Goal: Task Accomplishment & Management: Use online tool/utility

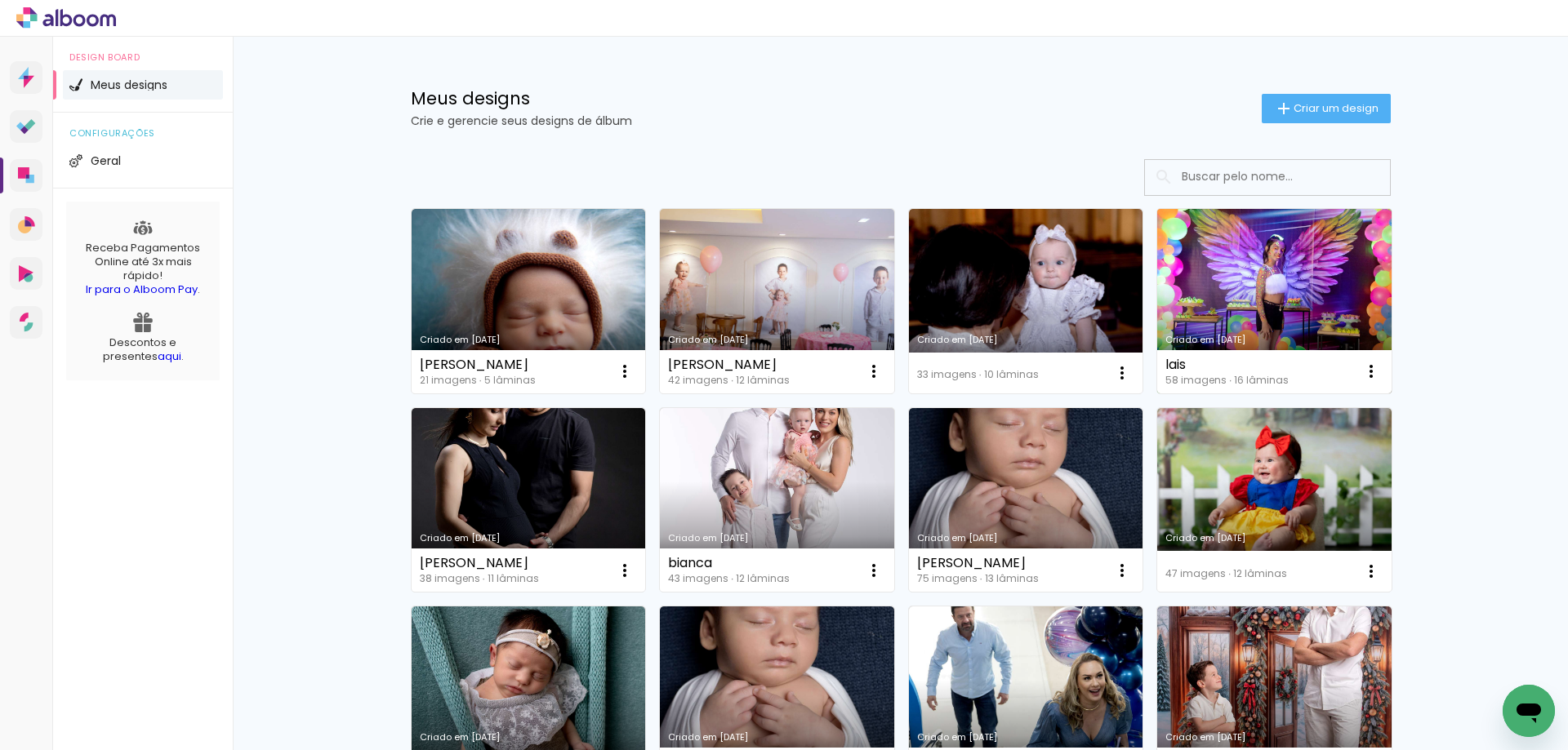
click at [1267, 302] on link "Criado em [DATE]" at bounding box center [1274, 302] width 235 height 185
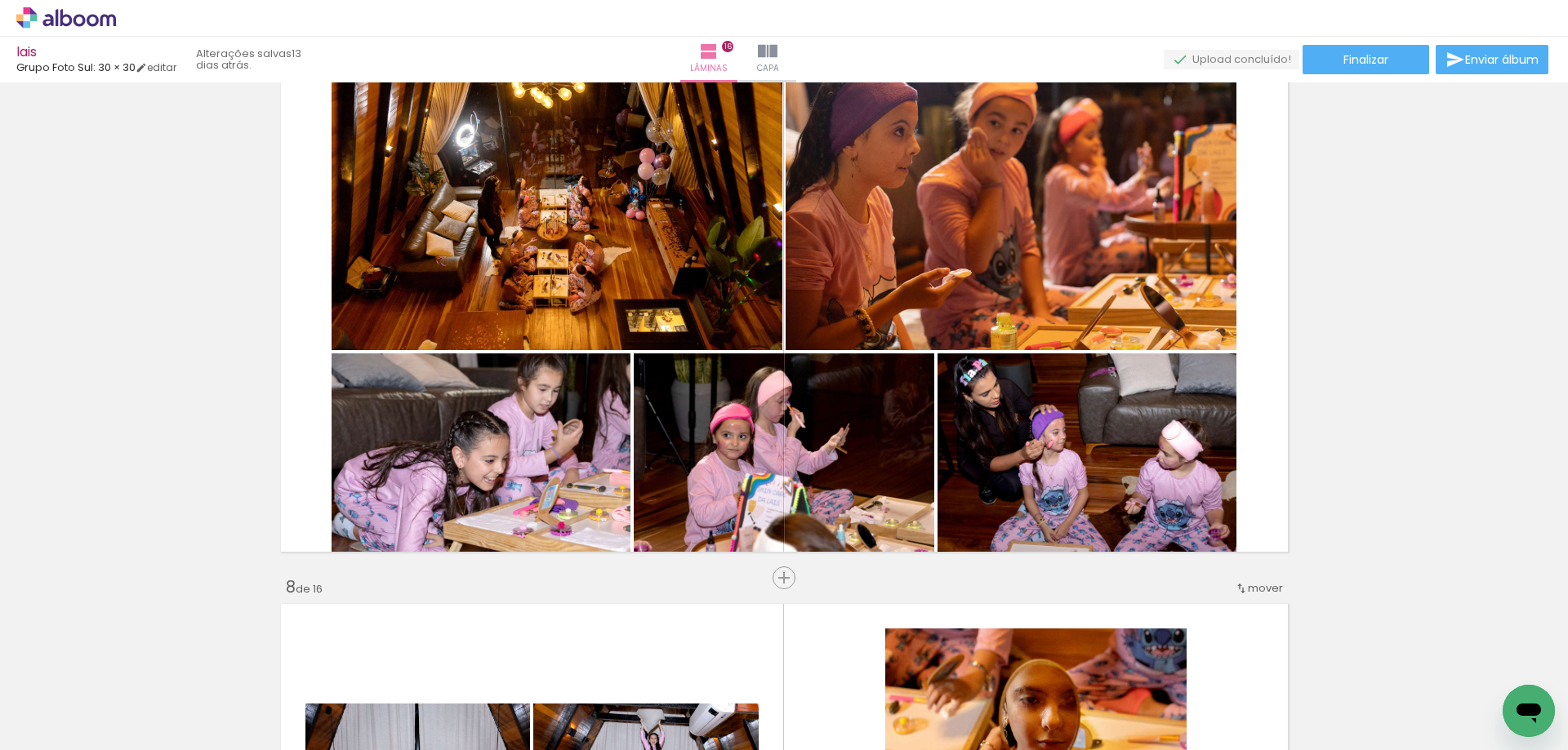
scroll to position [3455, 0]
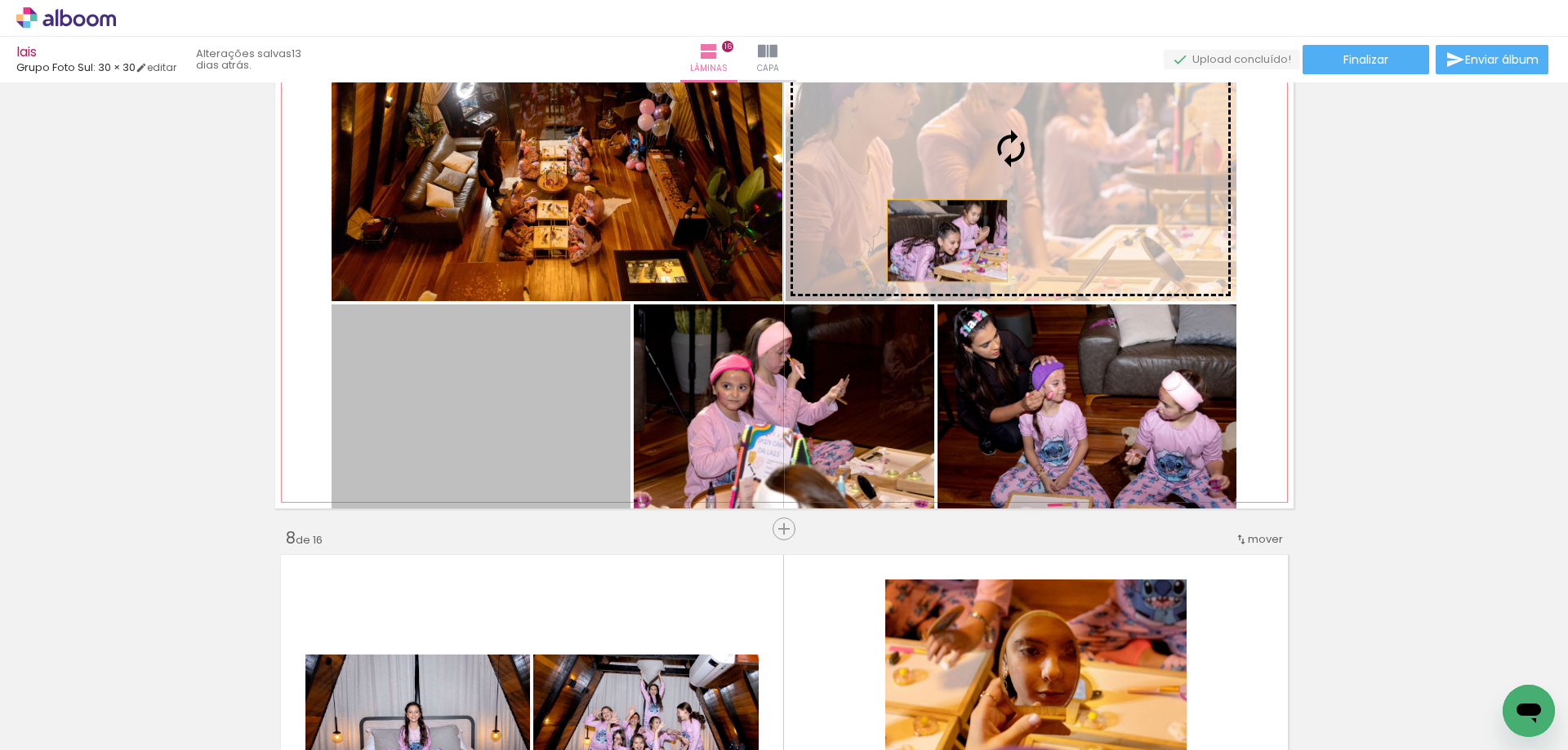
drag, startPoint x: 494, startPoint y: 434, endPoint x: 940, endPoint y: 239, distance: 486.8
click at [0, 0] on slot at bounding box center [0, 0] width 0 height 0
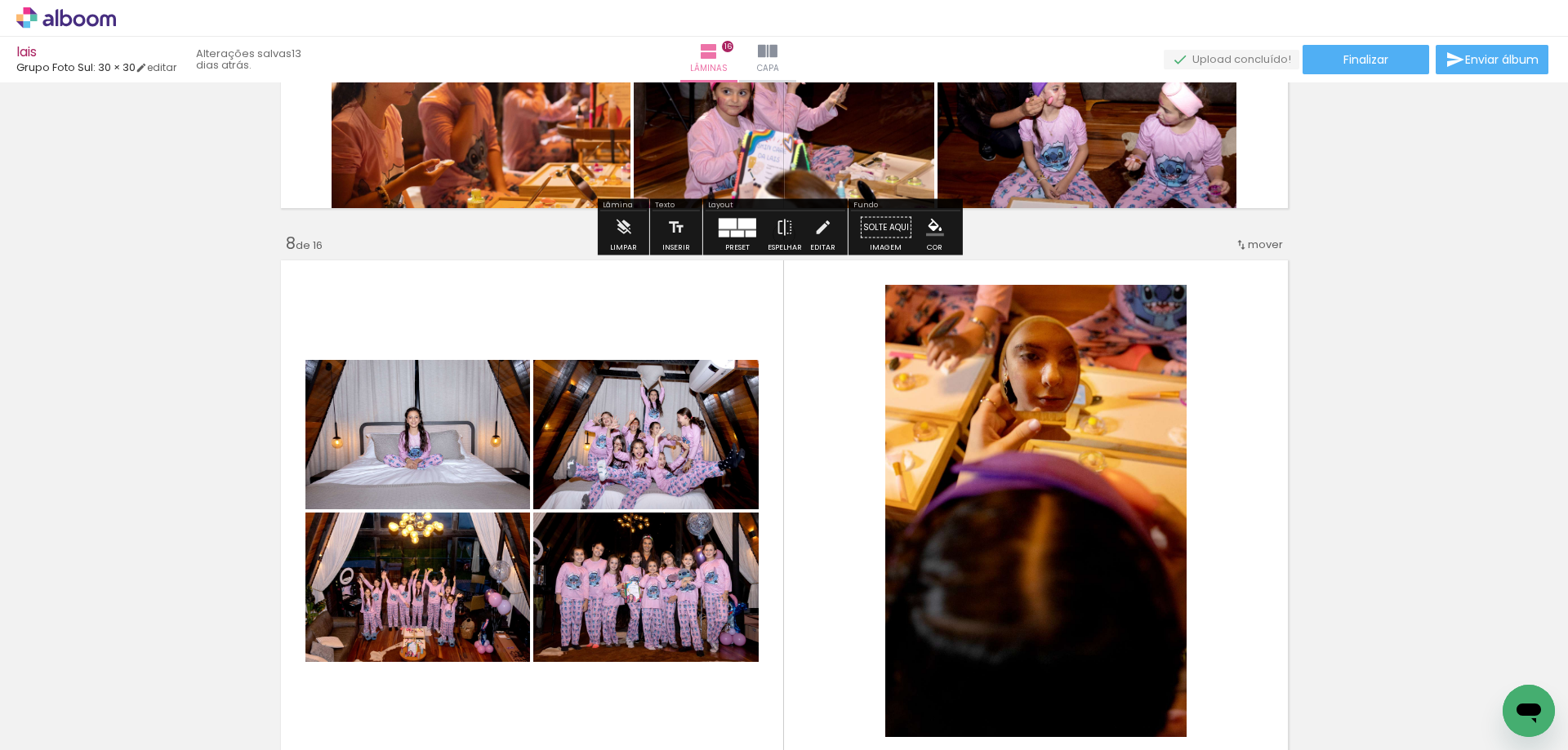
scroll to position [3958, 0]
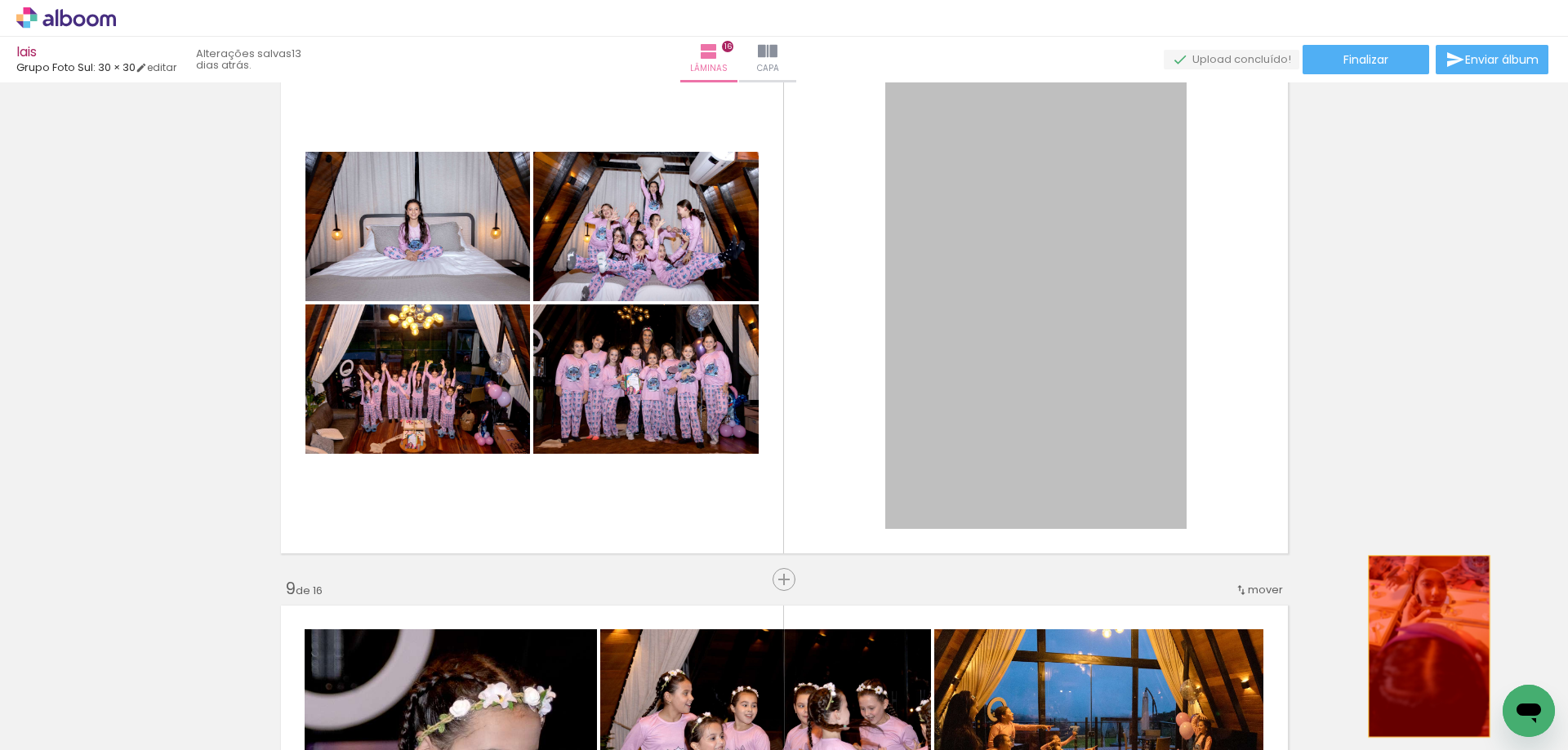
drag, startPoint x: 1012, startPoint y: 291, endPoint x: 1422, endPoint y: 647, distance: 543.0
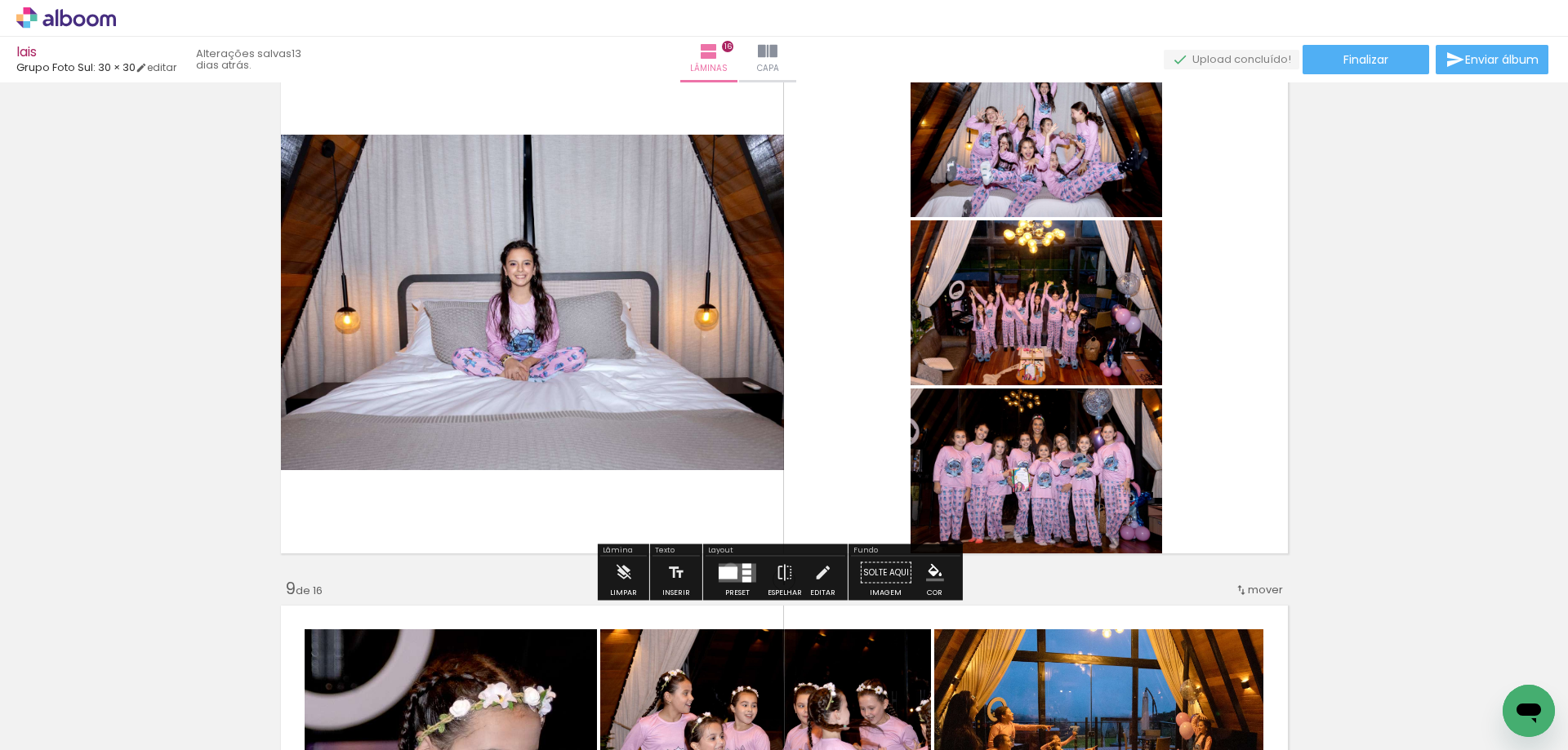
click at [726, 570] on div at bounding box center [728, 573] width 19 height 12
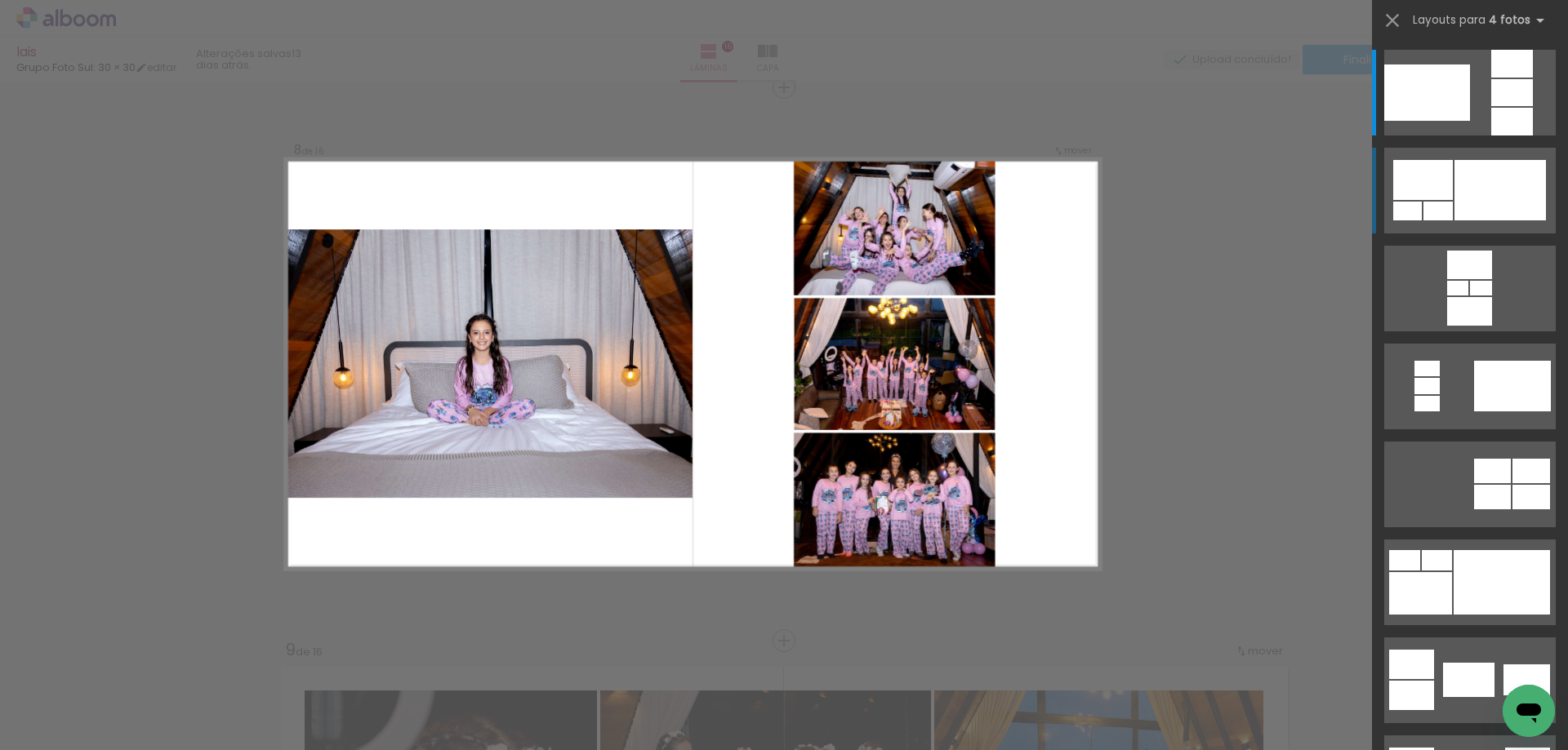
scroll to position [3897, 0]
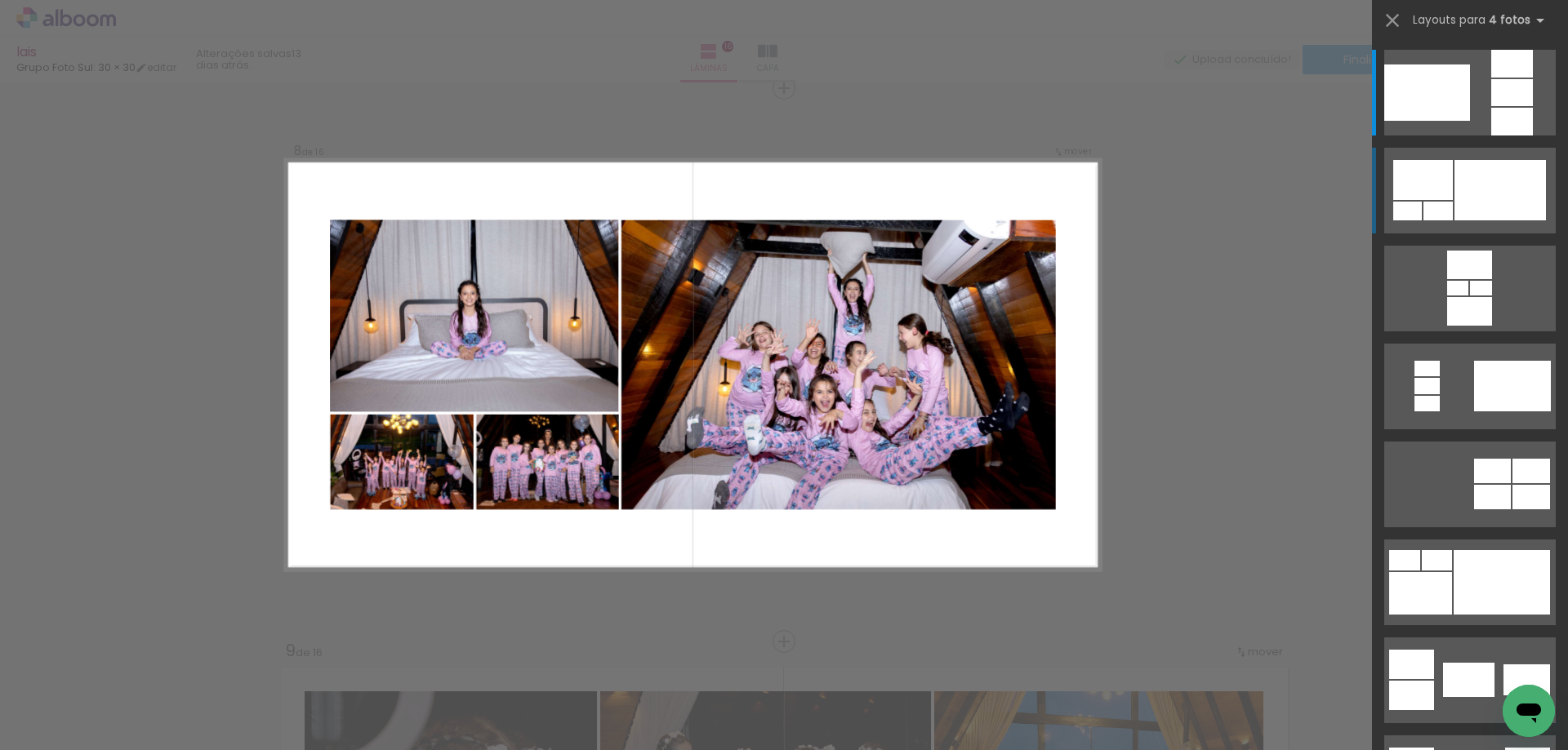
click at [1487, 181] on div at bounding box center [1500, 190] width 92 height 60
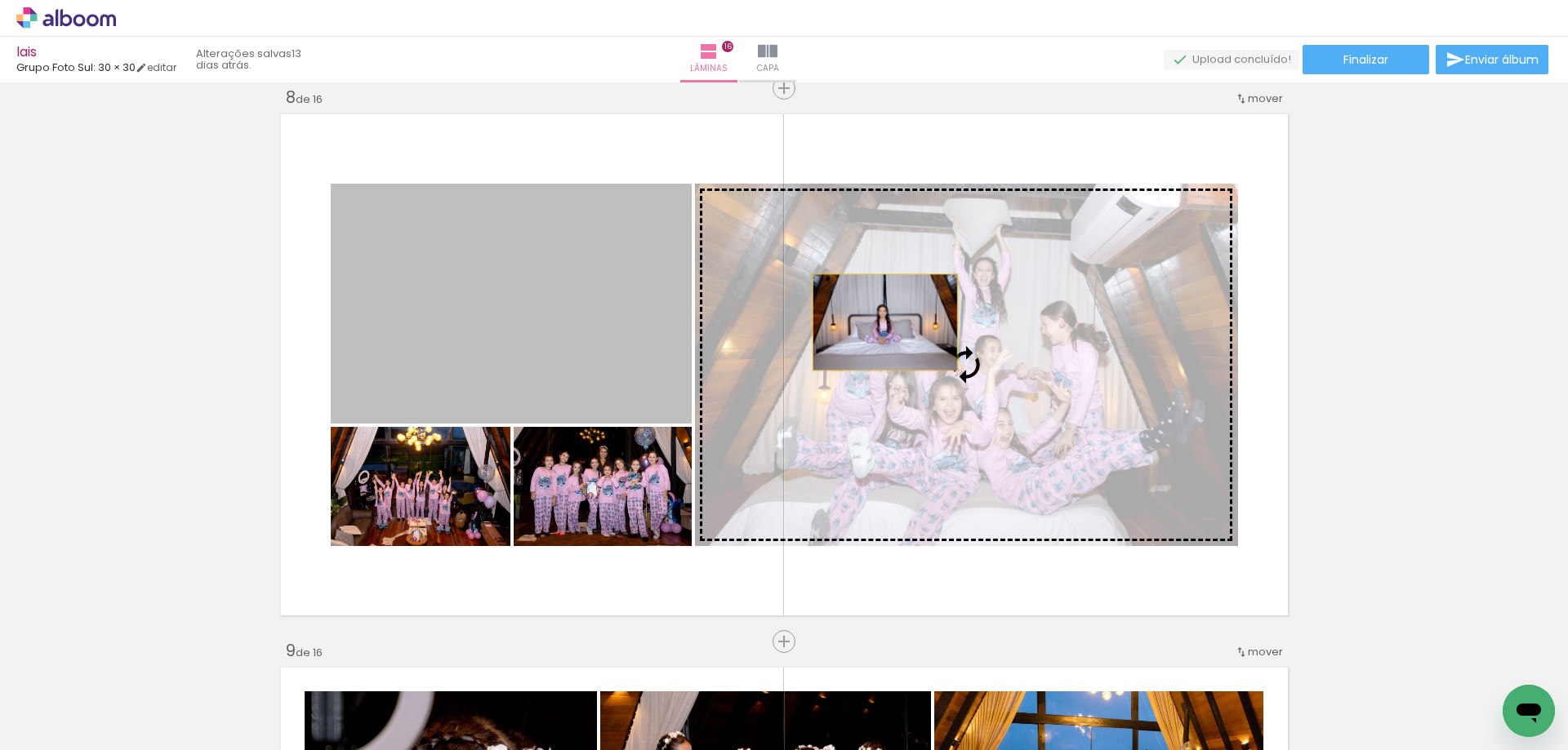
drag, startPoint x: 493, startPoint y: 300, endPoint x: 913, endPoint y: 326, distance: 420.8
click at [0, 0] on slot at bounding box center [0, 0] width 0 height 0
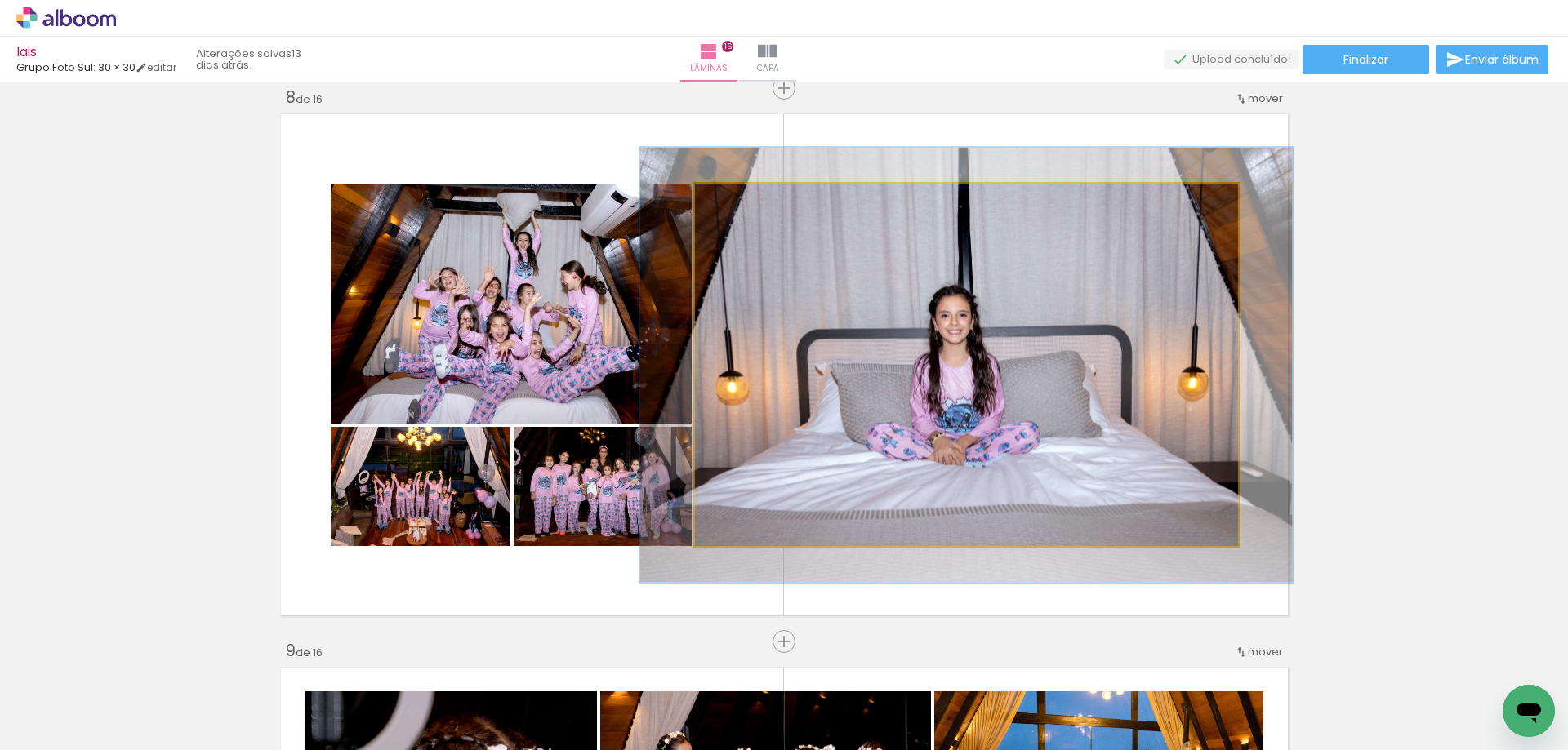
drag, startPoint x: 733, startPoint y: 200, endPoint x: 745, endPoint y: 201, distance: 12.0
type paper-slider "120"
click at [745, 201] on div at bounding box center [744, 201] width 26 height 26
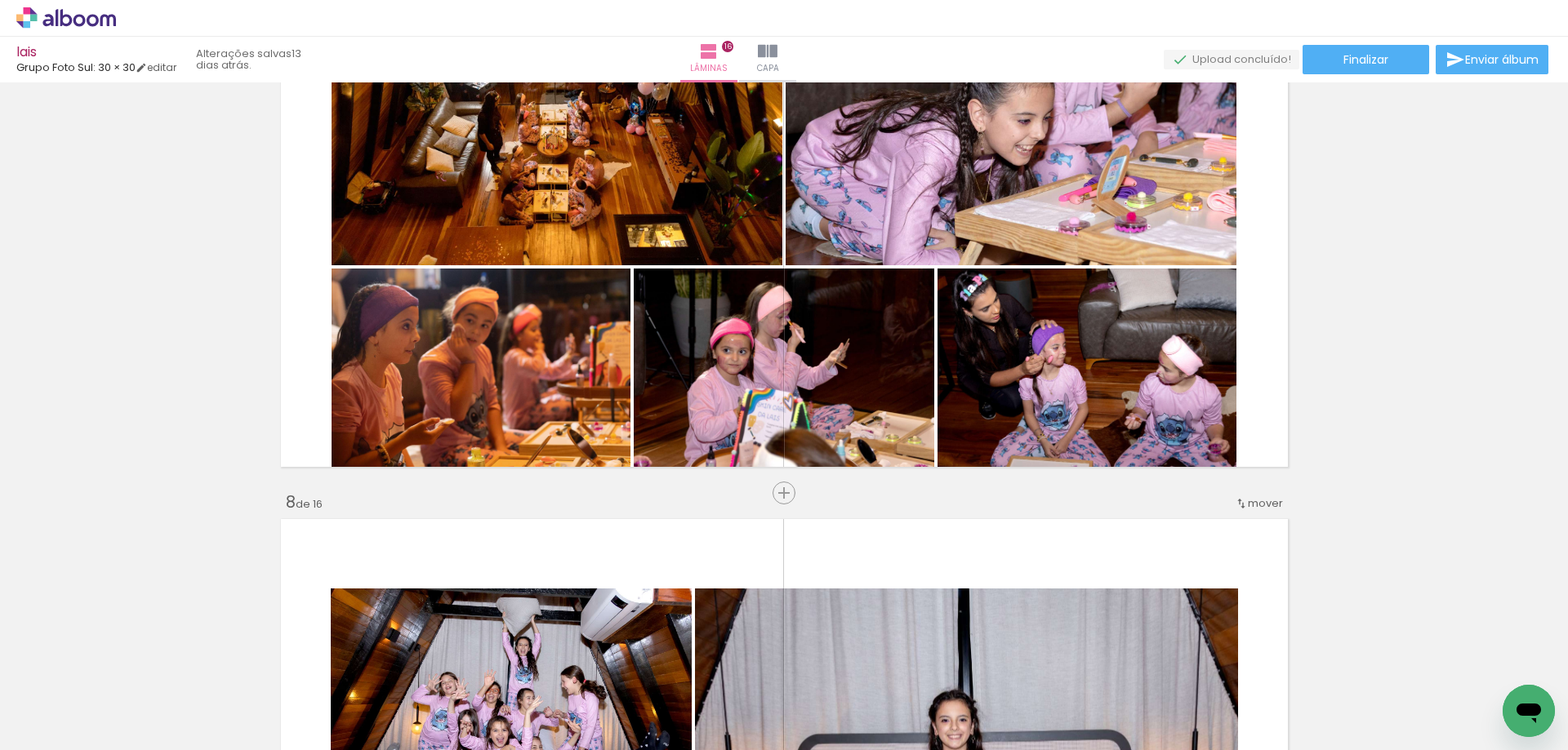
scroll to position [3308, 0]
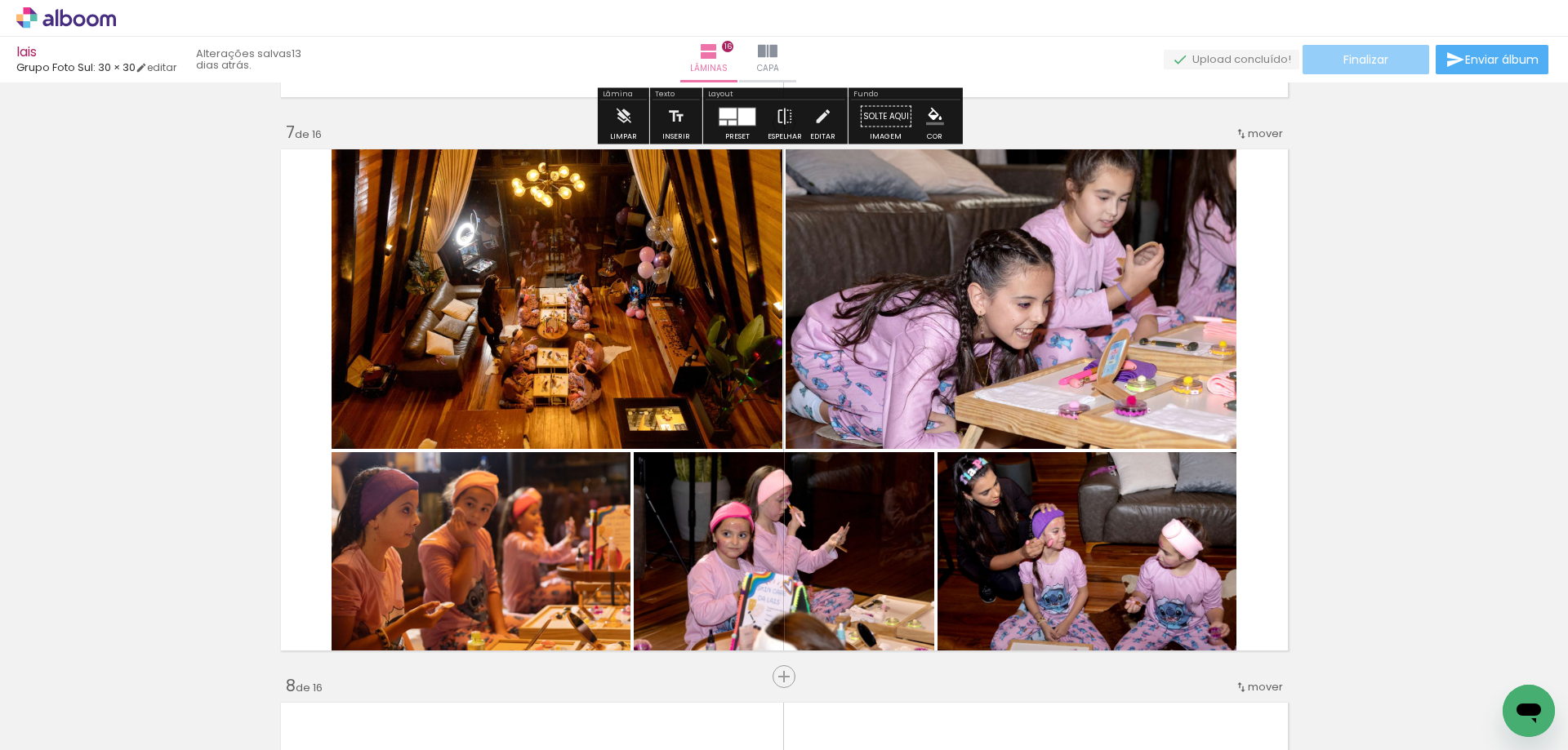
click at [1351, 58] on span "Finalizar" at bounding box center [1365, 59] width 44 height 11
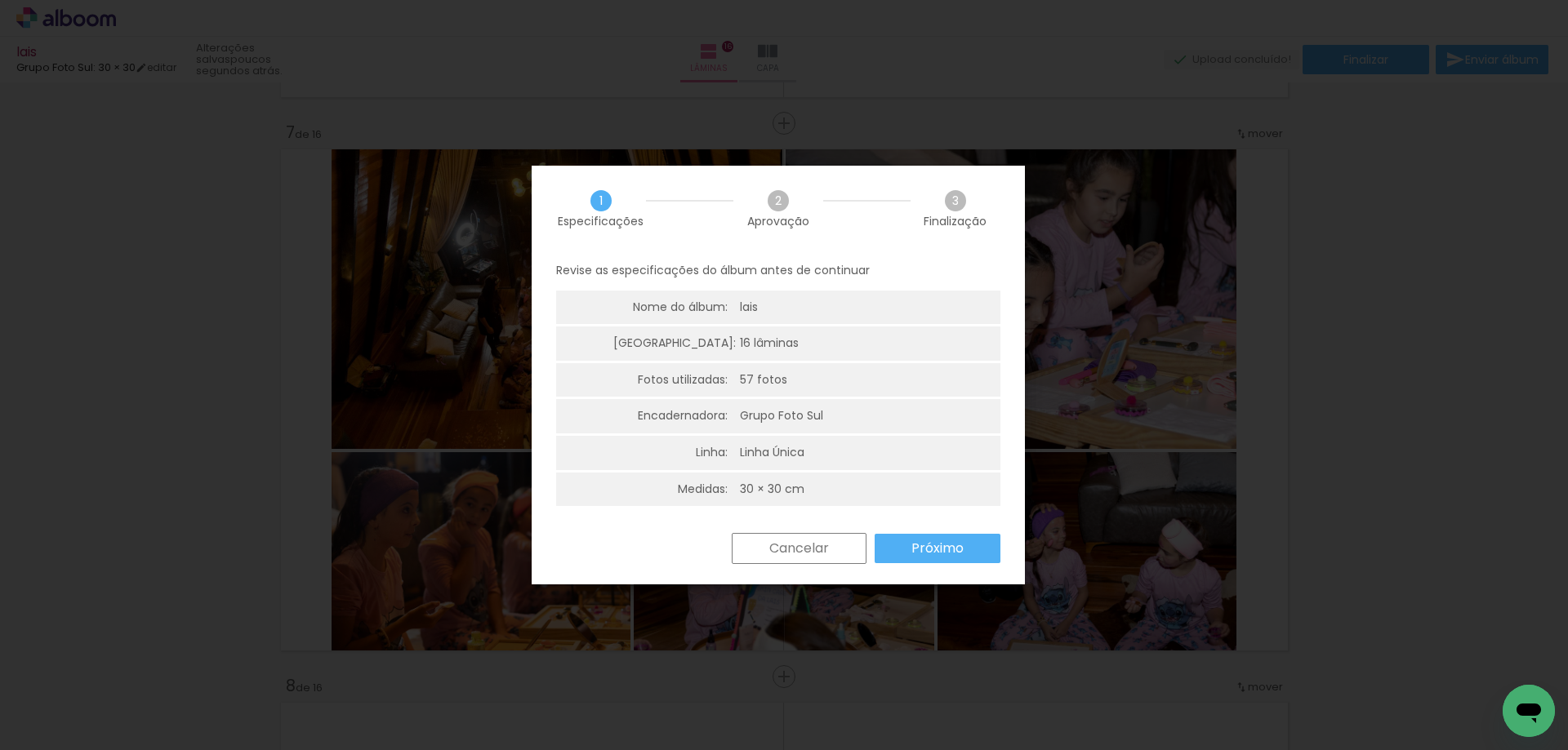
click at [0, 0] on slot "Próximo" at bounding box center [0, 0] width 0 height 0
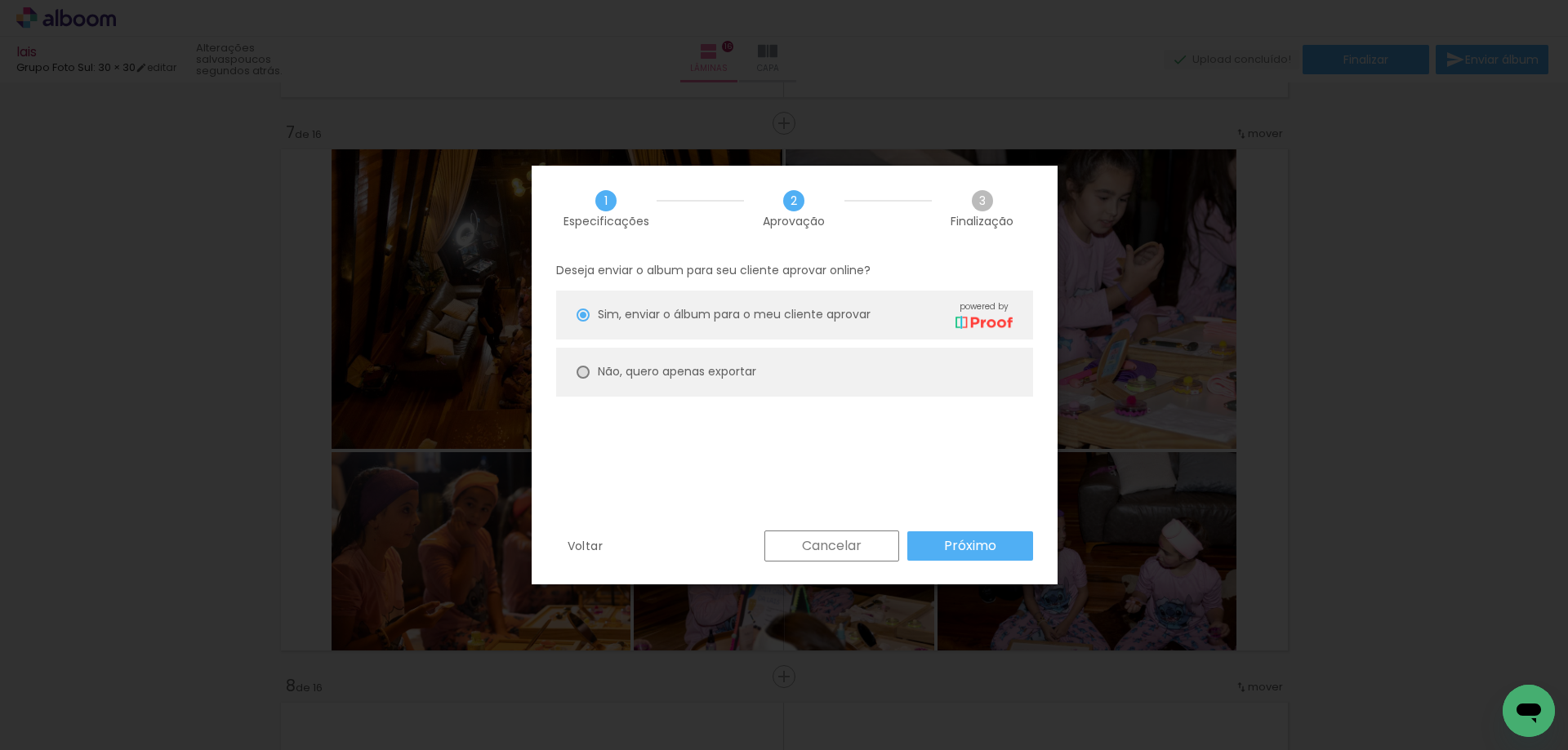
click at [582, 322] on div at bounding box center [583, 315] width 13 height 13
type paper-radio-button "on"
click at [0, 0] on slot "Próximo" at bounding box center [0, 0] width 0 height 0
type input "Alta, 300 DPI"
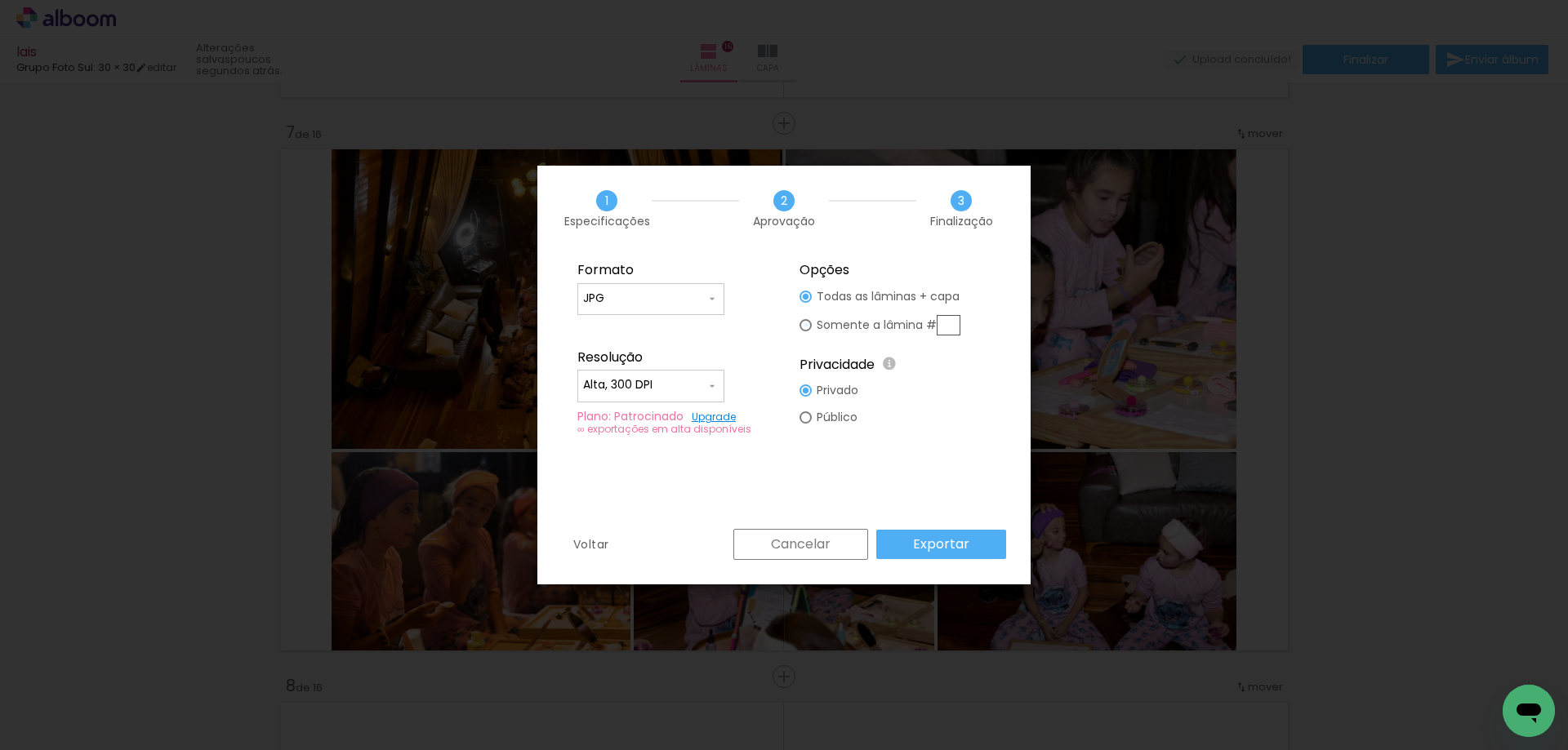
drag, startPoint x: 808, startPoint y: 327, endPoint x: 829, endPoint y: 328, distance: 21.0
click at [808, 303] on div at bounding box center [806, 297] width 12 height 12
type paper-radio-button "on"
click at [944, 324] on input "text" at bounding box center [948, 324] width 24 height 20
type input "7"
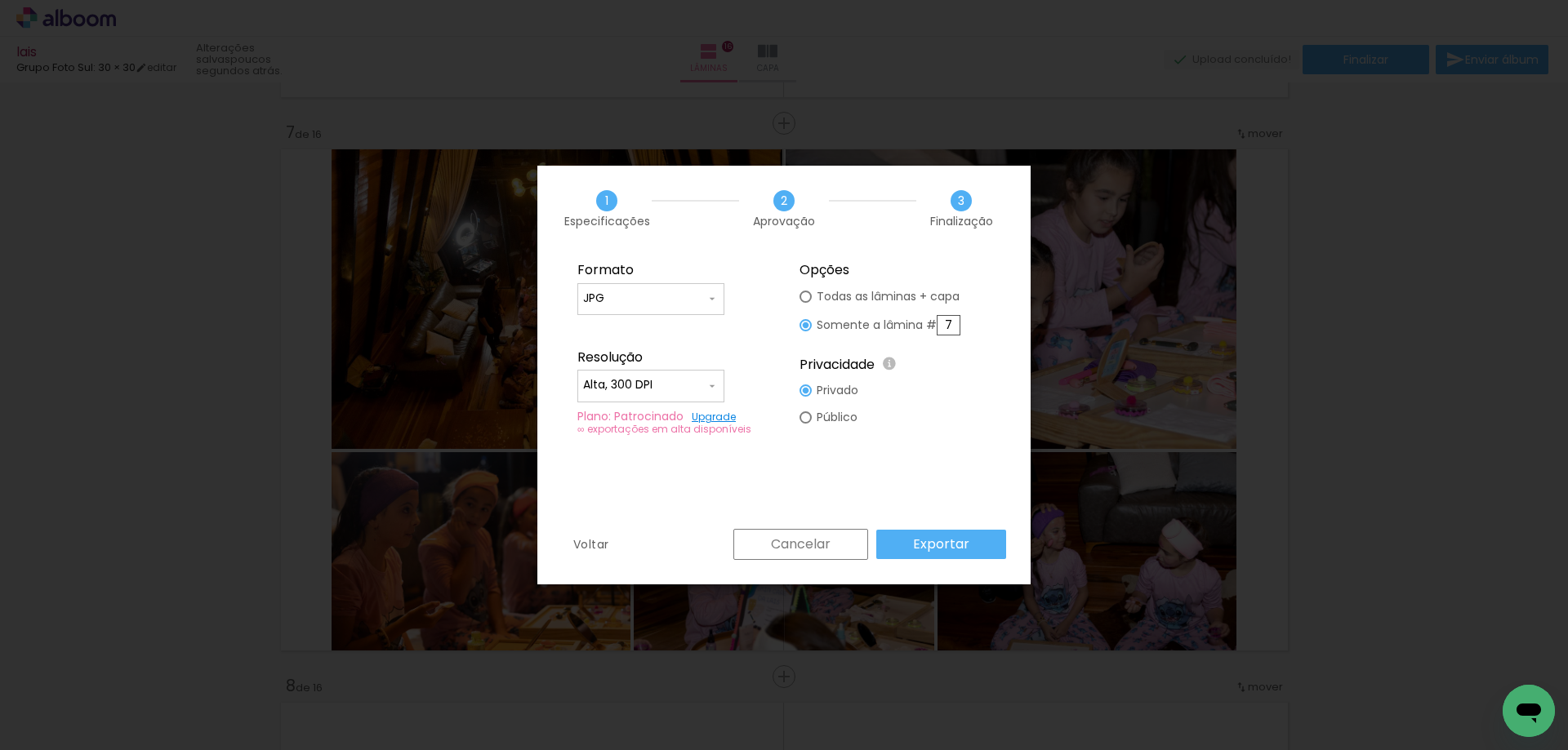
click at [0, 0] on slot "Exportar" at bounding box center [0, 0] width 0 height 0
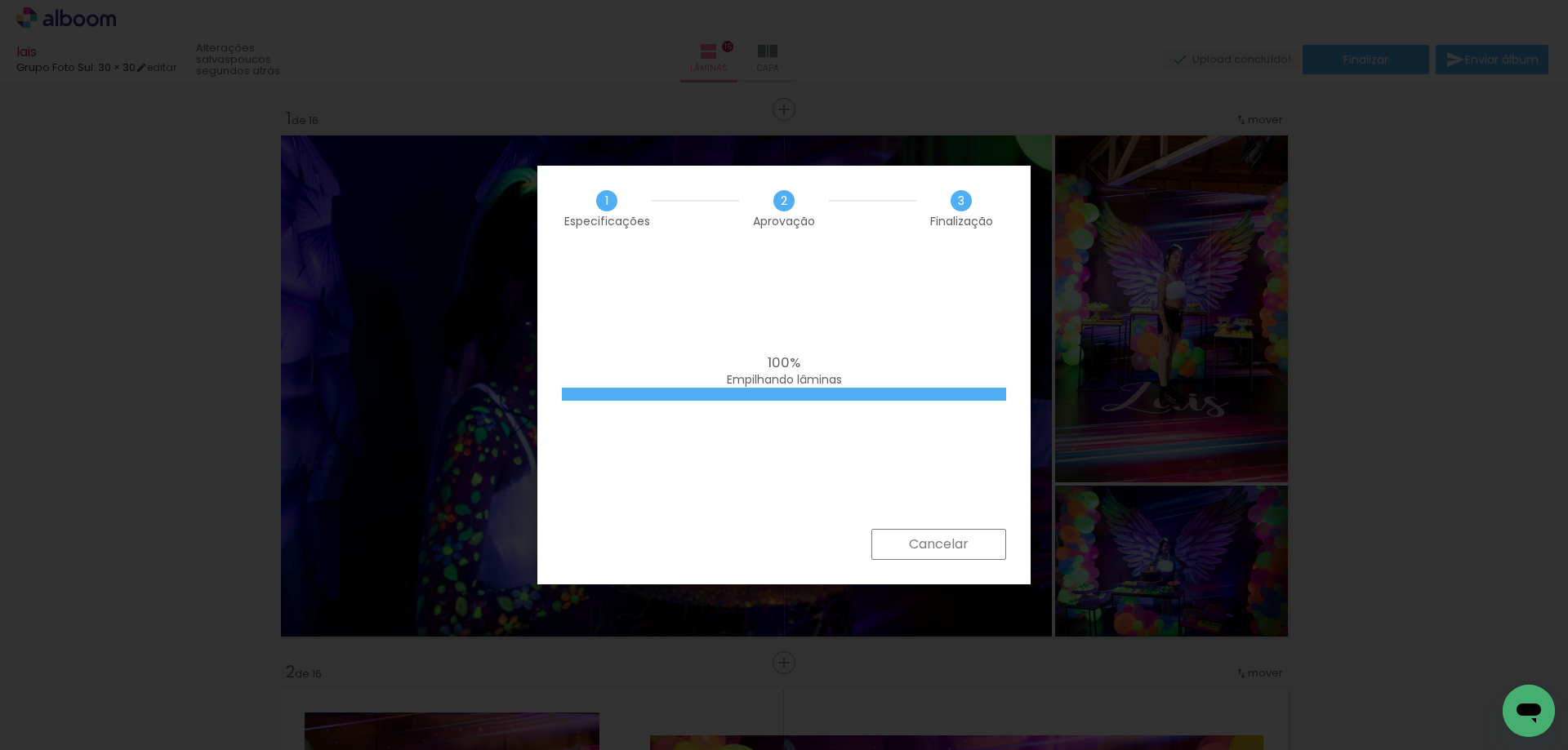
scroll to position [3308, 0]
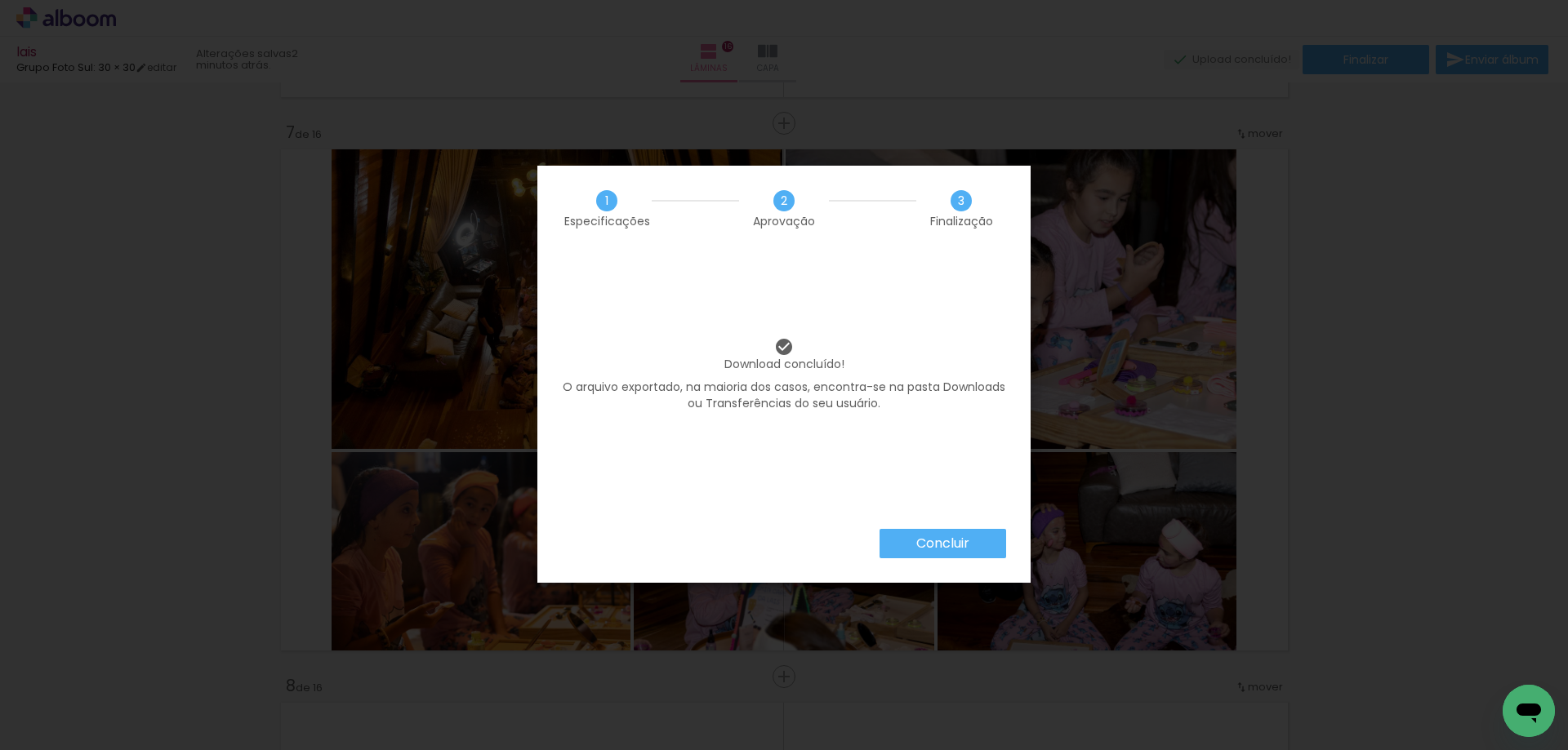
click at [0, 0] on slot "Concluir" at bounding box center [0, 0] width 0 height 0
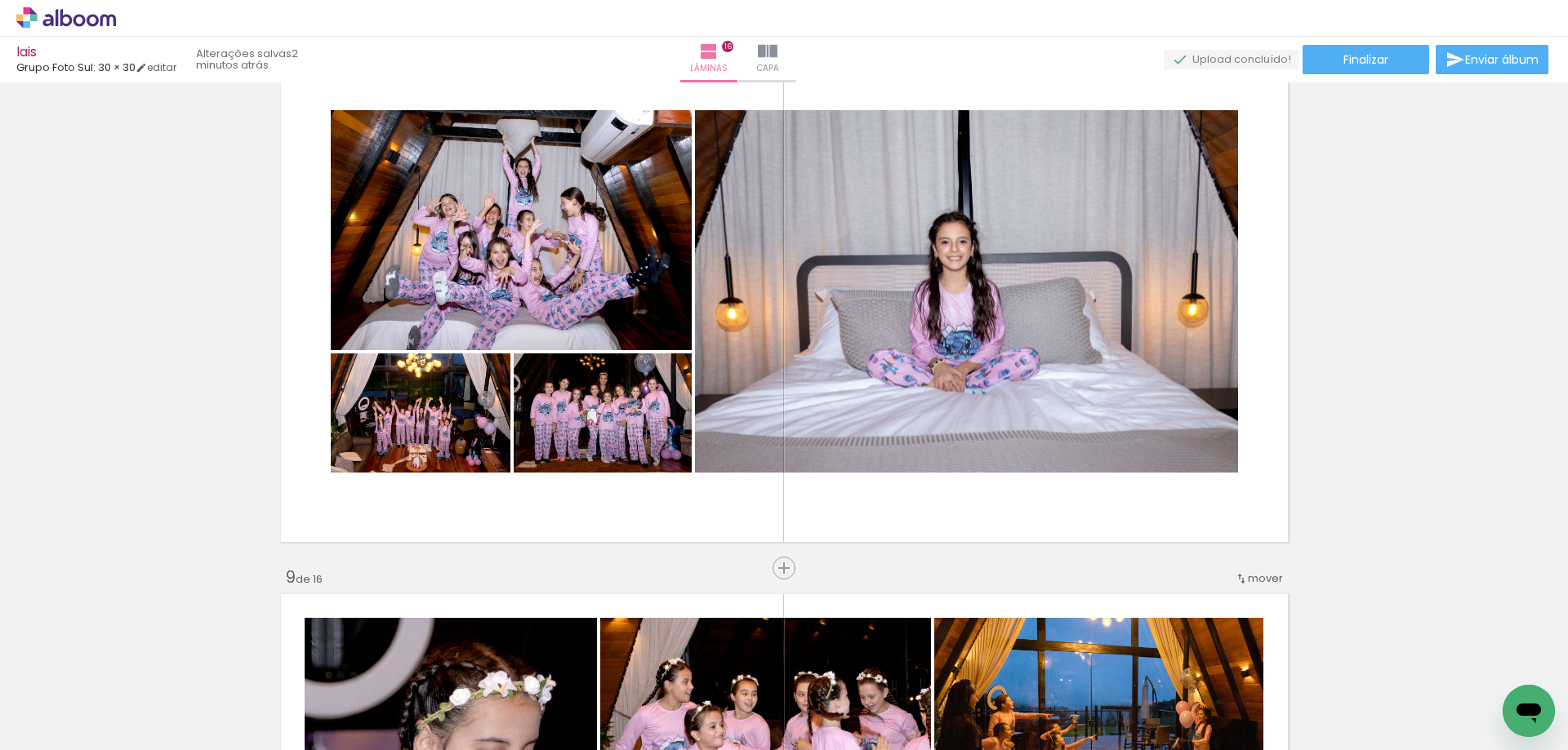
scroll to position [3897, 0]
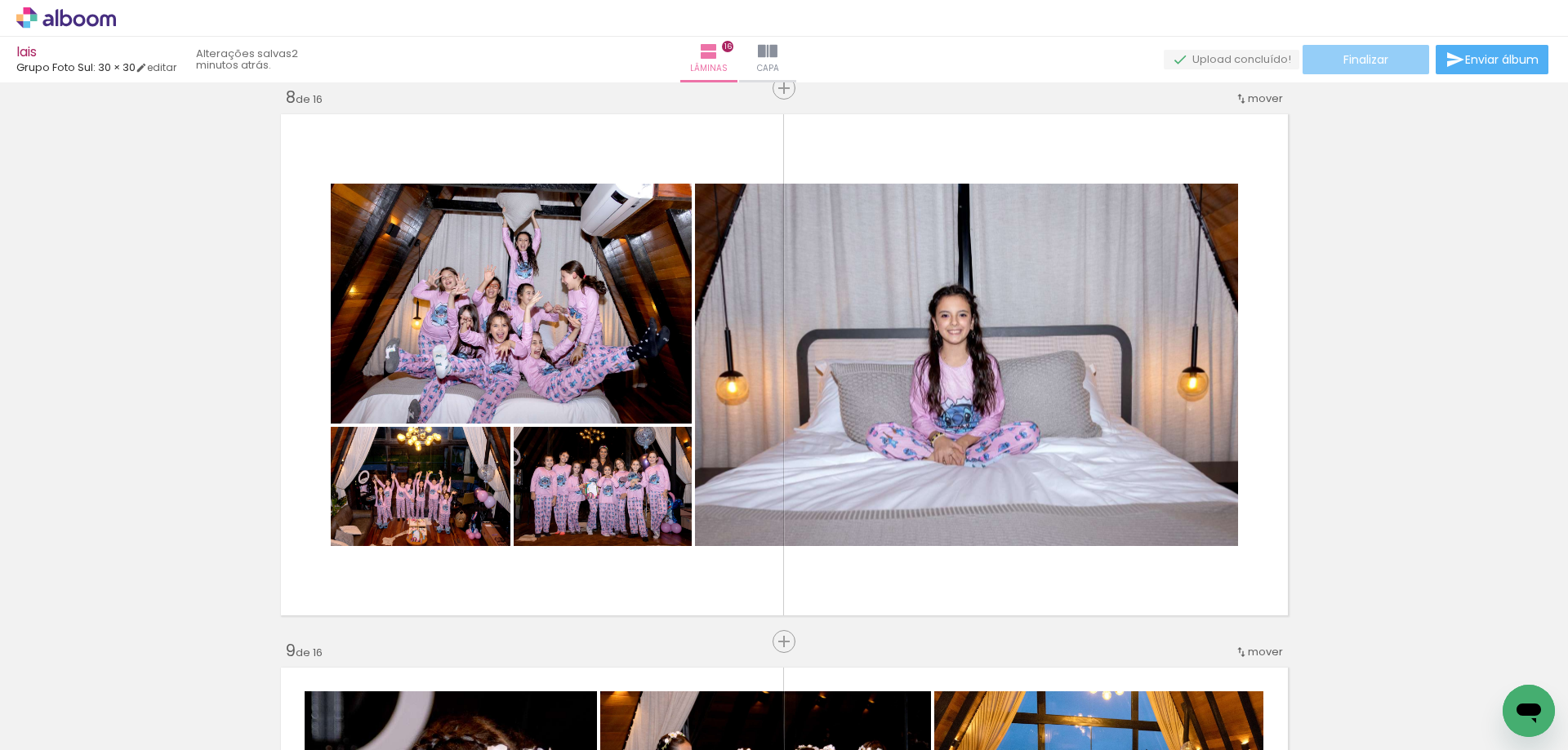
click at [1348, 58] on span "Finalizar" at bounding box center [1365, 59] width 44 height 11
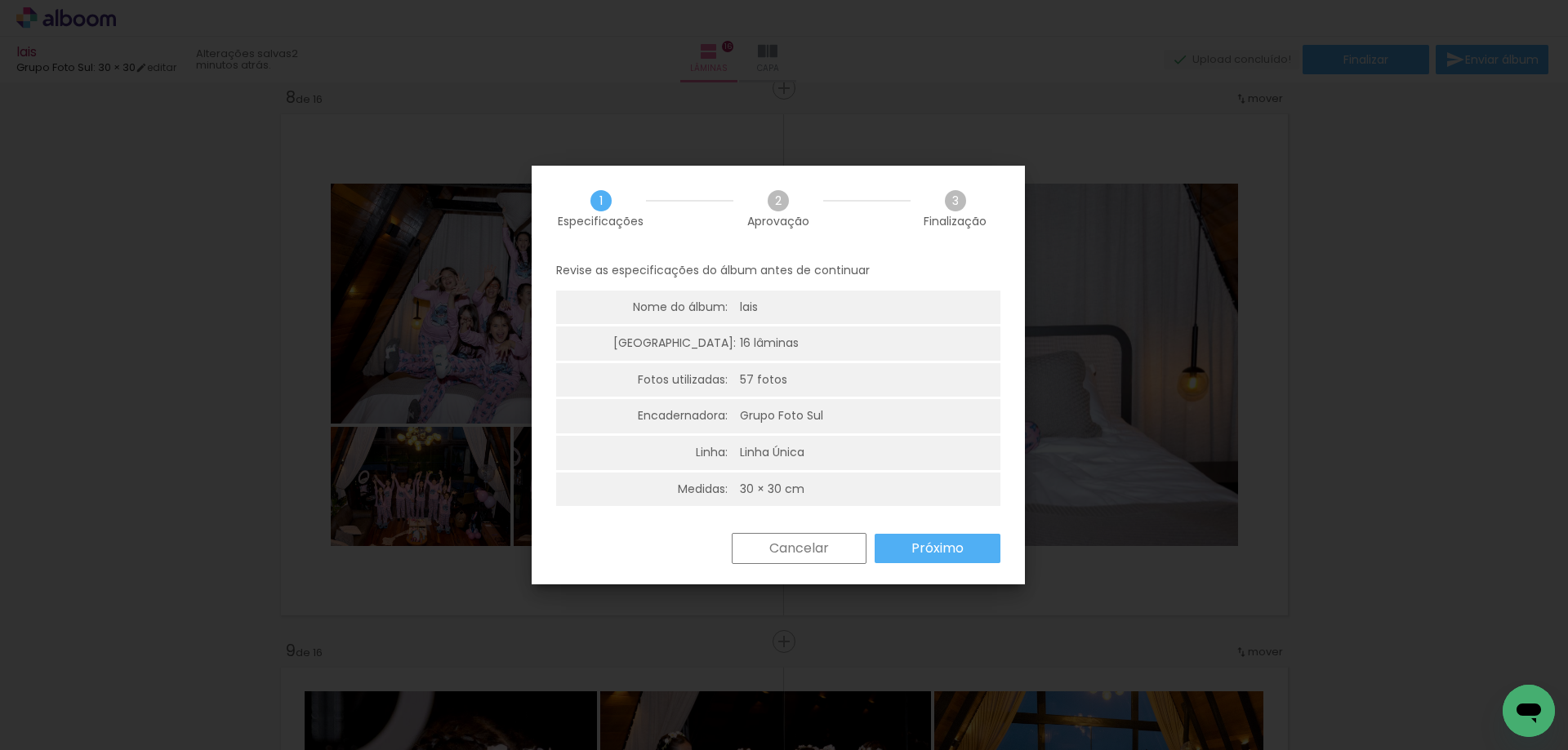
click at [0, 0] on slot "Próximo" at bounding box center [0, 0] width 0 height 0
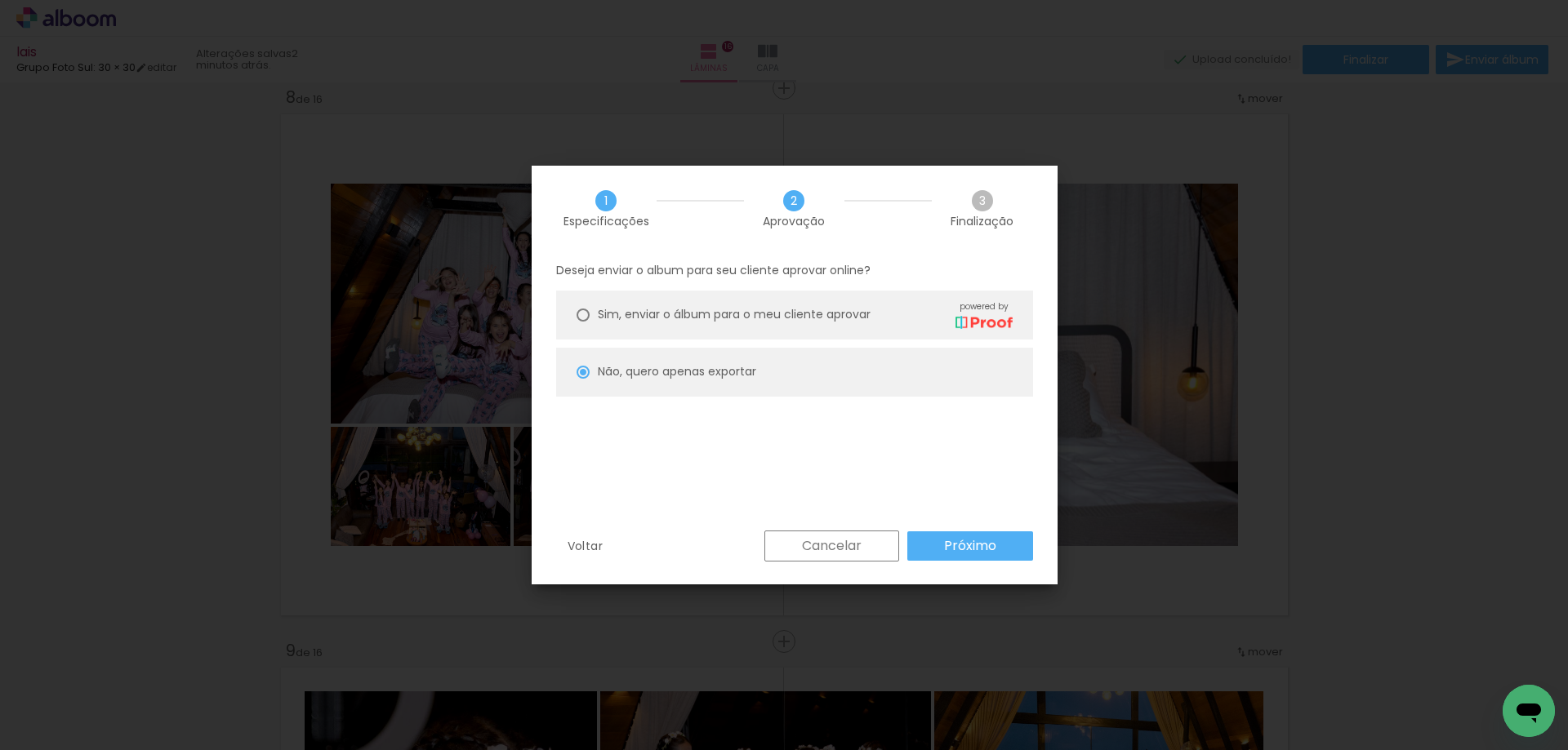
click at [0, 0] on slot "Próximo" at bounding box center [0, 0] width 0 height 0
type input "Alta, 300 DPI"
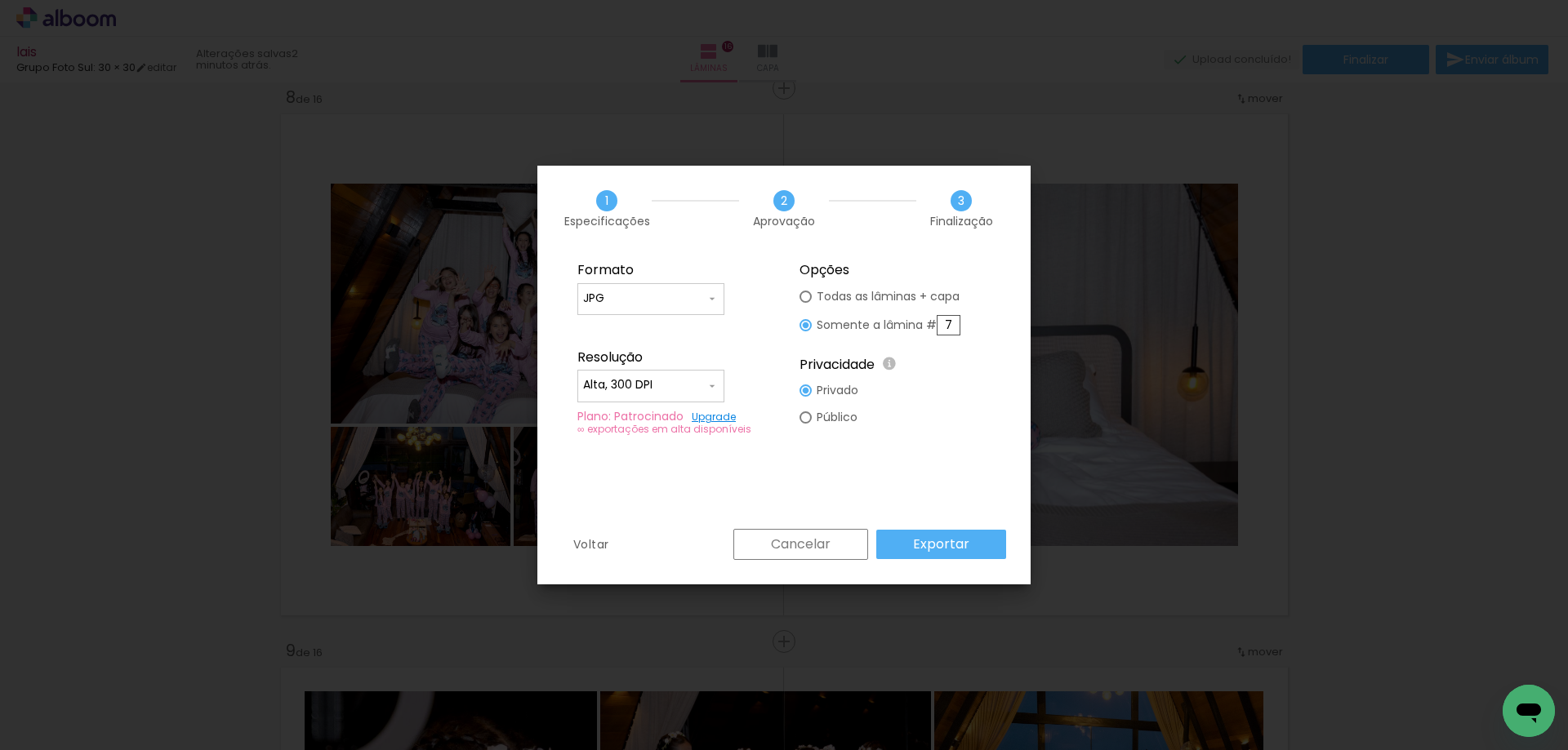
drag, startPoint x: 944, startPoint y: 324, endPoint x: 932, endPoint y: 328, distance: 12.6
click at [0, 0] on slot "Somente a lâmina # 7" at bounding box center [0, 0] width 0 height 0
type paper-radio-button "on"
type input "8"
click at [0, 0] on slot "Exportar" at bounding box center [0, 0] width 0 height 0
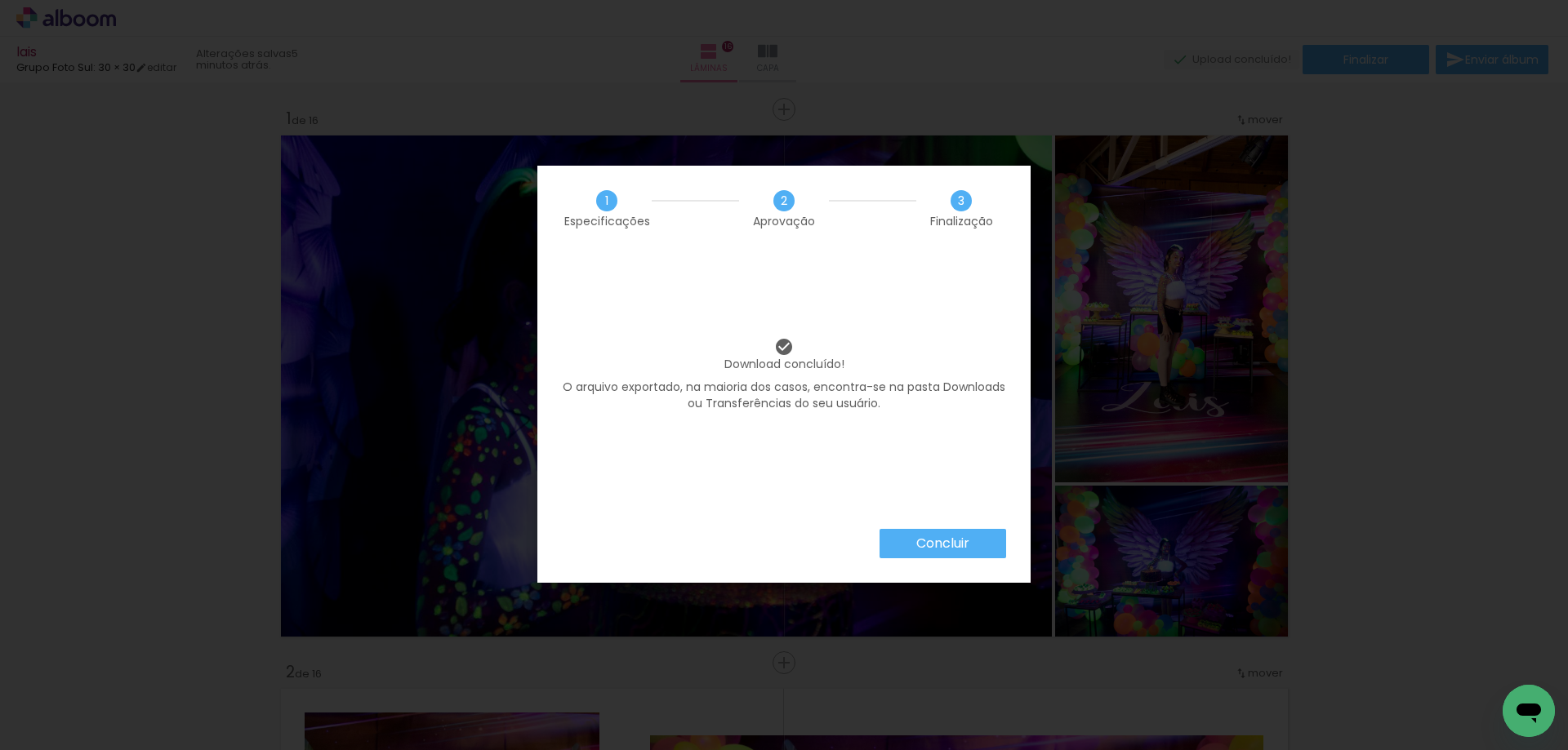
scroll to position [3897, 0]
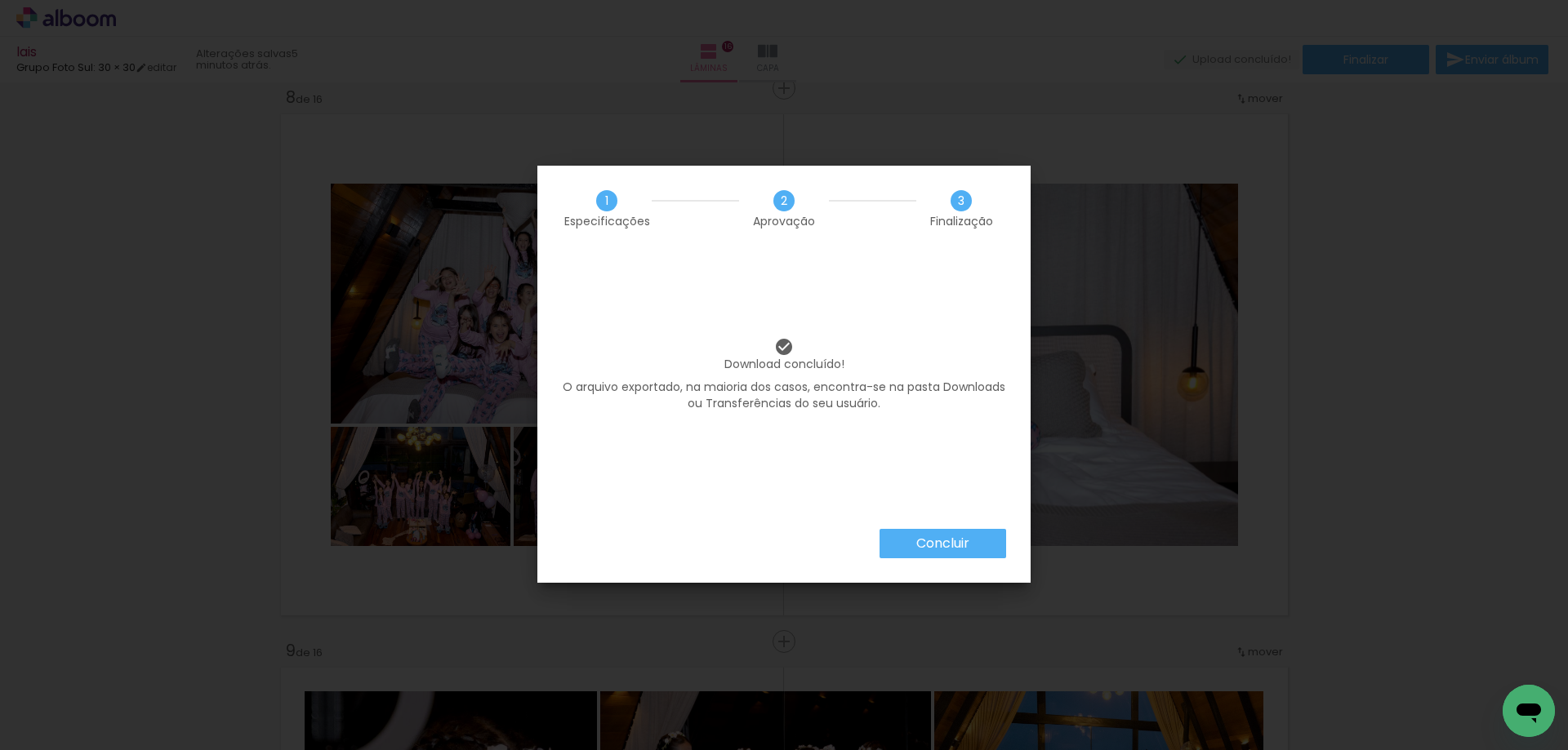
click at [941, 532] on paper-button "Concluir" at bounding box center [942, 544] width 126 height 30
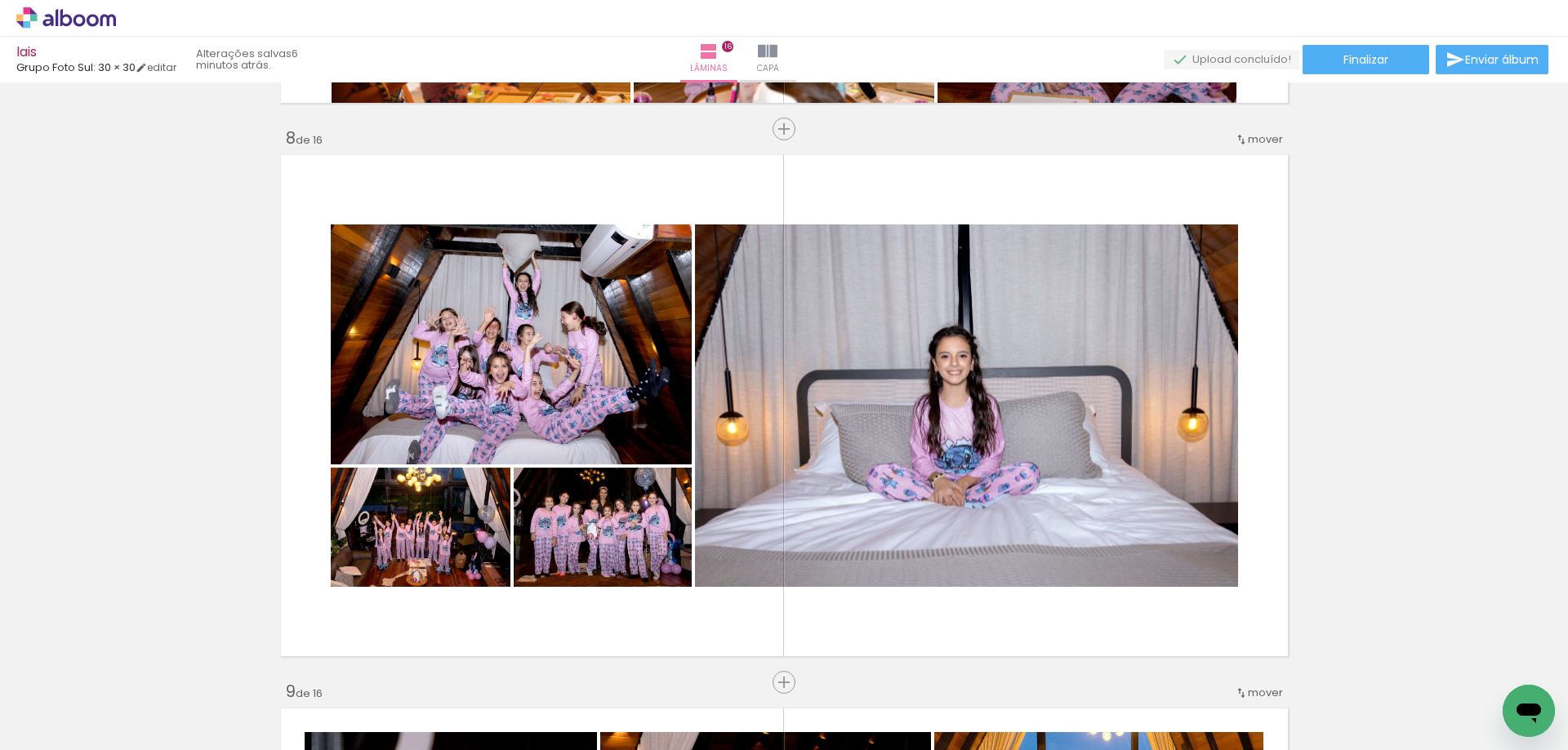
scroll to position [3879, 0]
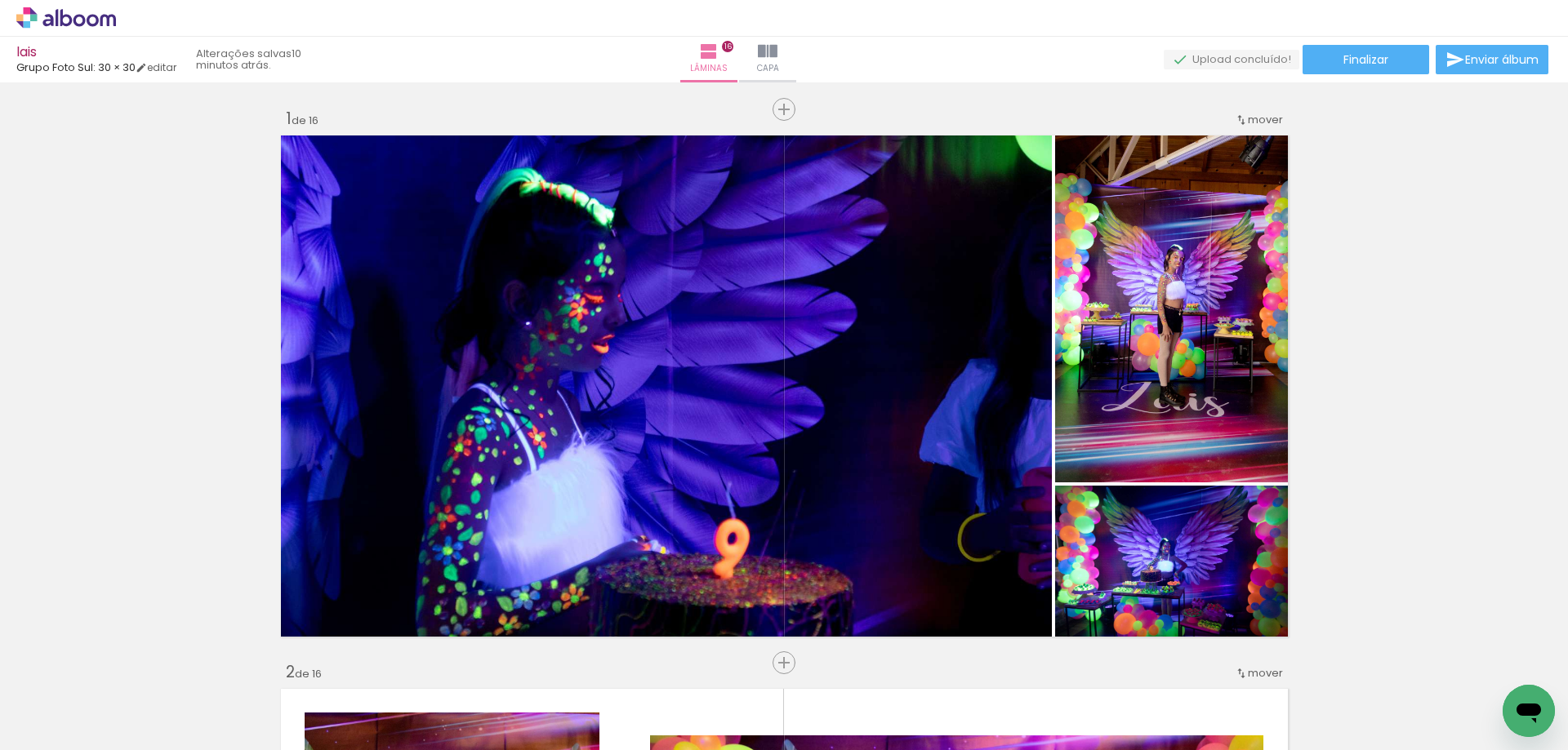
scroll to position [3879, 0]
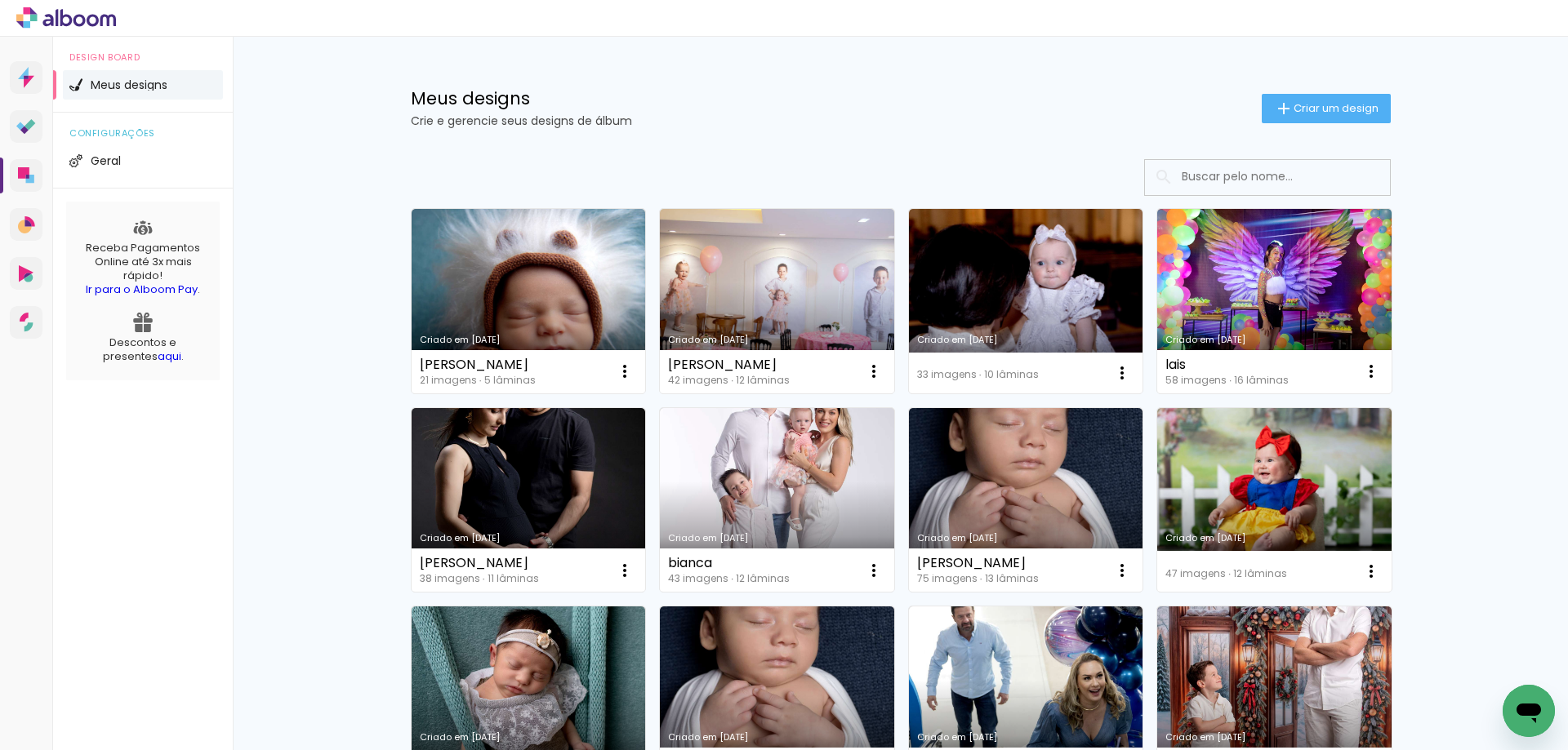
click at [501, 286] on link "Criado em [DATE]" at bounding box center [528, 302] width 235 height 185
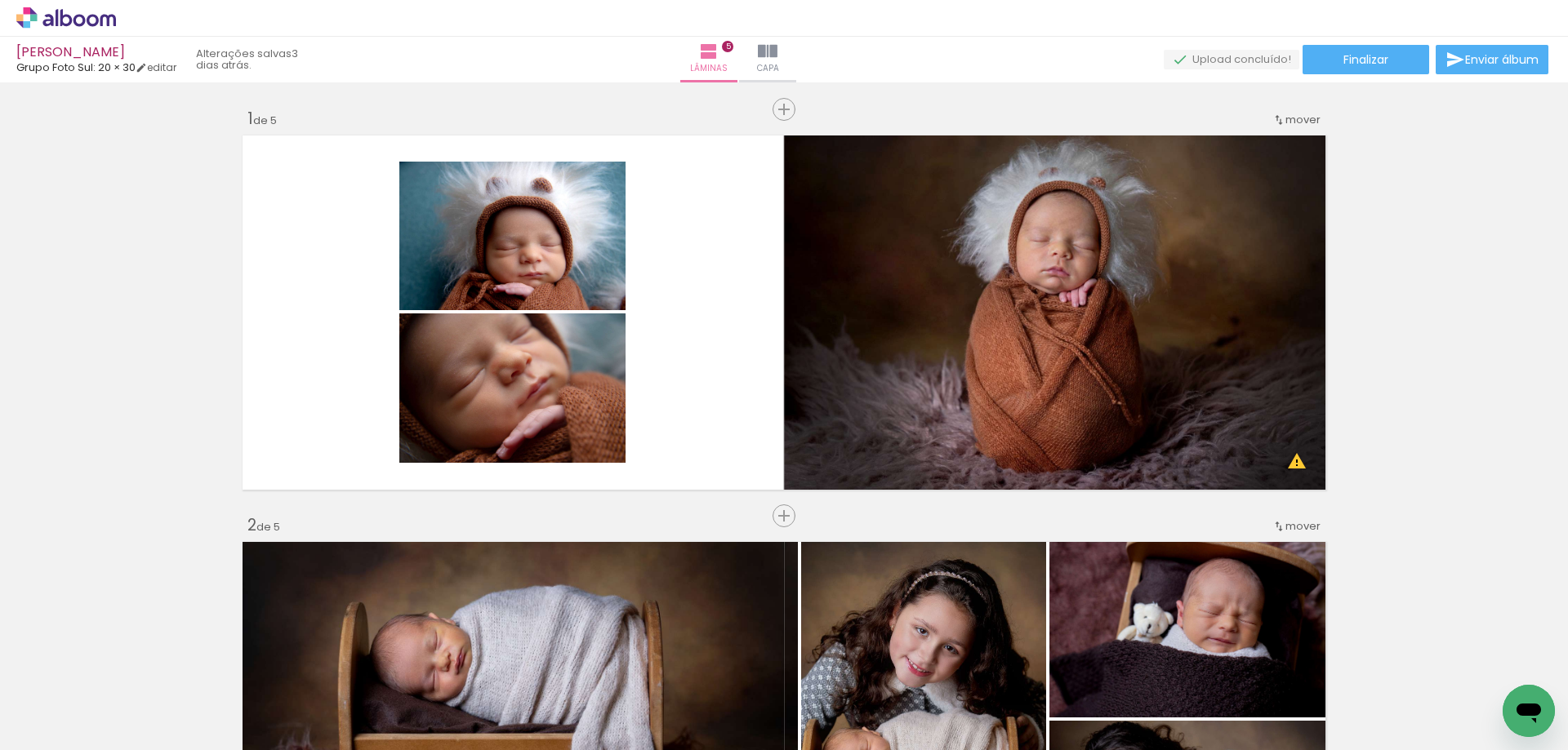
click at [54, 725] on span "Adicionar Fotos" at bounding box center [58, 728] width 49 height 18
click at [0, 0] on input "file" at bounding box center [0, 0] width 0 height 0
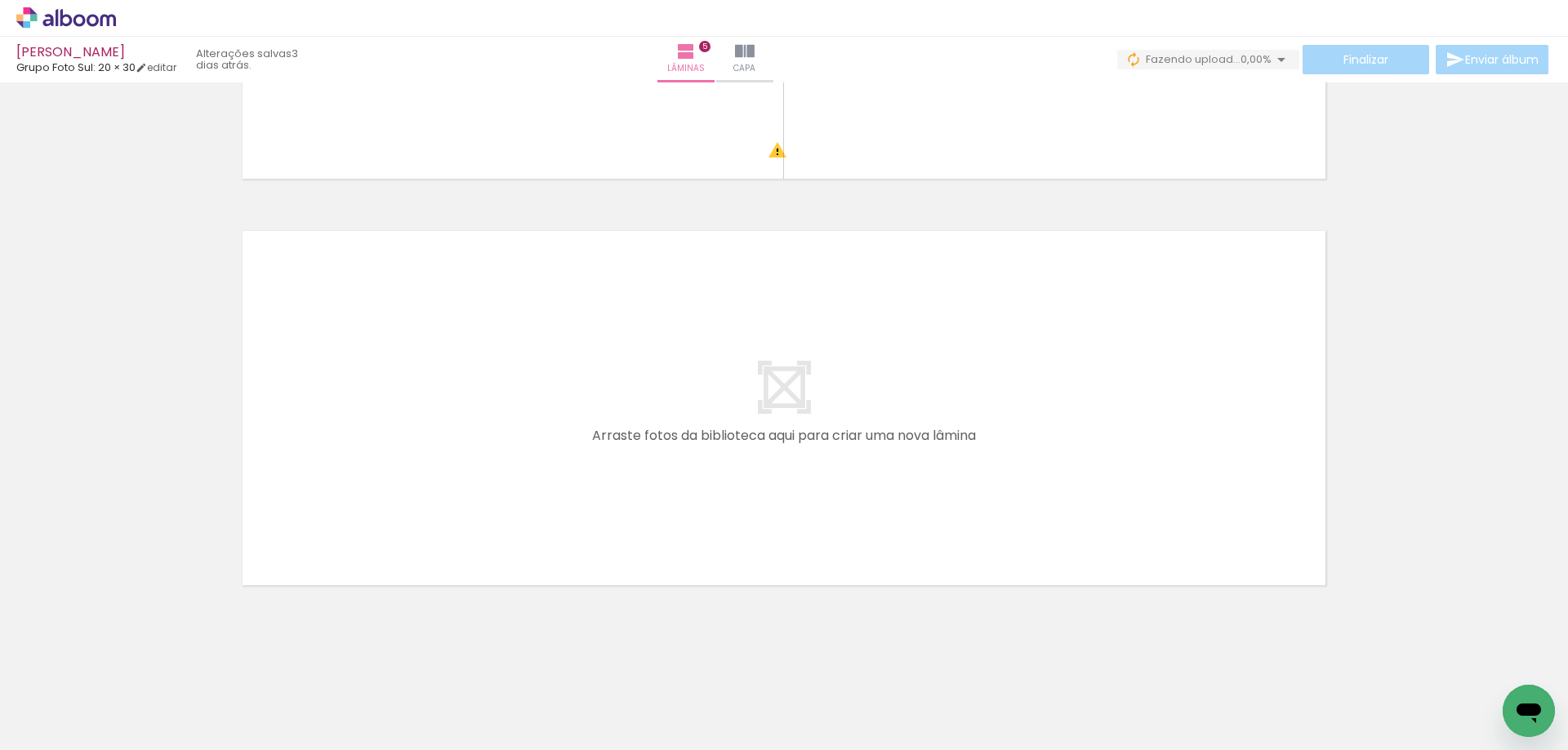
scroll to position [0, 1070]
drag, startPoint x: 760, startPoint y: 712, endPoint x: 856, endPoint y: 719, distance: 96.3
click at [602, 480] on quentale-workspace at bounding box center [784, 375] width 1568 height 750
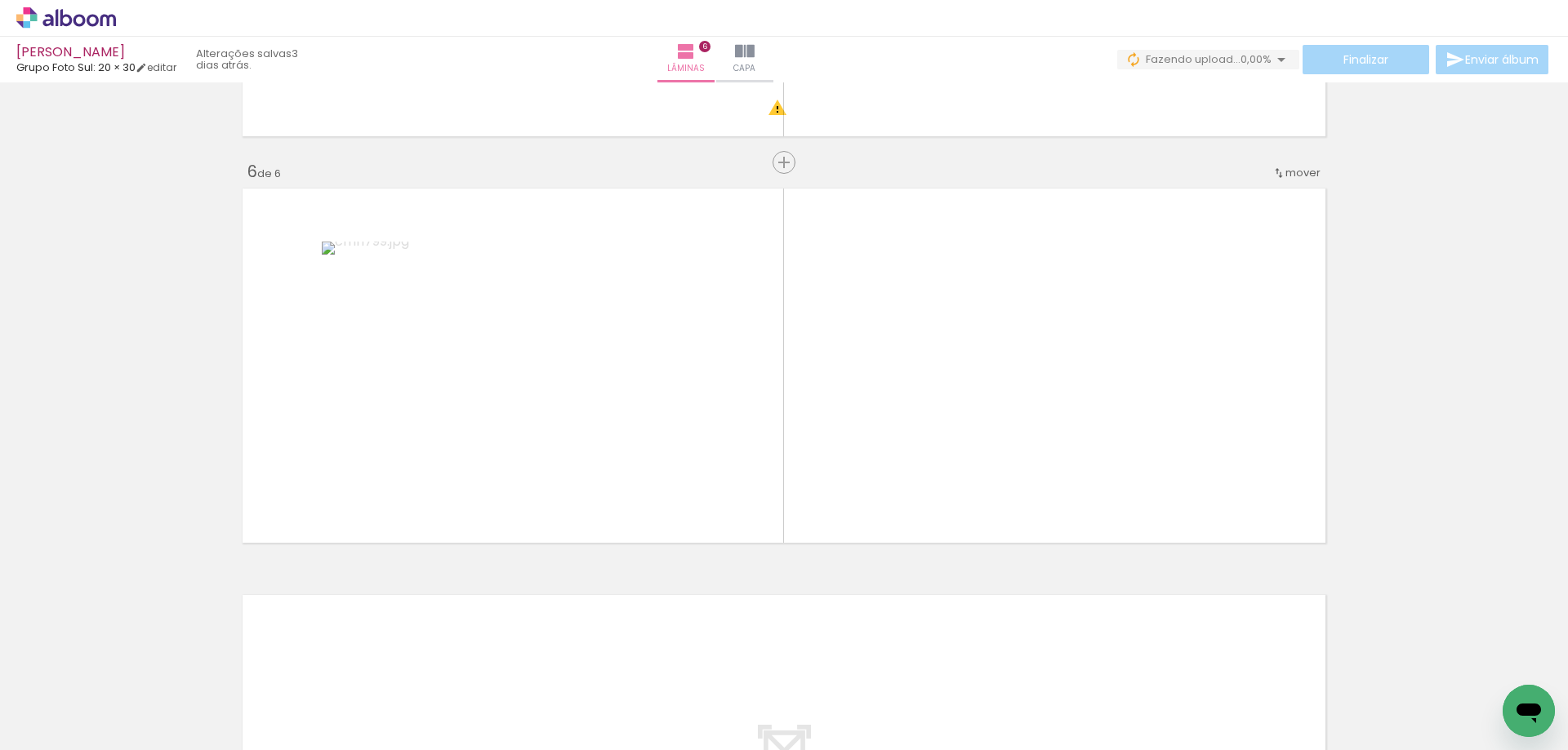
scroll to position [1981, 0]
drag, startPoint x: 853, startPoint y: 719, endPoint x: 955, endPoint y: 712, distance: 102.2
click at [742, 474] on quentale-workspace at bounding box center [784, 375] width 1568 height 750
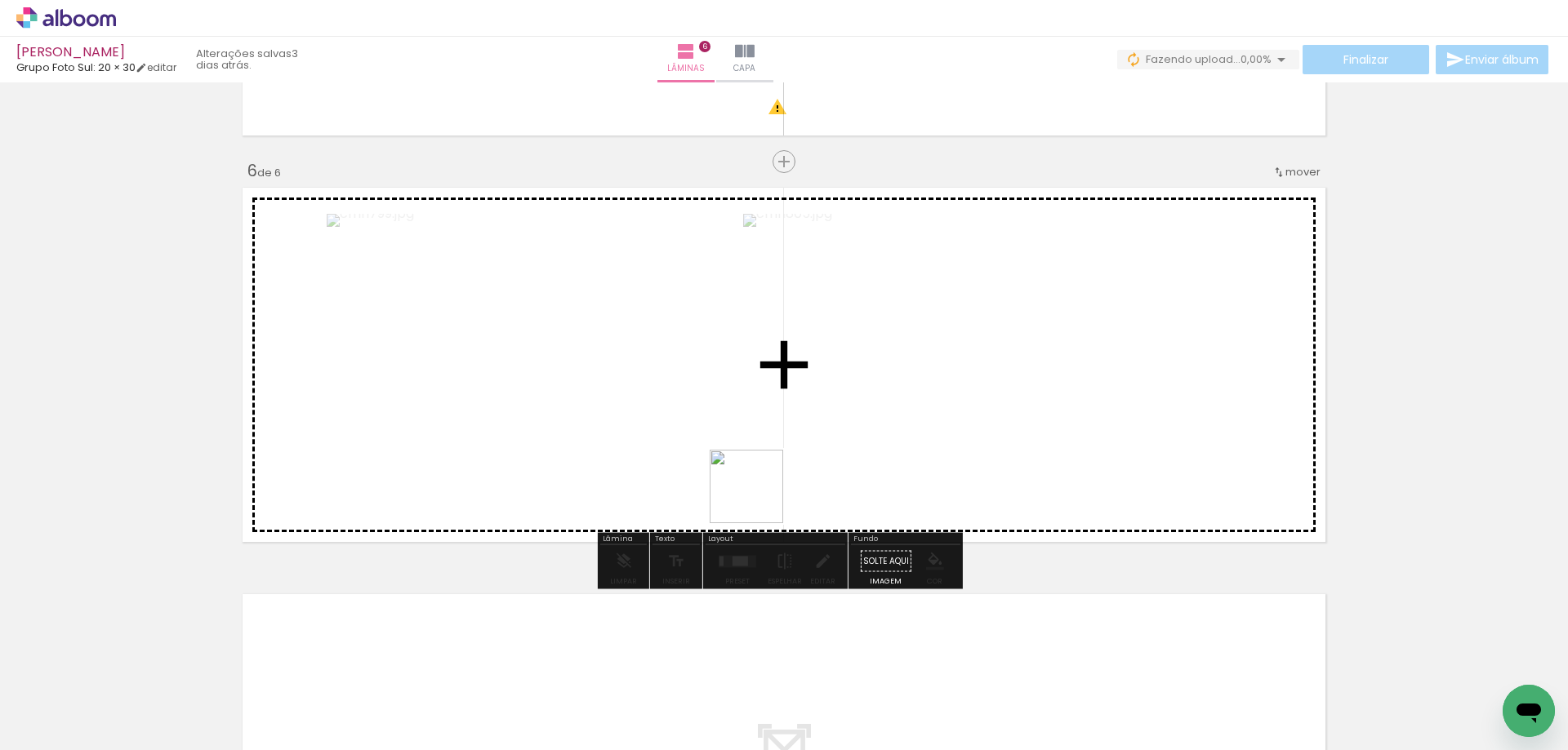
drag, startPoint x: 914, startPoint y: 678, endPoint x: 806, endPoint y: 568, distance: 154.2
click at [654, 420] on quentale-workspace at bounding box center [784, 375] width 1568 height 750
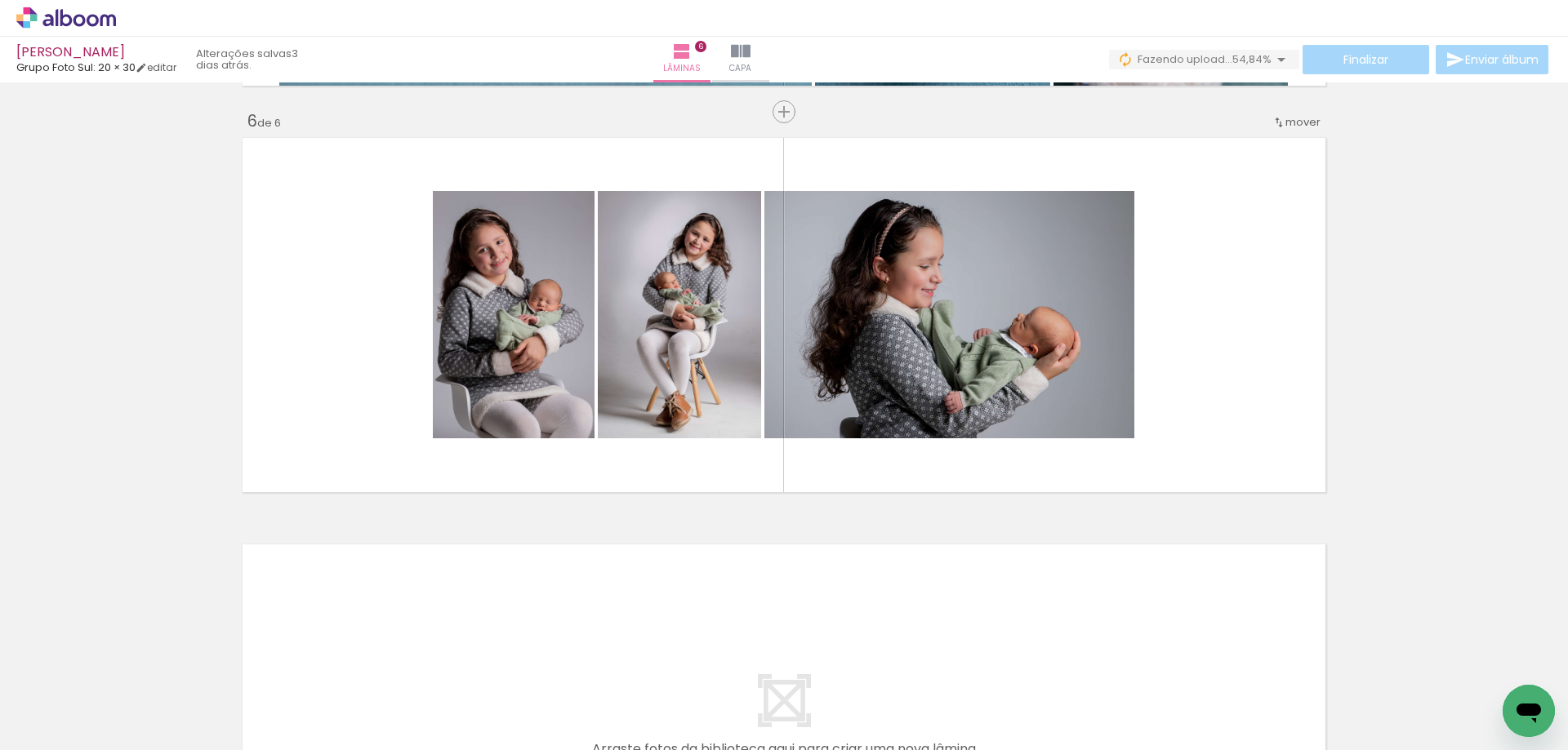
scroll to position [2039, 0]
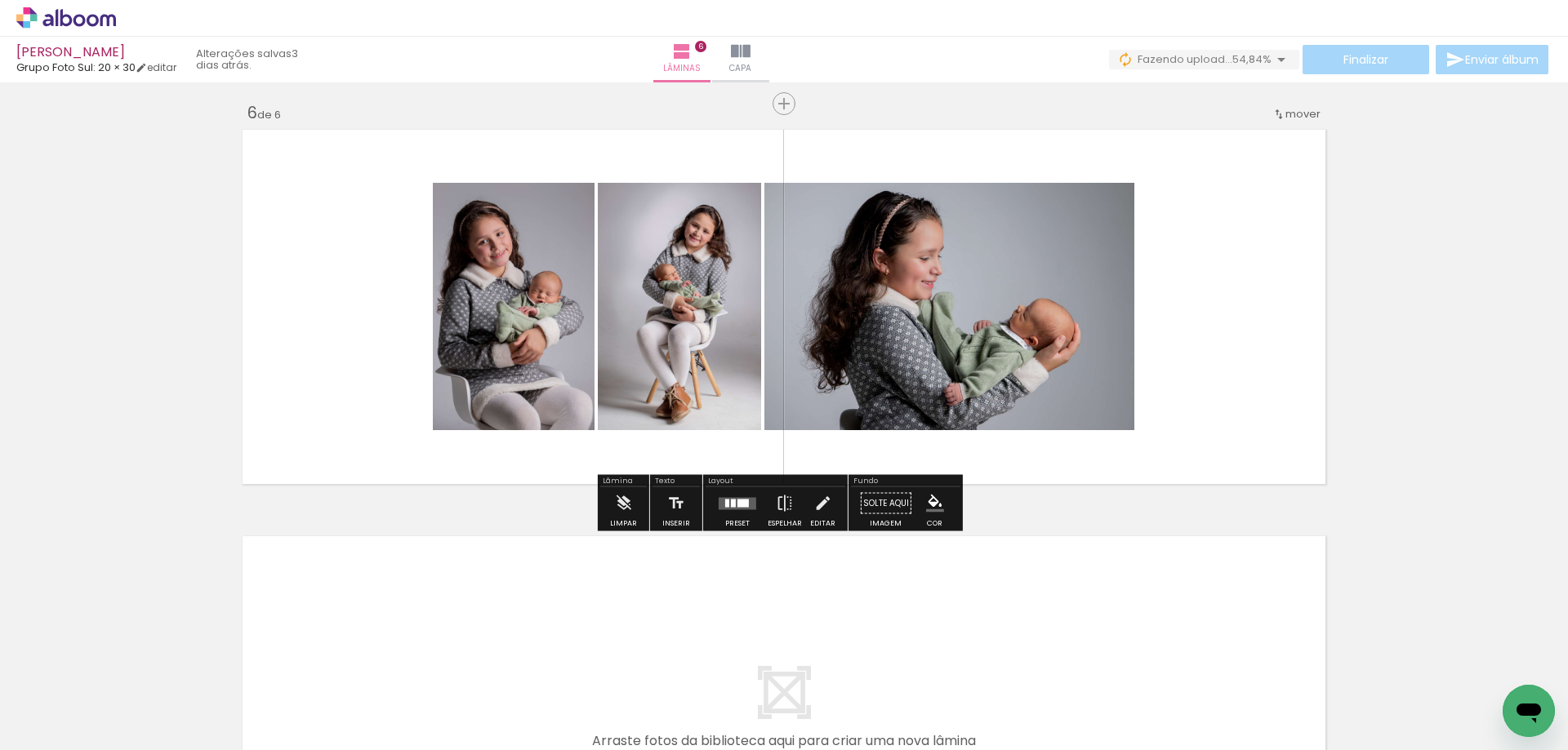
click at [731, 503] on div at bounding box center [733, 502] width 5 height 8
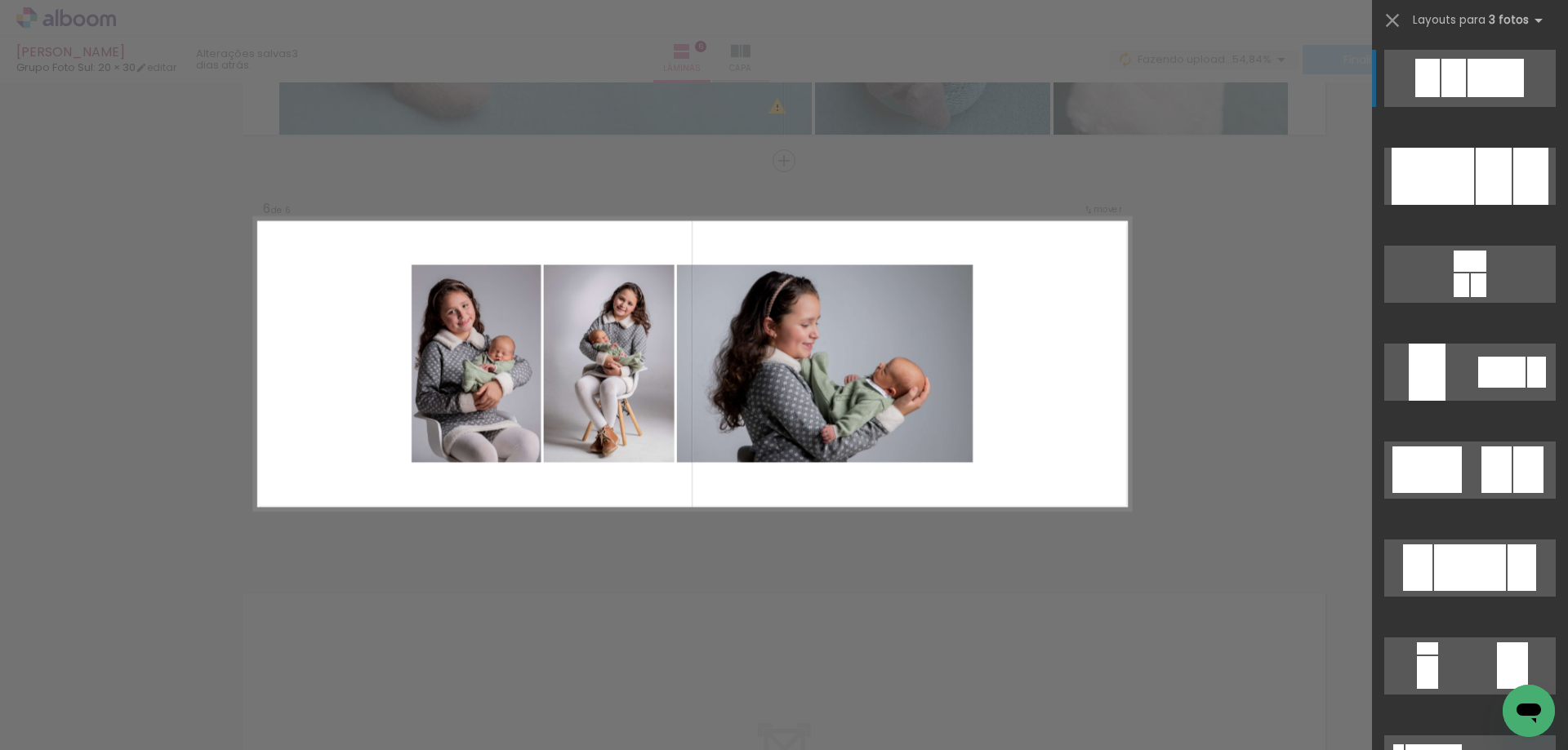
scroll to position [1981, 0]
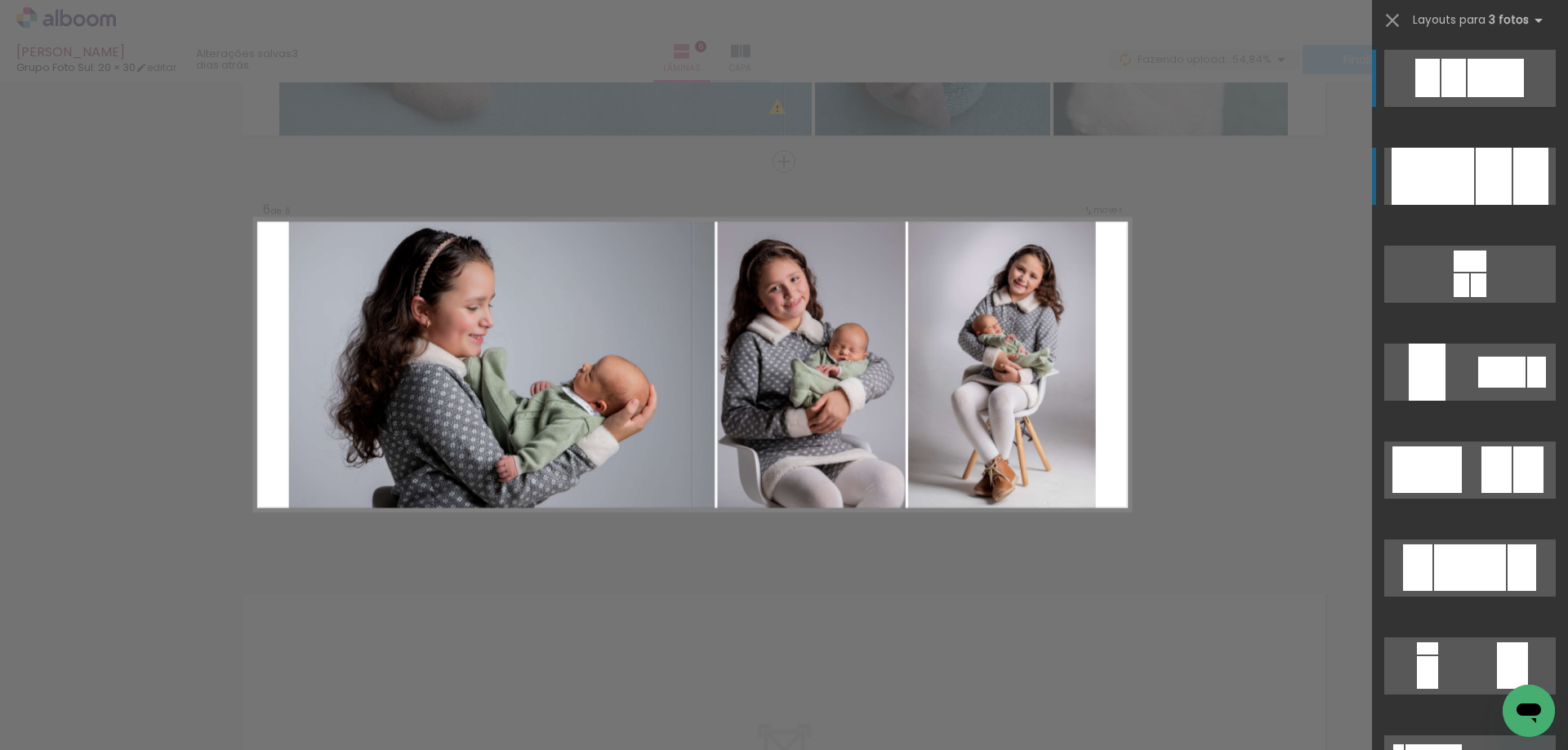
click at [1430, 167] on div at bounding box center [1432, 176] width 83 height 58
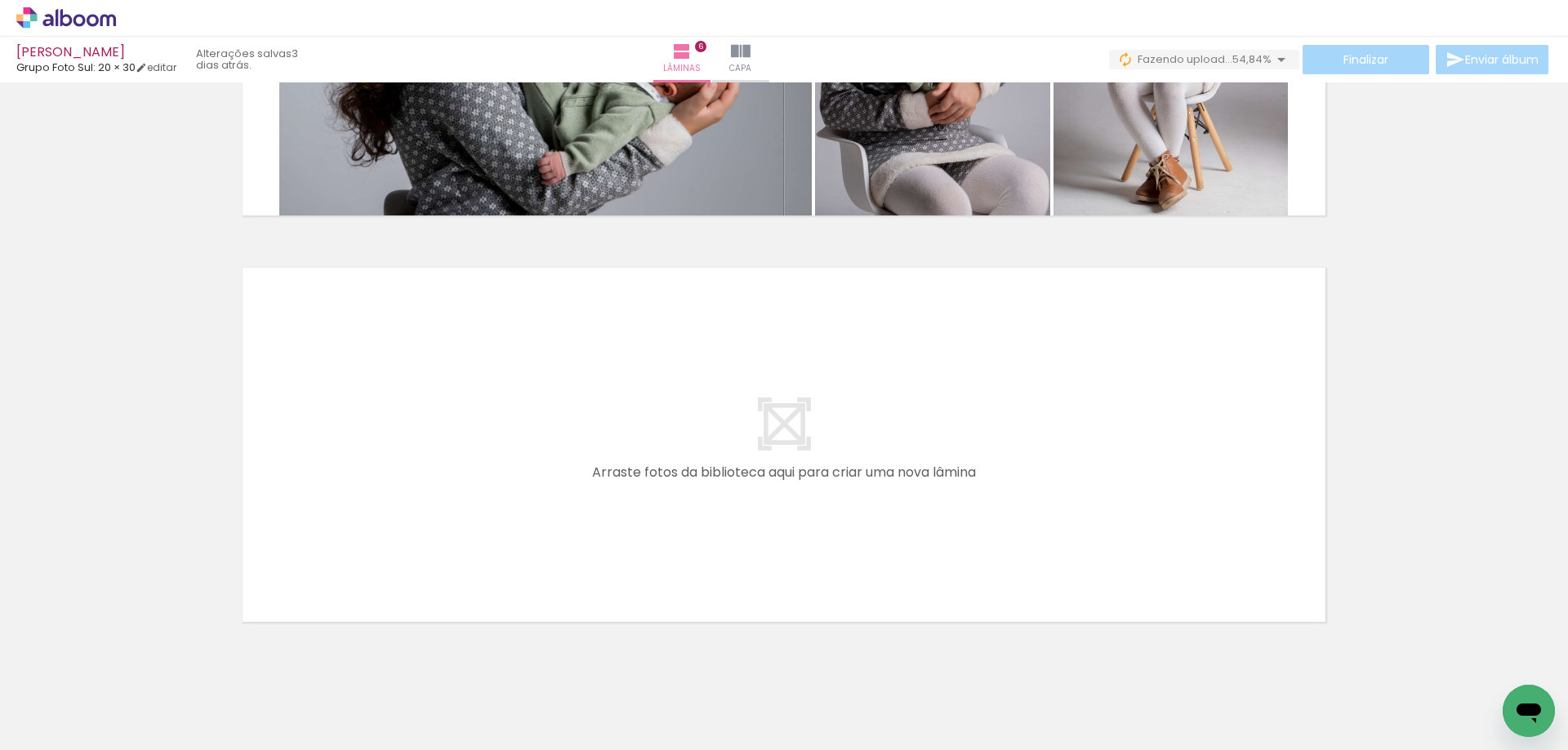
scroll to position [2344, 0]
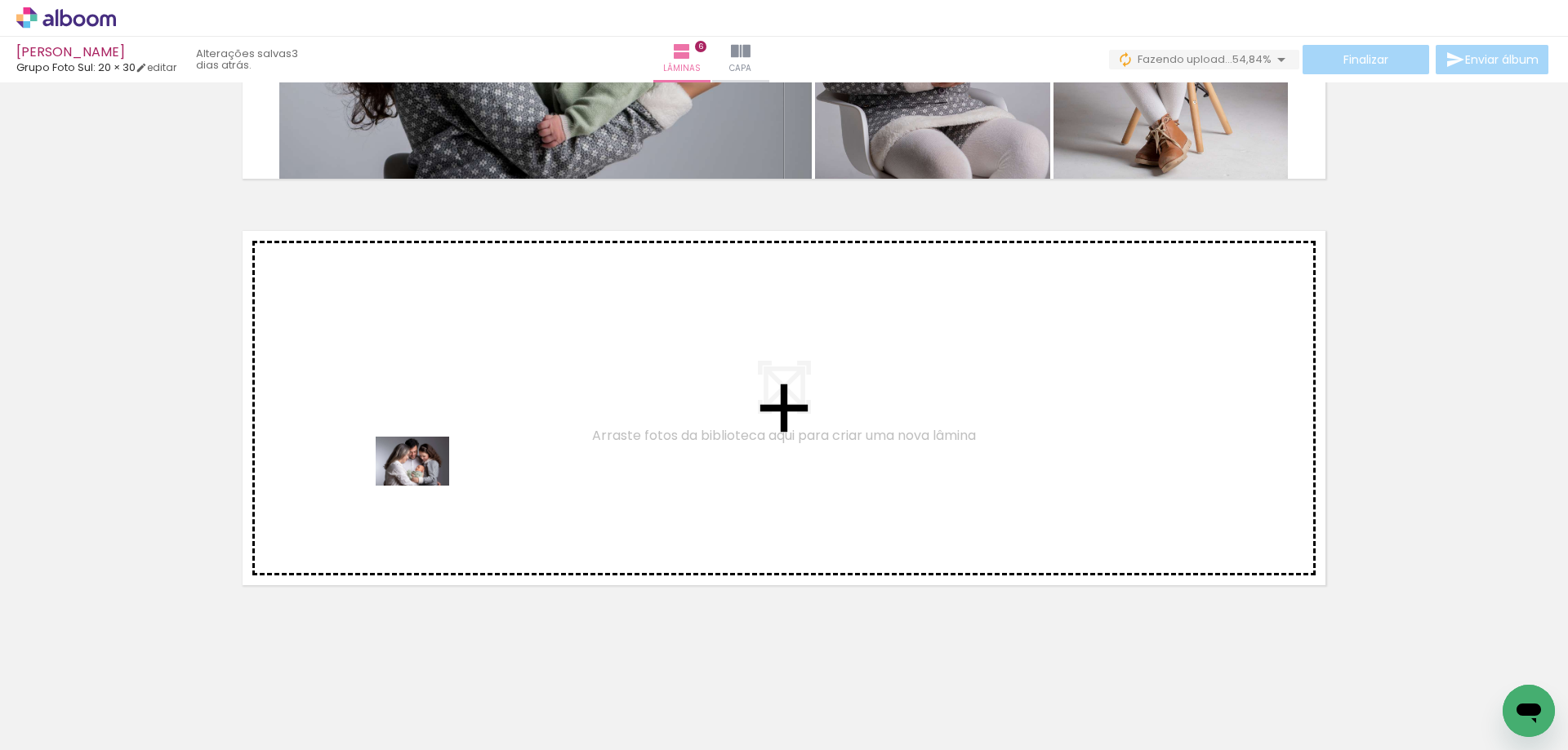
drag, startPoint x: 860, startPoint y: 700, endPoint x: 425, endPoint y: 486, distance: 484.8
click at [425, 486] on quentale-workspace at bounding box center [784, 375] width 1568 height 750
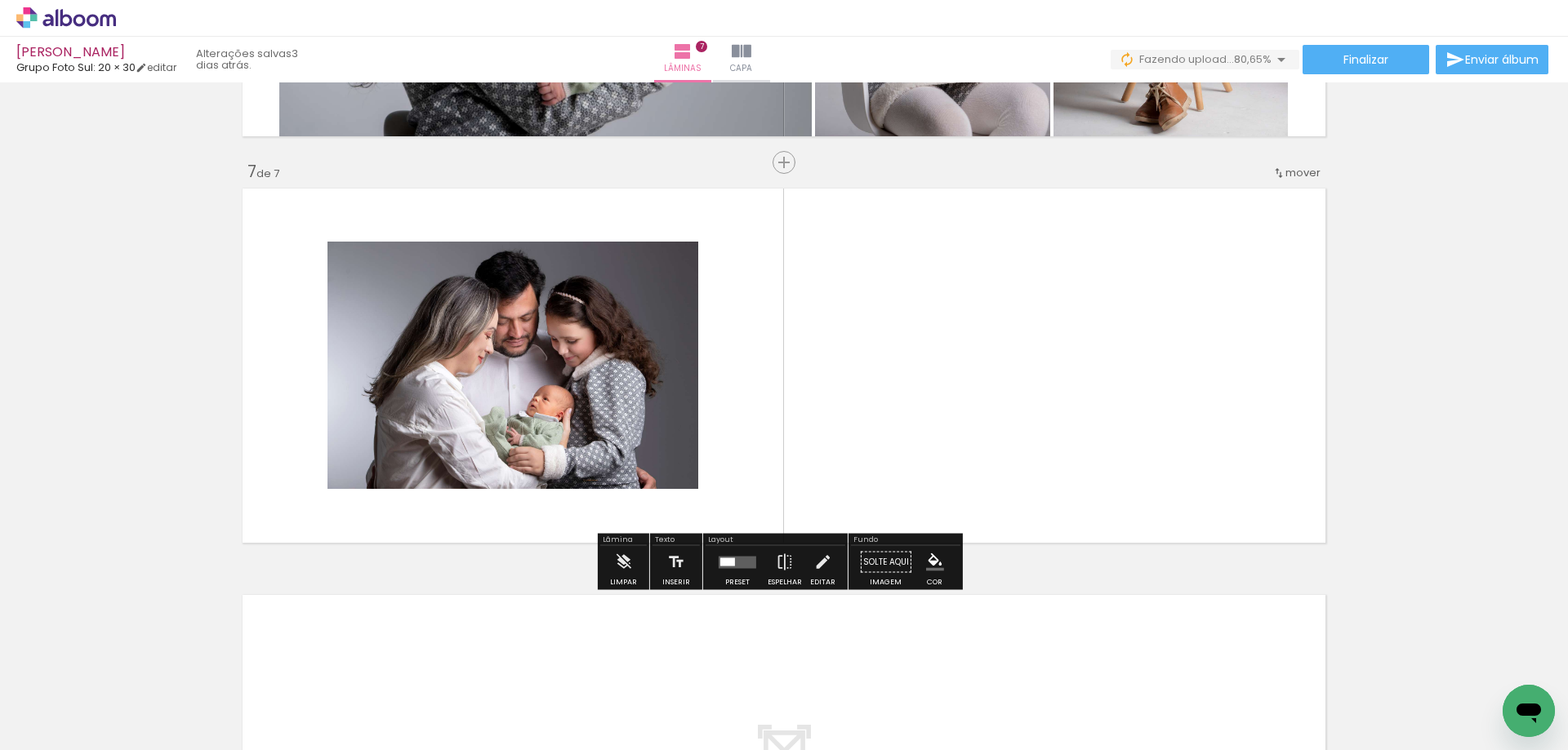
scroll to position [2388, 0]
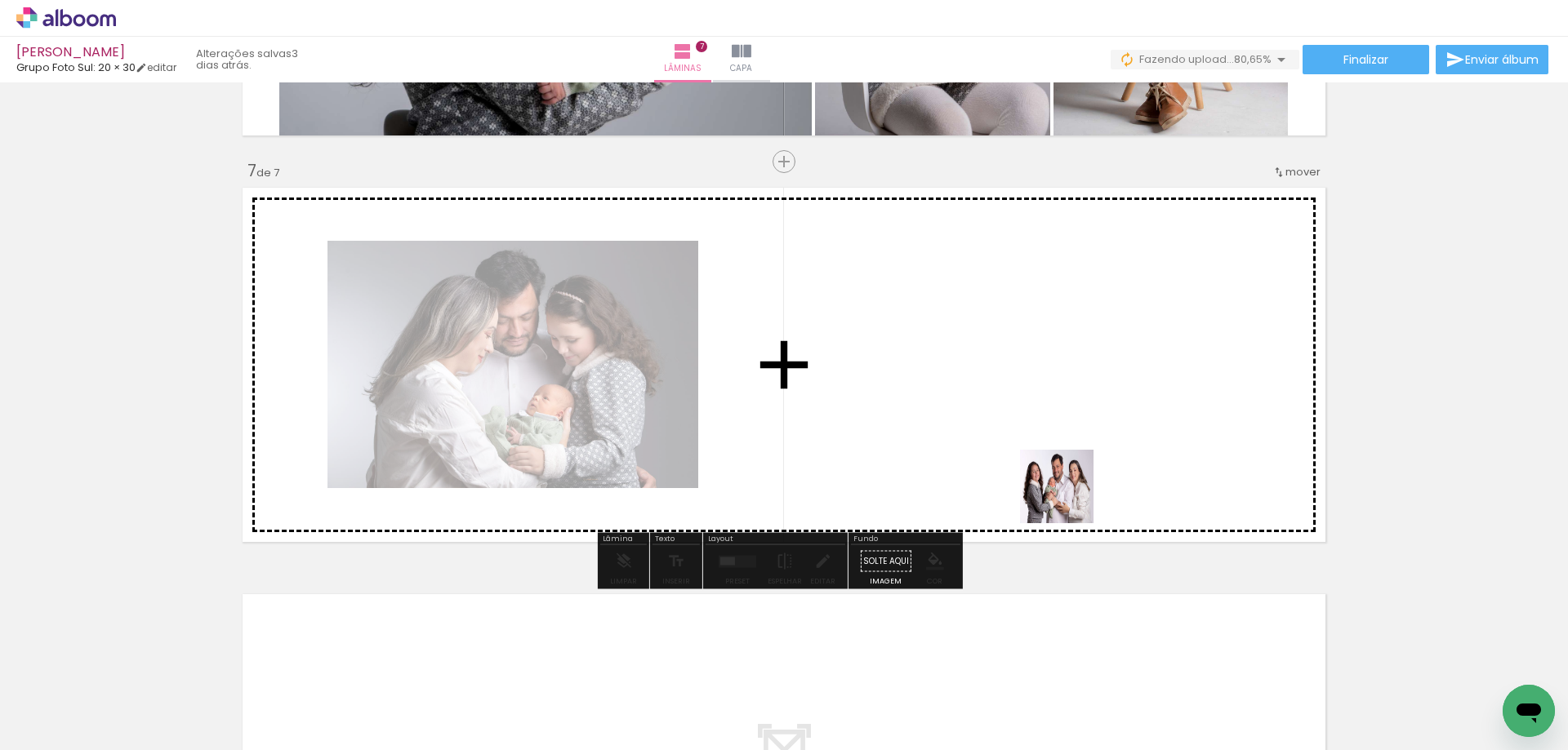
drag, startPoint x: 1333, startPoint y: 712, endPoint x: 1029, endPoint y: 481, distance: 381.8
click at [1029, 481] on quentale-workspace at bounding box center [784, 375] width 1568 height 750
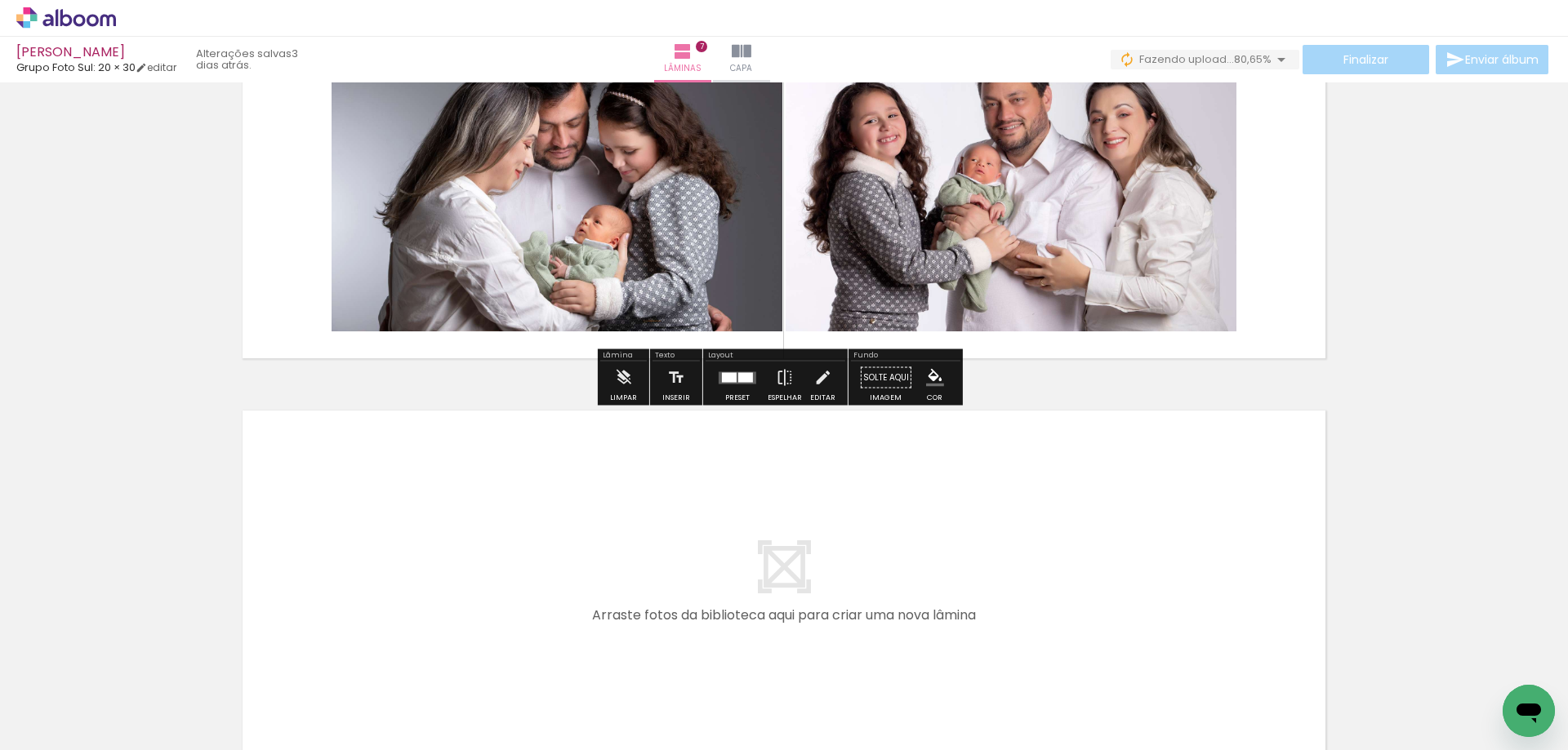
scroll to position [2659, 0]
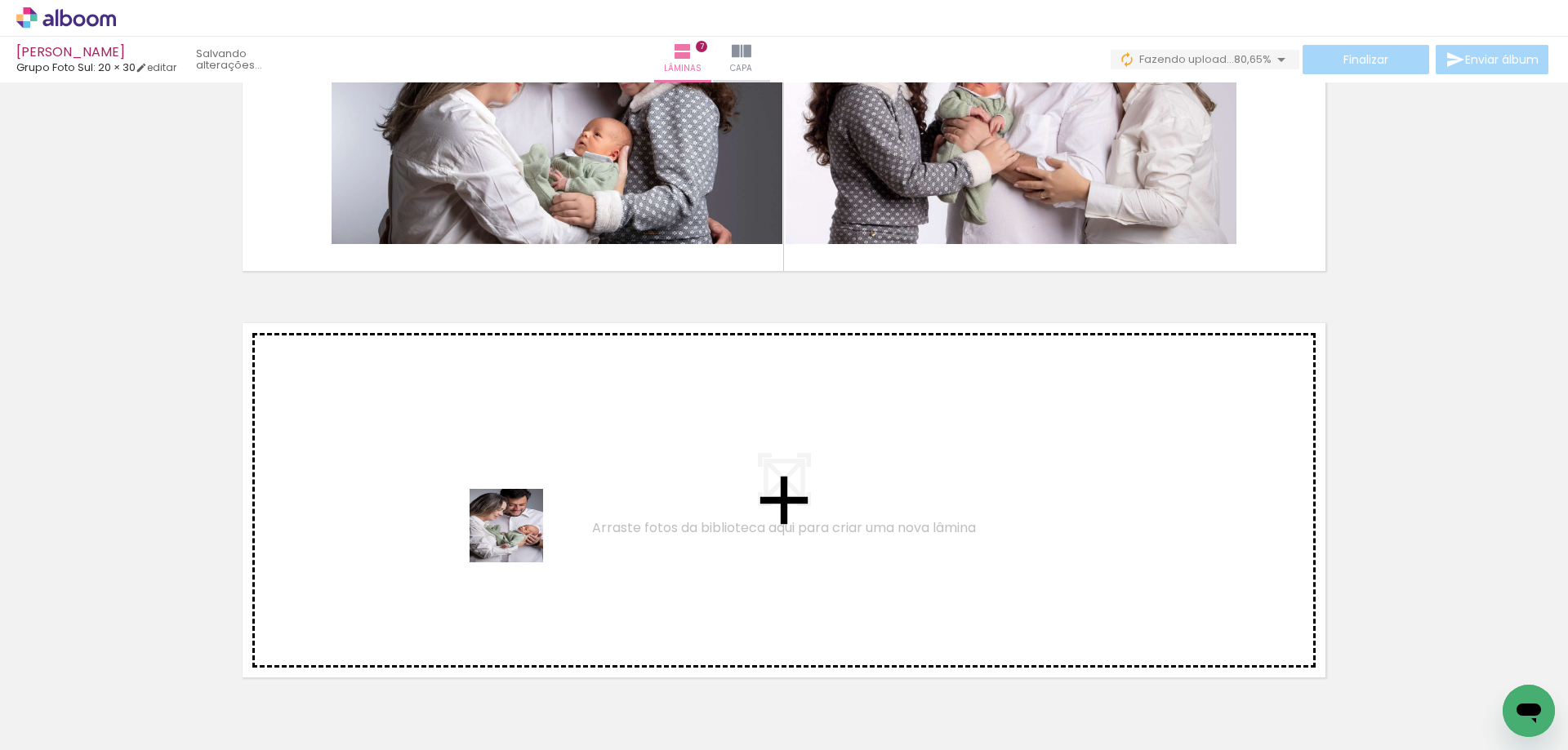
drag, startPoint x: 784, startPoint y: 707, endPoint x: 507, endPoint y: 535, distance: 326.1
click at [507, 535] on quentale-workspace at bounding box center [784, 375] width 1568 height 750
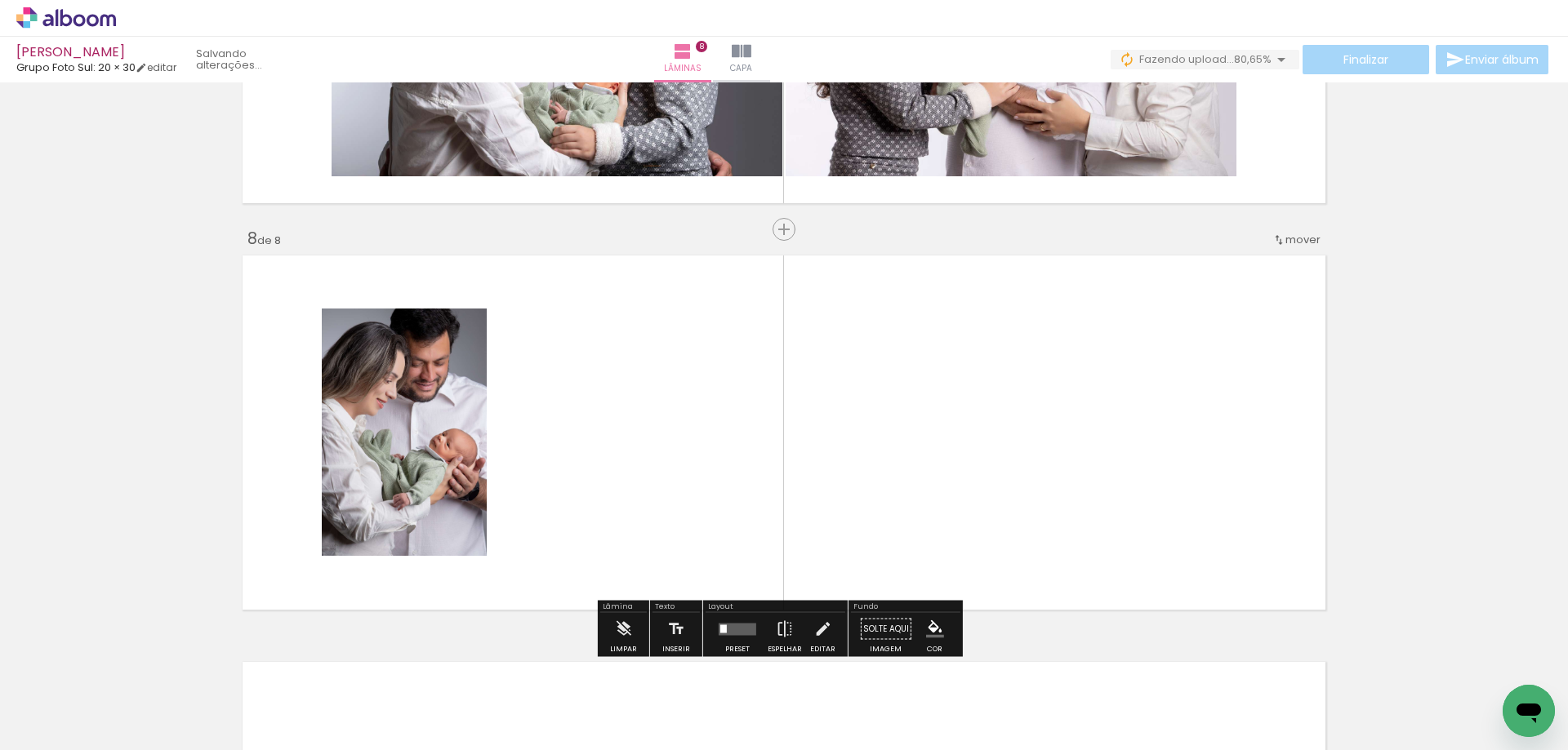
scroll to position [2794, 0]
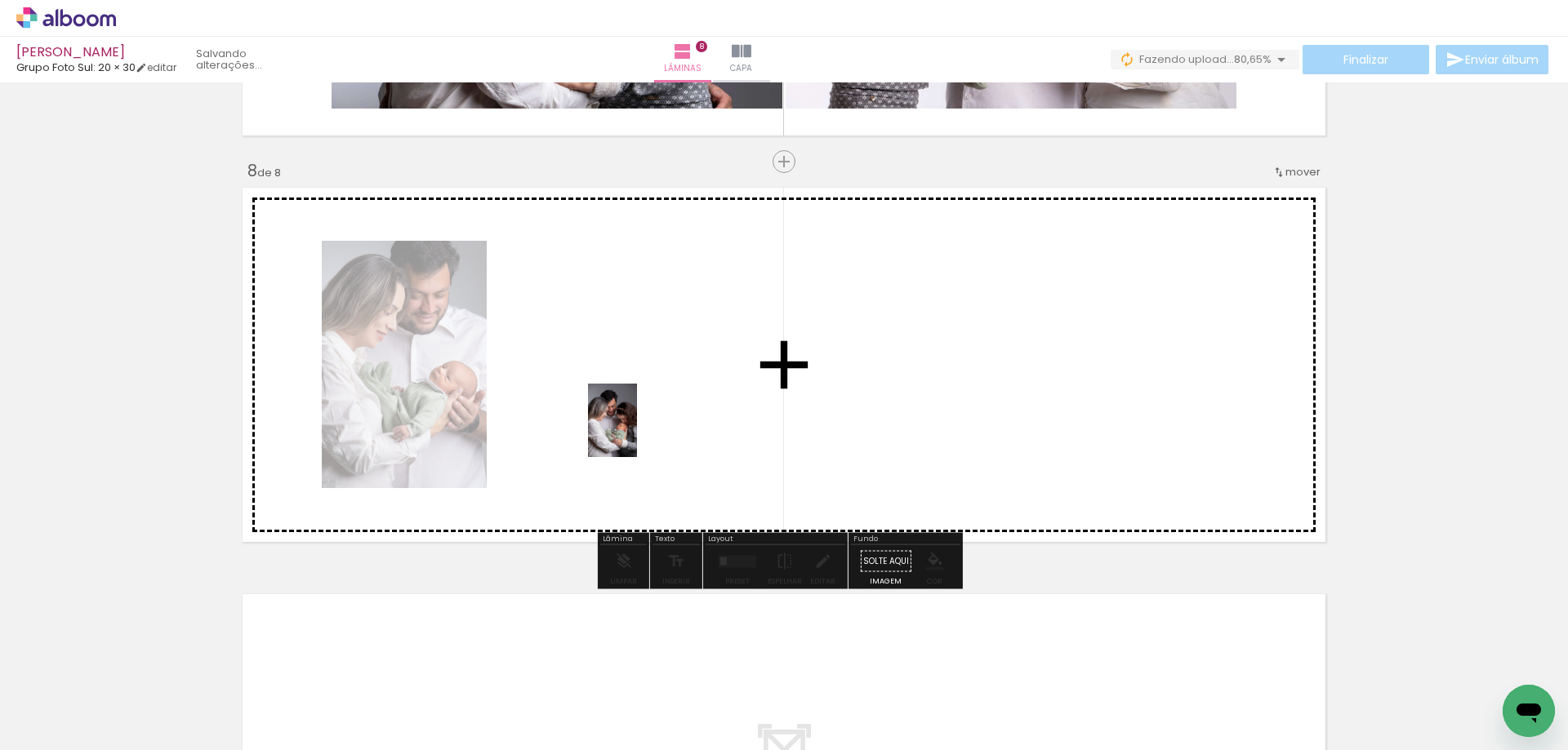
drag, startPoint x: 1060, startPoint y: 722, endPoint x: 950, endPoint y: 507, distance: 241.5
click at [638, 433] on quentale-workspace at bounding box center [784, 375] width 1568 height 750
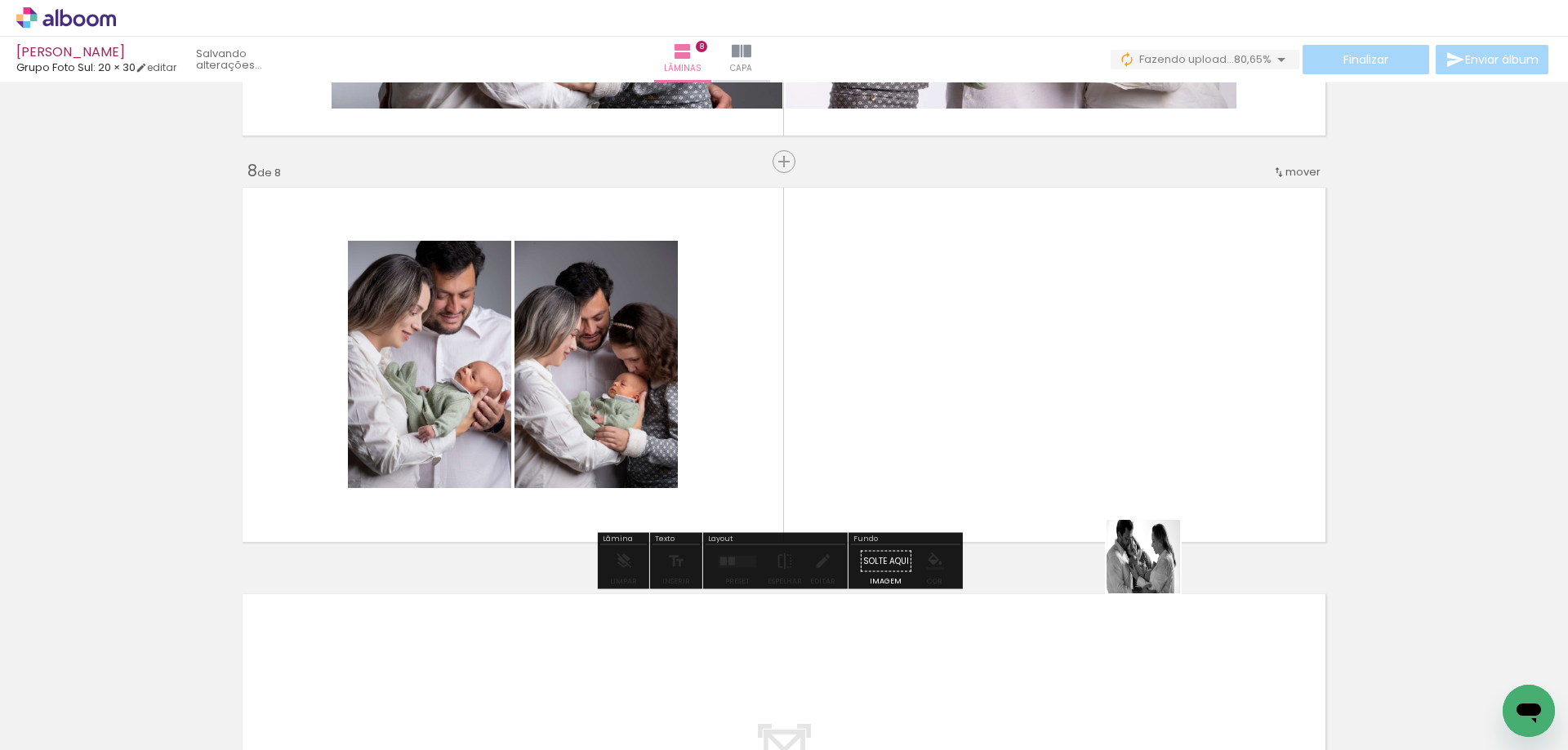
drag, startPoint x: 1233, startPoint y: 713, endPoint x: 1032, endPoint y: 418, distance: 357.0
click at [1032, 418] on quentale-workspace at bounding box center [784, 375] width 1568 height 750
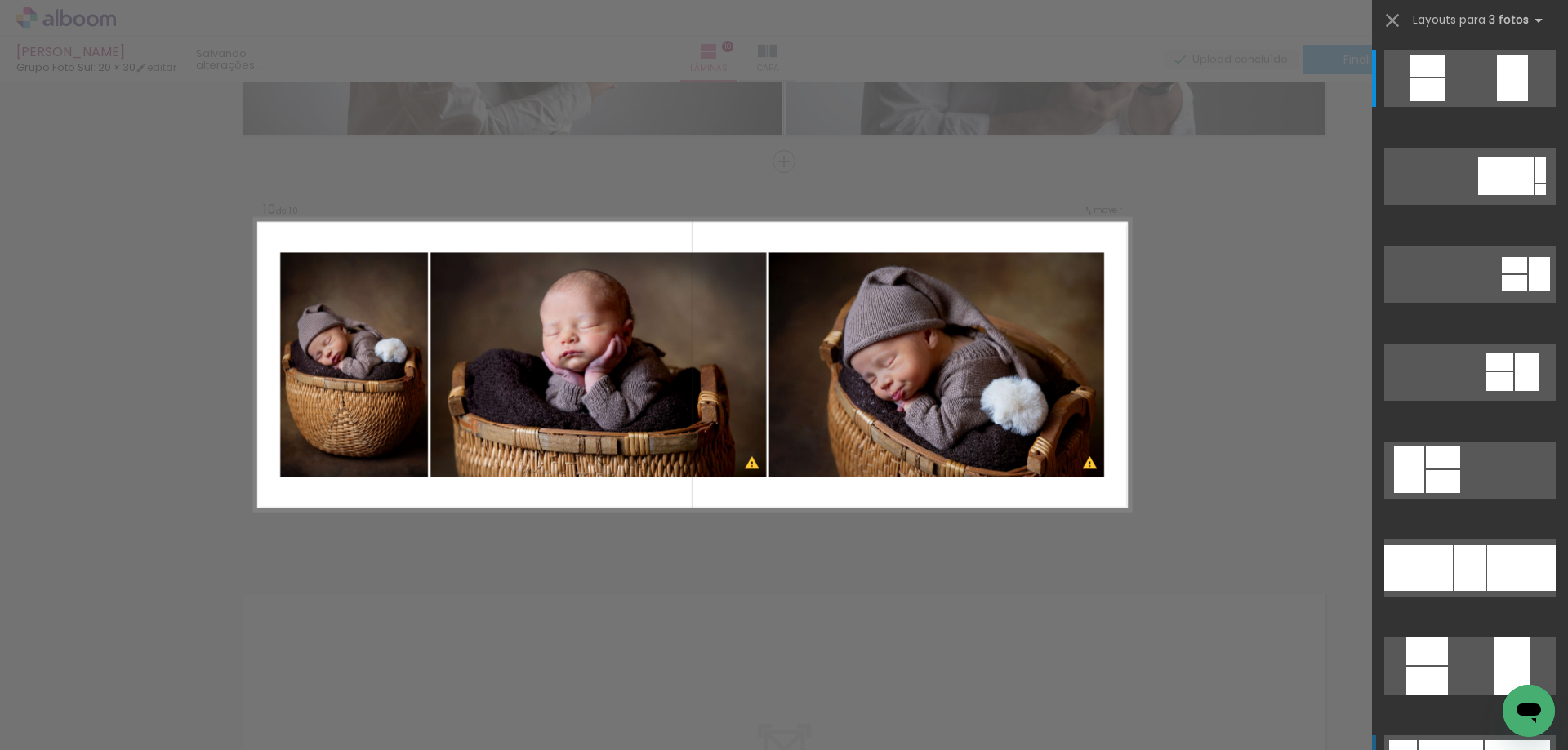
scroll to position [0, 896]
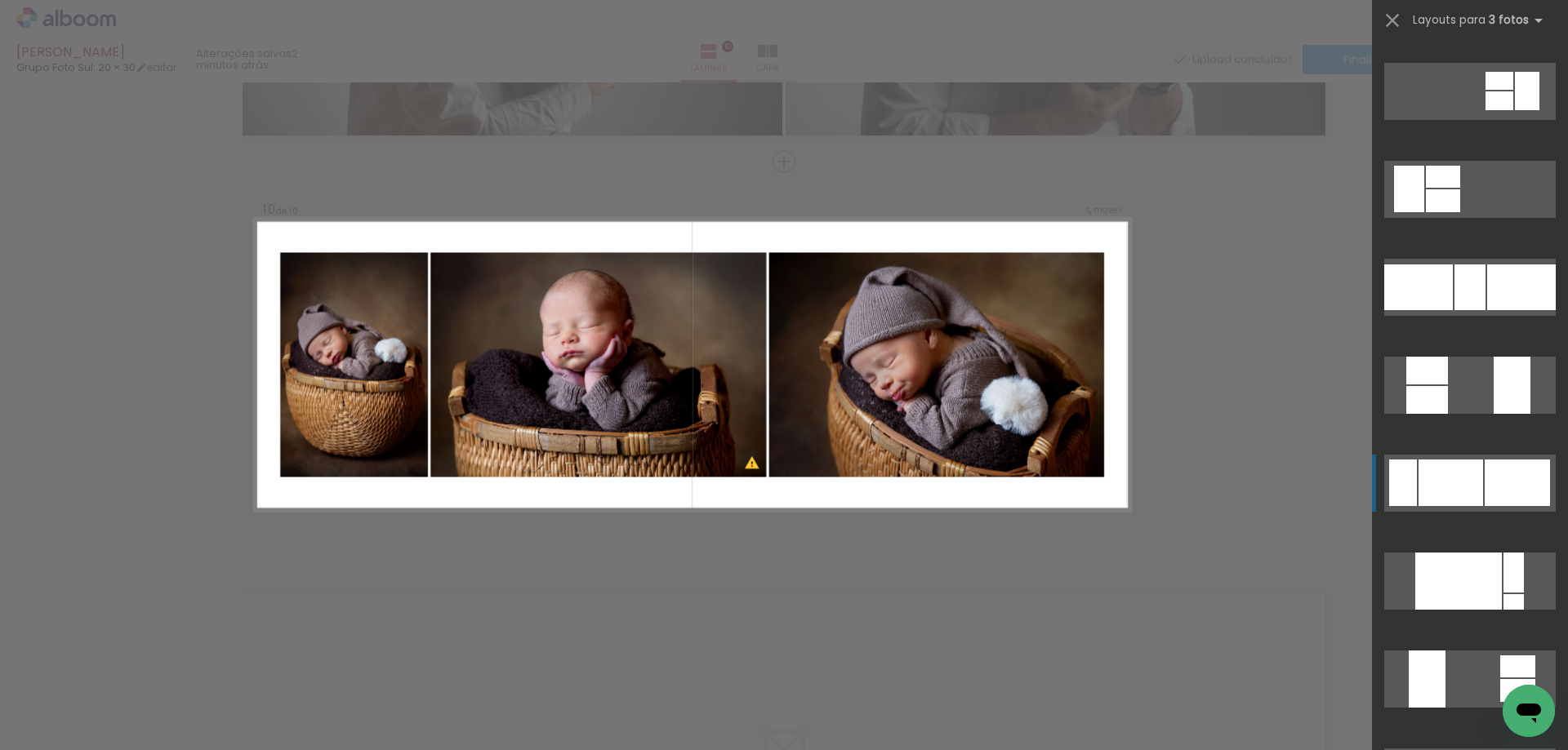
click at [1466, 310] on div at bounding box center [1470, 287] width 31 height 45
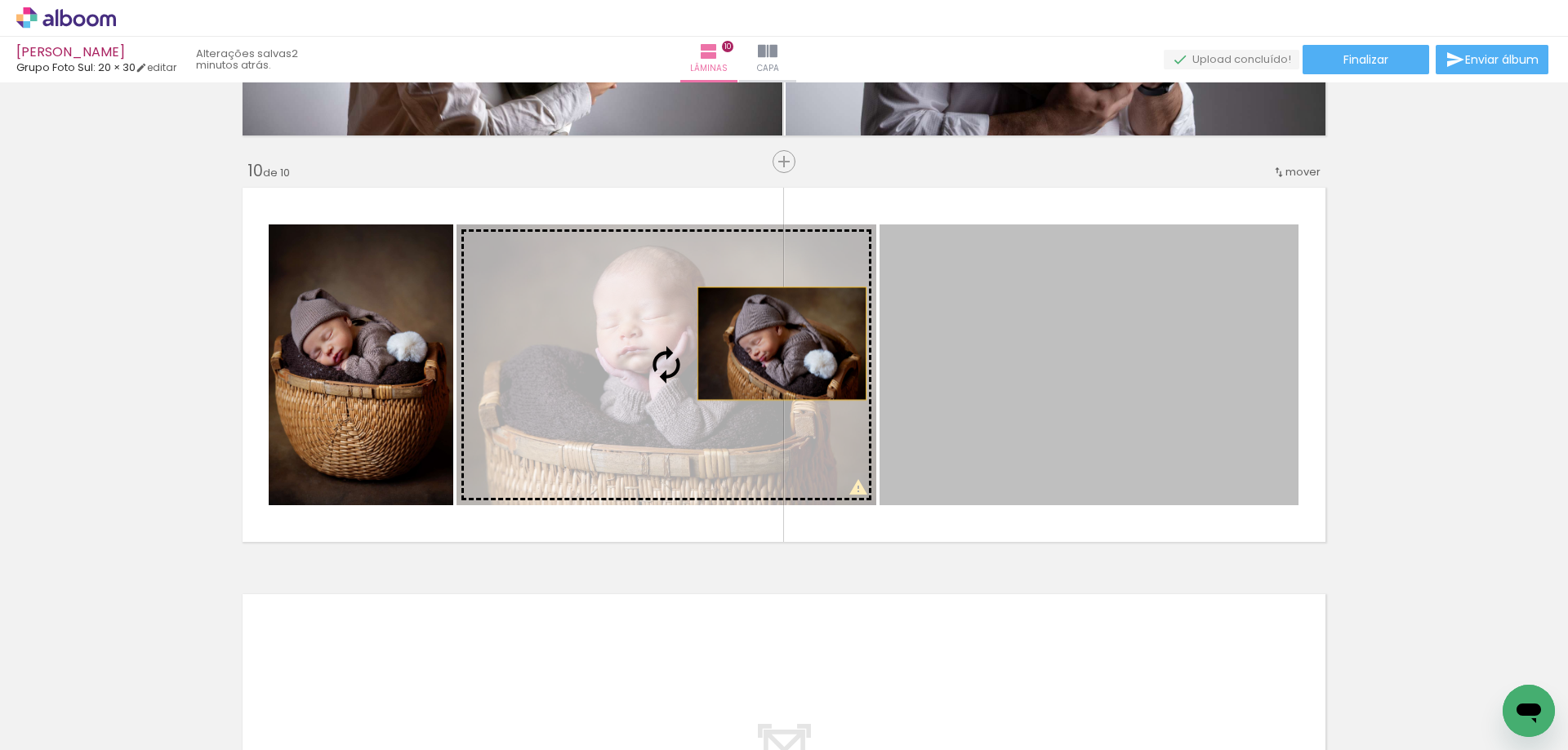
drag, startPoint x: 1094, startPoint y: 346, endPoint x: 740, endPoint y: 344, distance: 354.0
click at [0, 0] on slot at bounding box center [0, 0] width 0 height 0
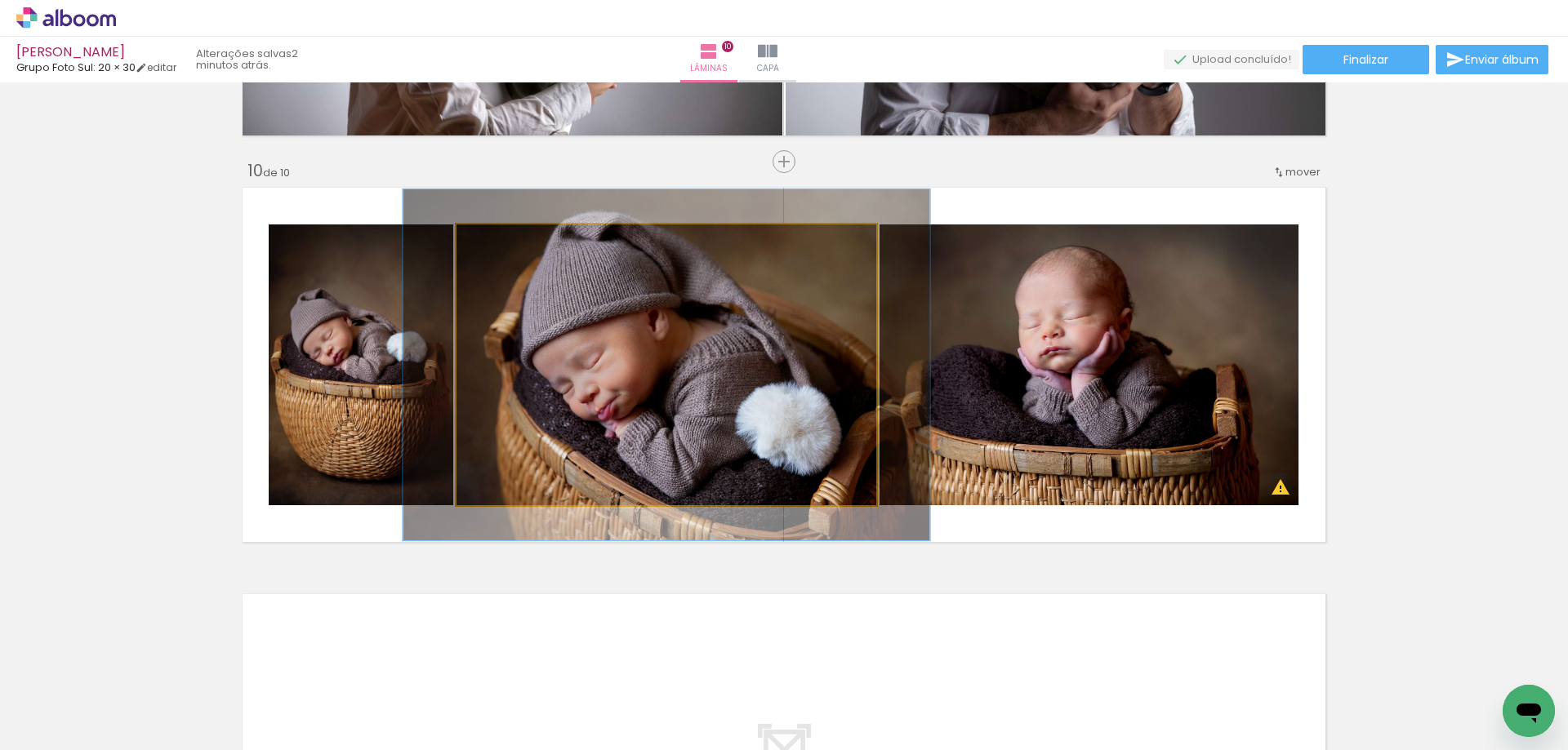
drag, startPoint x: 494, startPoint y: 240, endPoint x: 531, endPoint y: 255, distance: 39.9
type paper-slider "125"
click at [507, 238] on div at bounding box center [508, 242] width 15 height 15
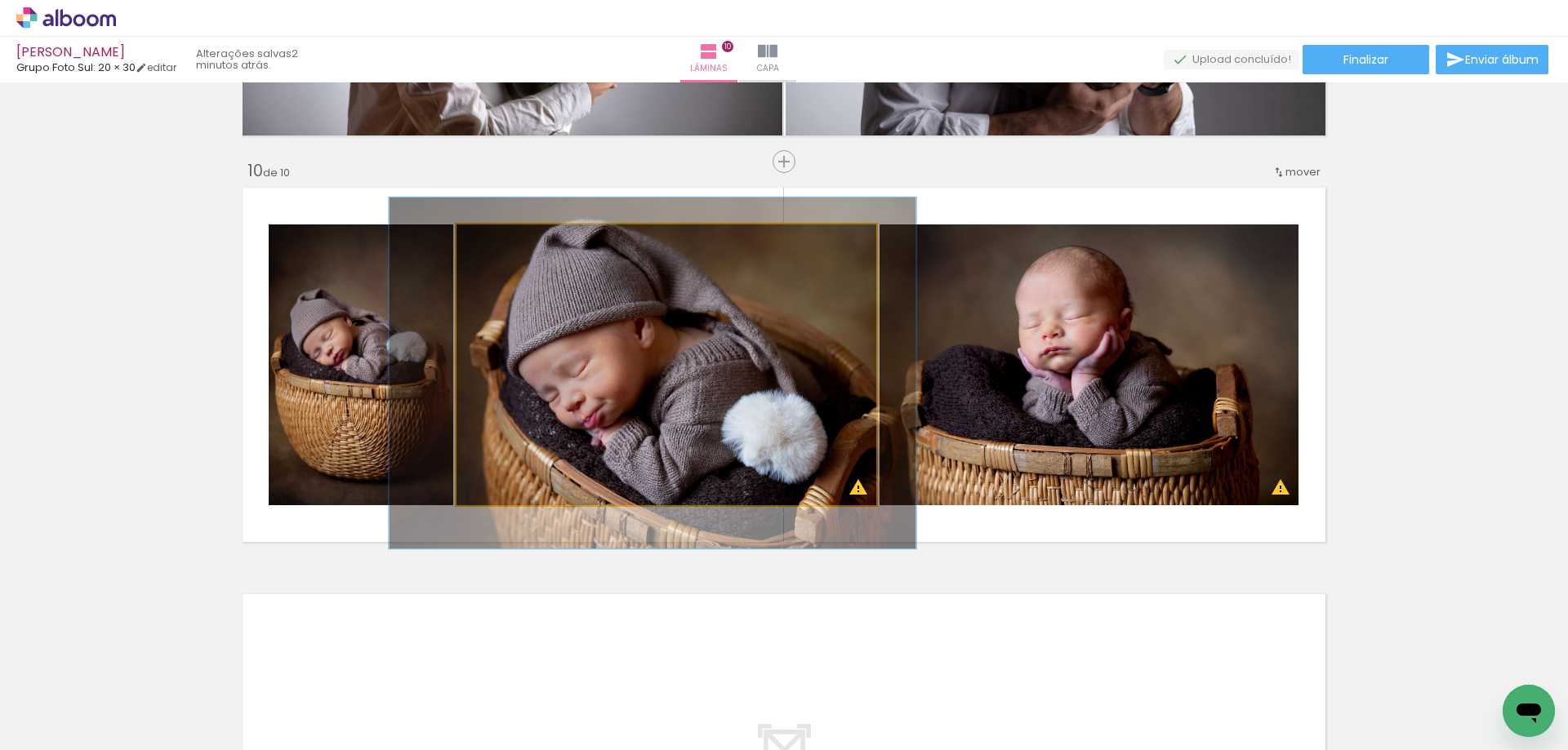
drag, startPoint x: 589, startPoint y: 308, endPoint x: 574, endPoint y: 308, distance: 15.0
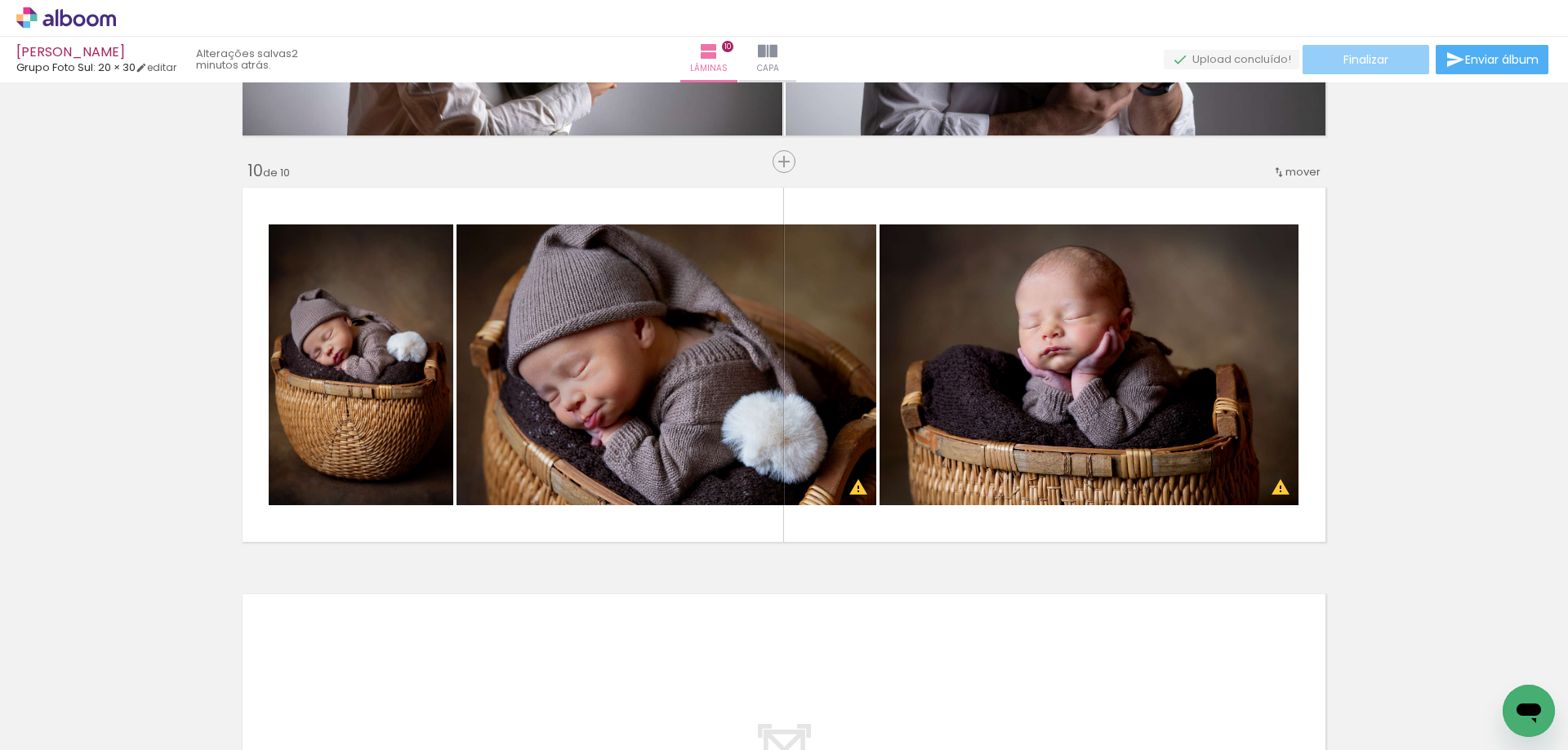
click at [1360, 60] on span "Finalizar" at bounding box center [1365, 59] width 44 height 11
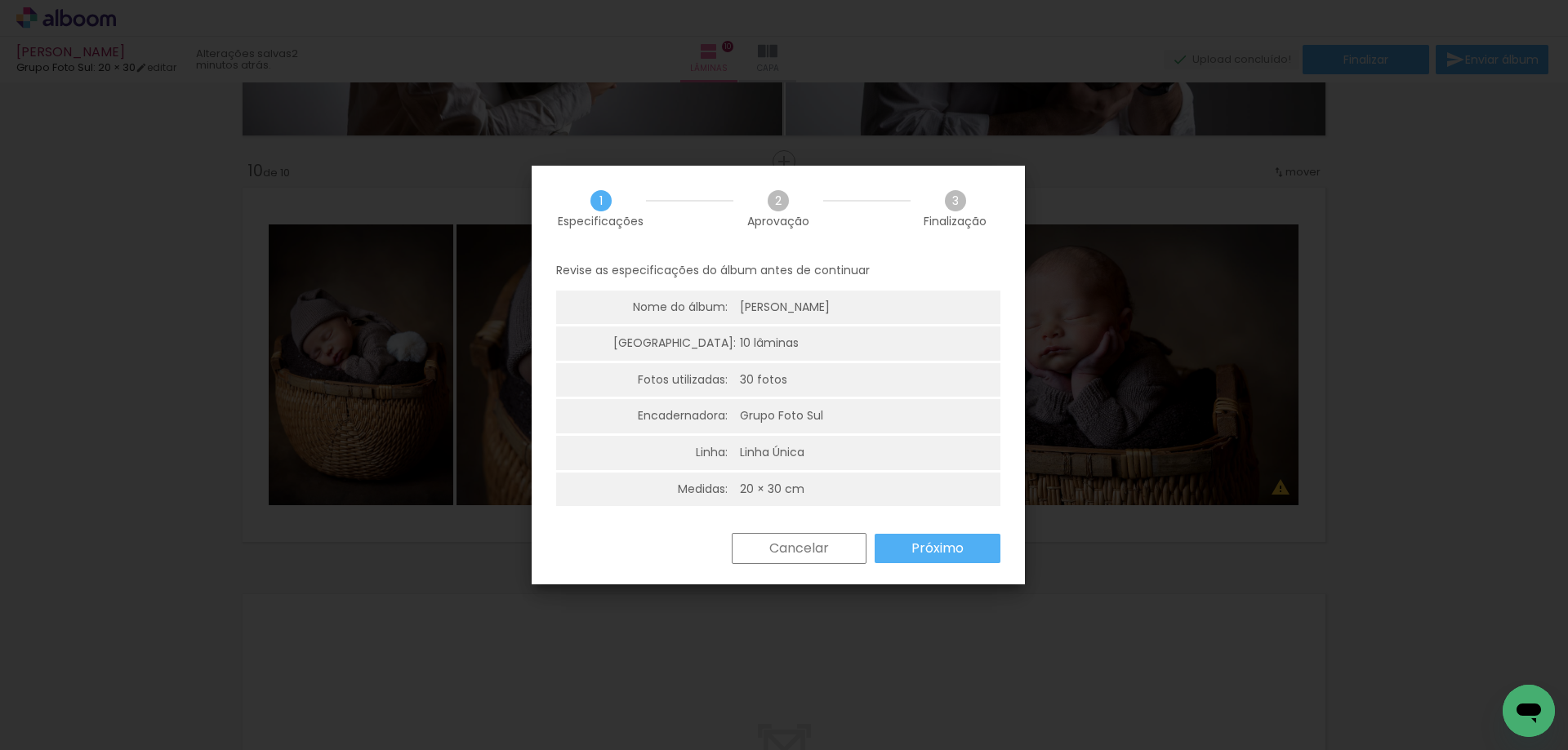
click at [0, 0] on slot "Próximo" at bounding box center [0, 0] width 0 height 0
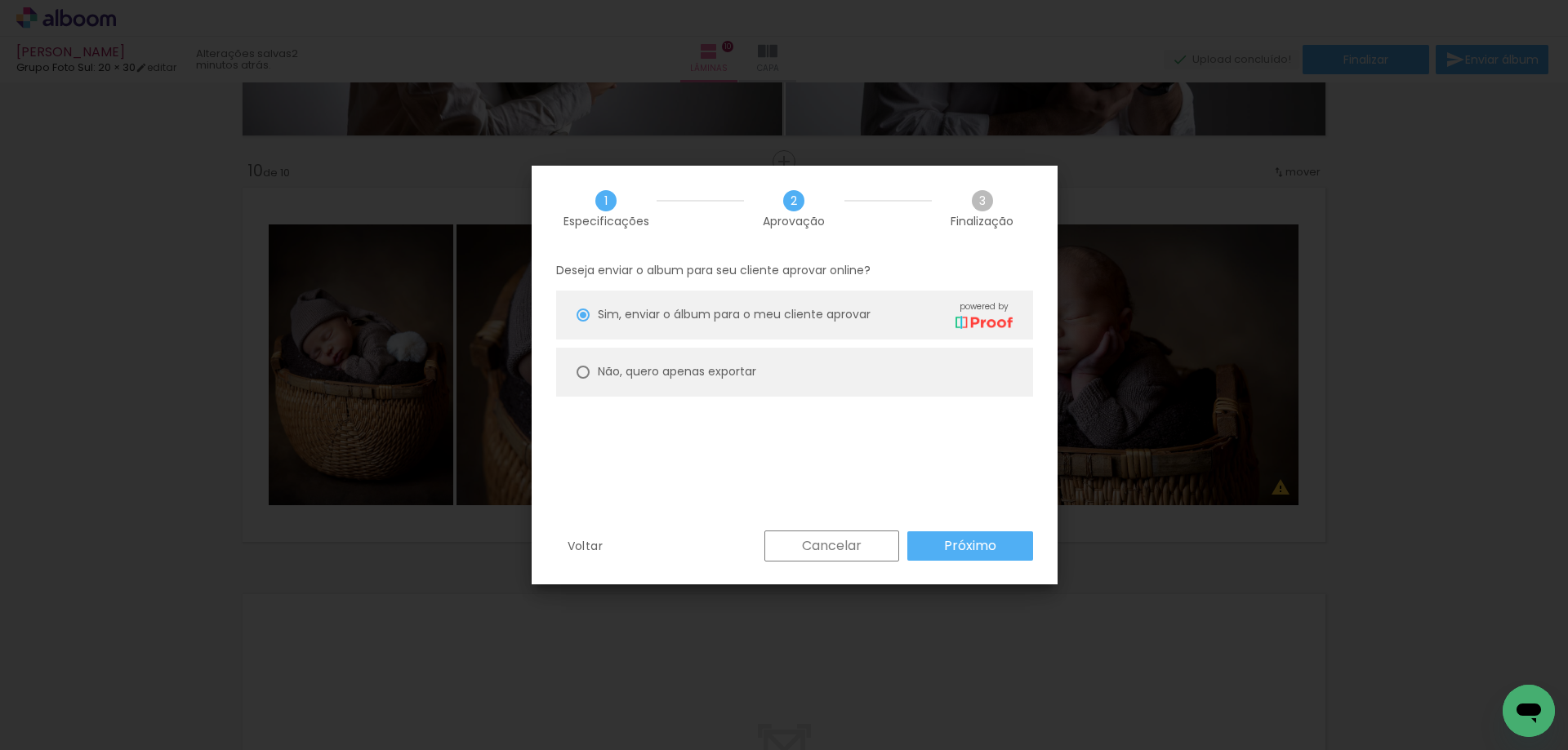
click at [573, 368] on paper-radio-button "Não, quero apenas exportar" at bounding box center [794, 372] width 477 height 49
type paper-radio-button "on"
click at [0, 0] on slot "Próximo" at bounding box center [0, 0] width 0 height 0
type input "Alta, 300 DPI"
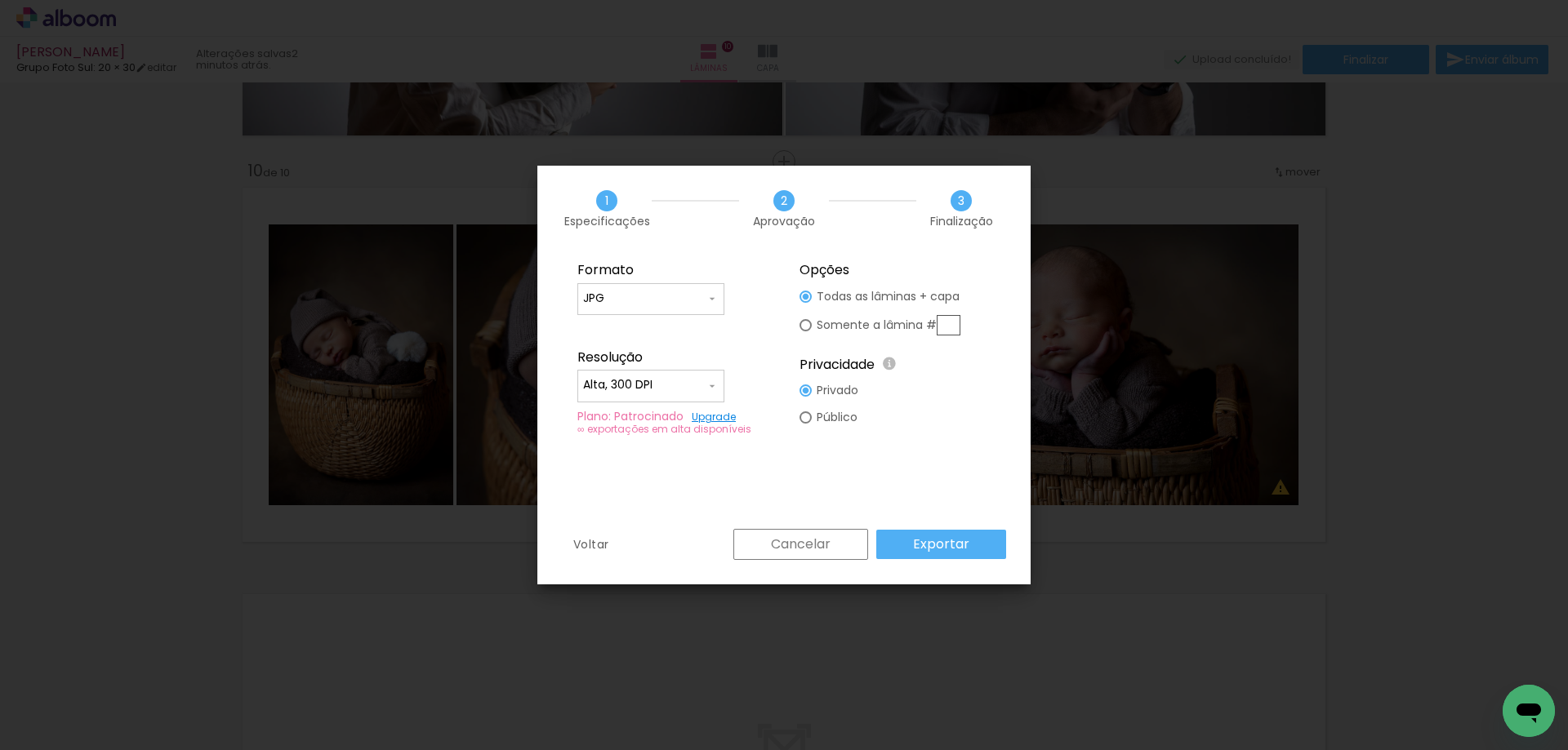
click at [0, 0] on slot "Exportar" at bounding box center [0, 0] width 0 height 0
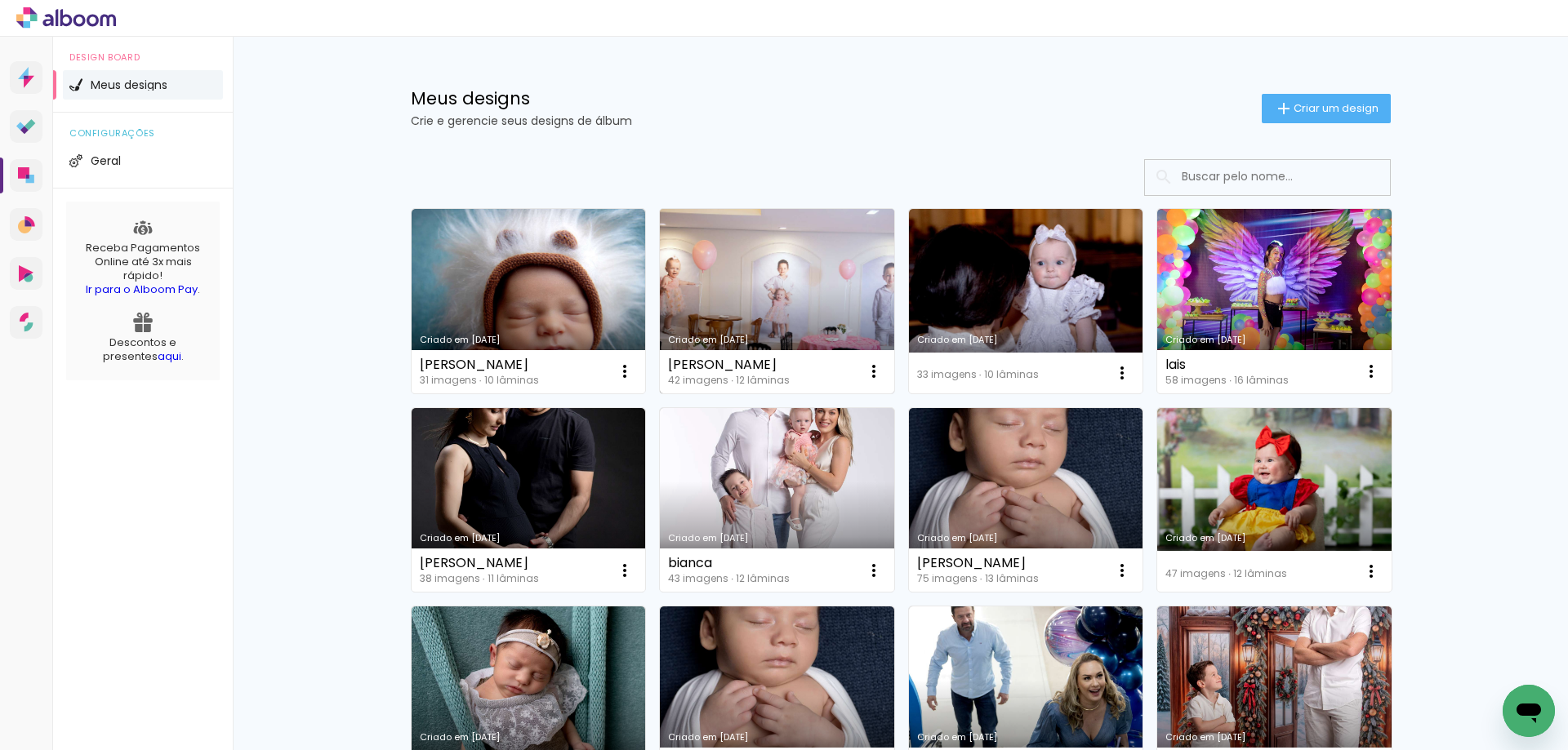
click at [762, 256] on link "Criado em [DATE]" at bounding box center [777, 302] width 235 height 185
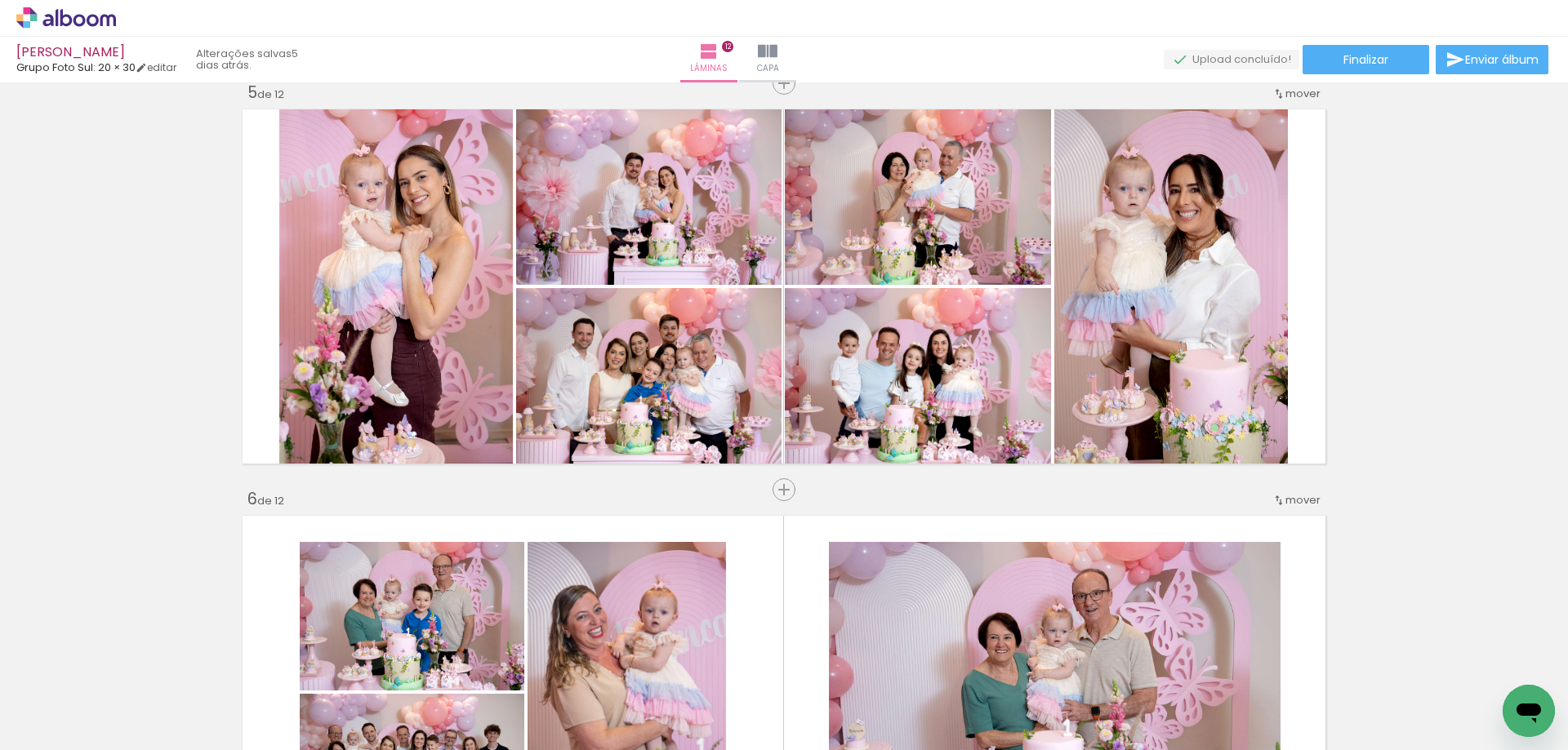
scroll to position [1660, 0]
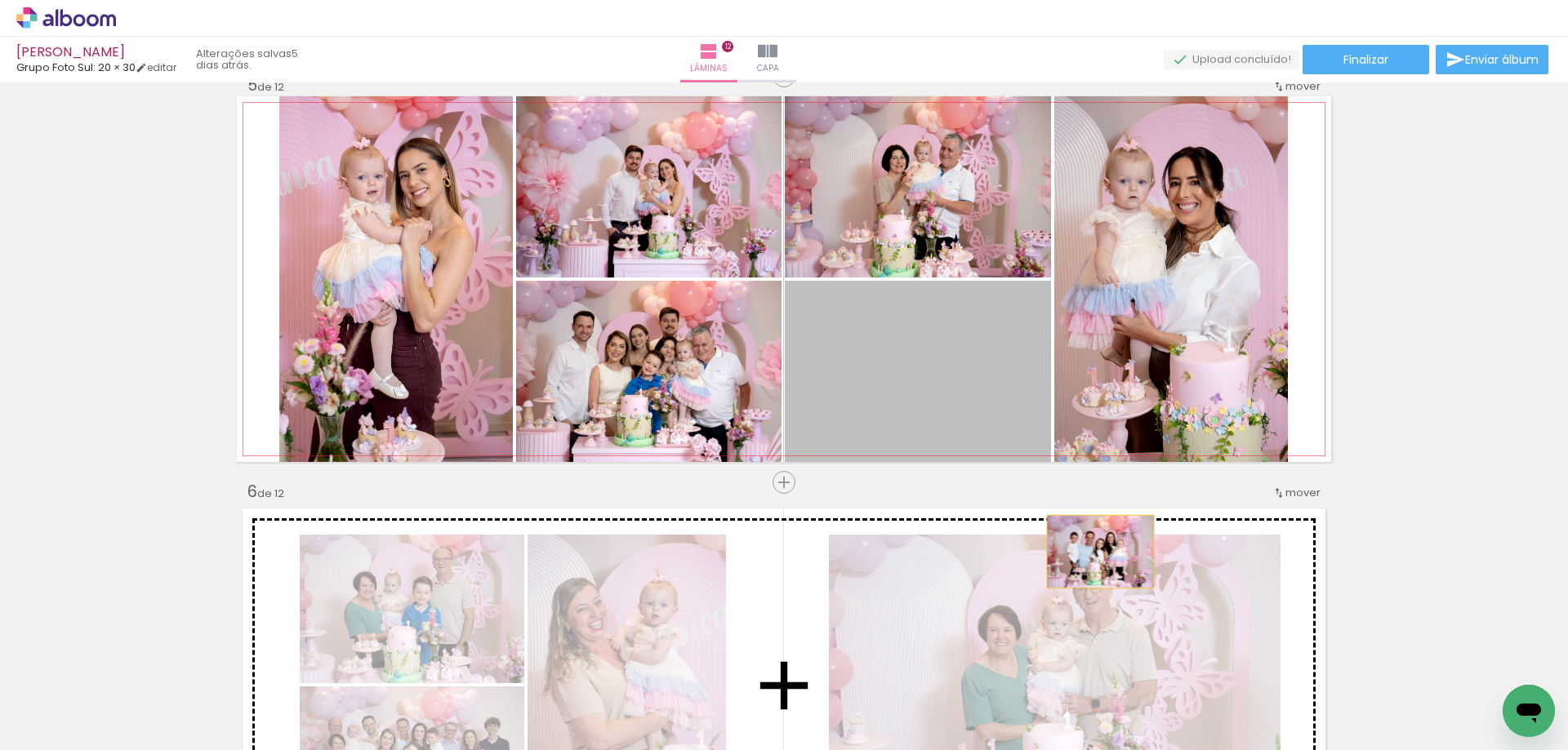
drag, startPoint x: 903, startPoint y: 352, endPoint x: 1094, endPoint y: 552, distance: 276.6
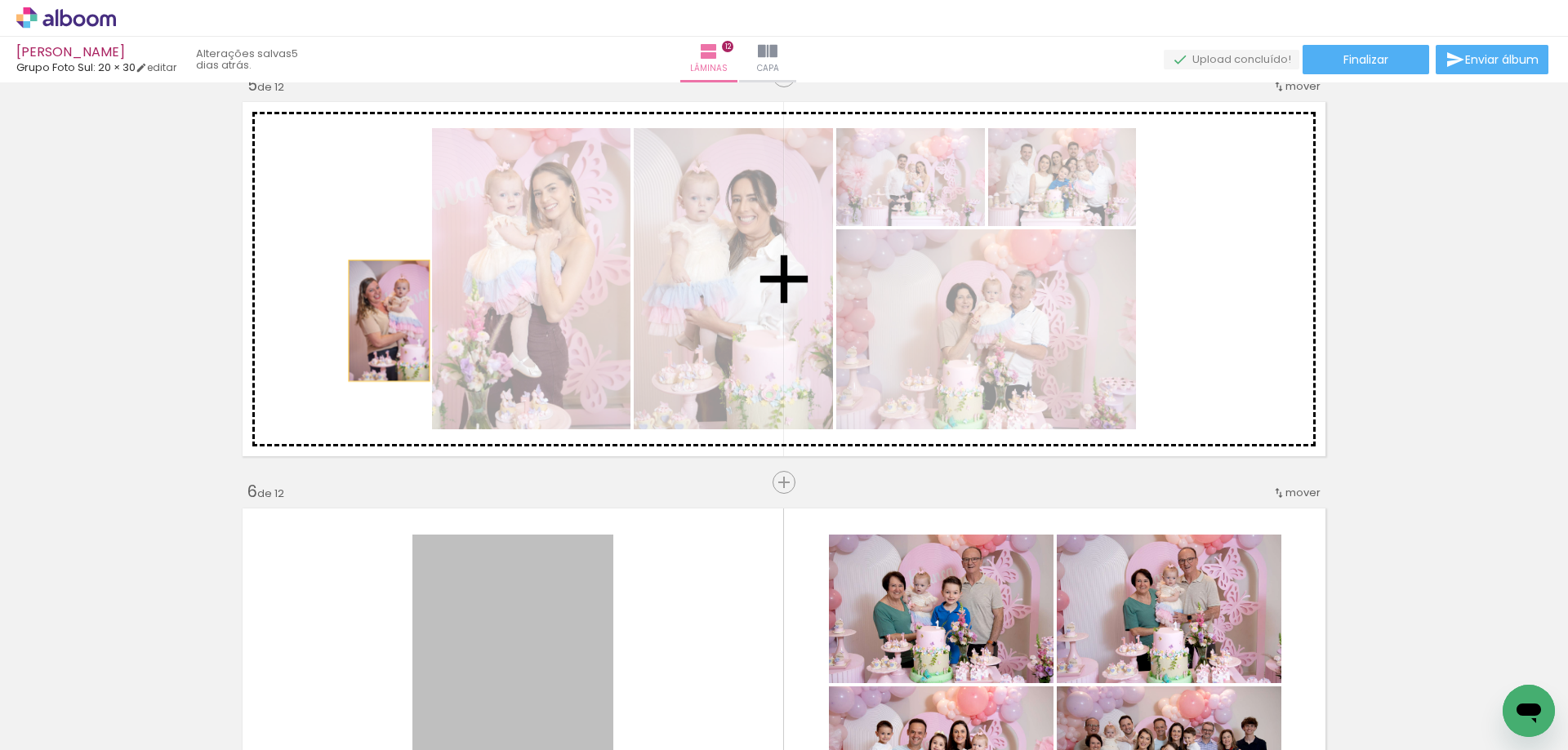
drag, startPoint x: 517, startPoint y: 597, endPoint x: 383, endPoint y: 316, distance: 311.3
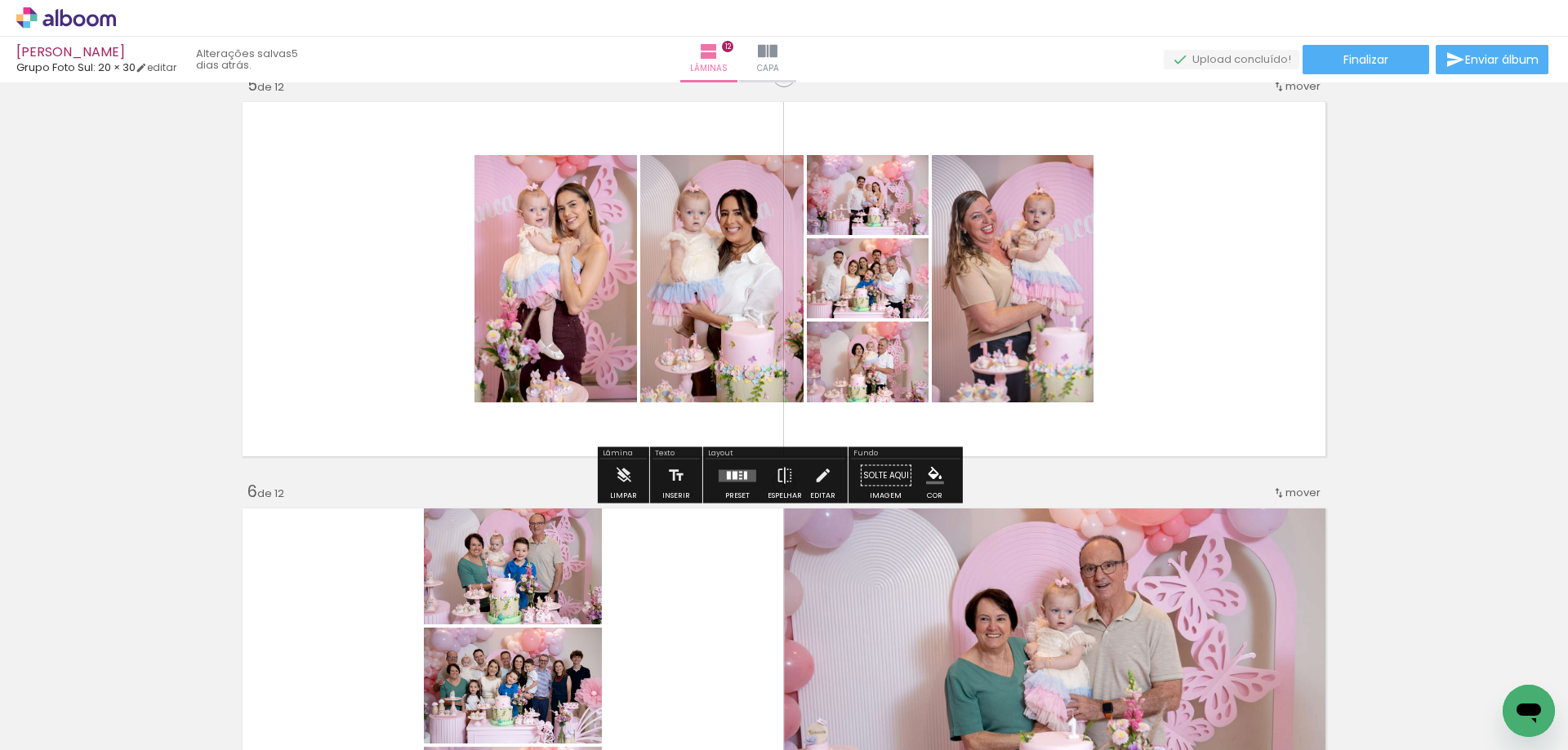
click at [736, 477] on quentale-layouter at bounding box center [737, 475] width 37 height 12
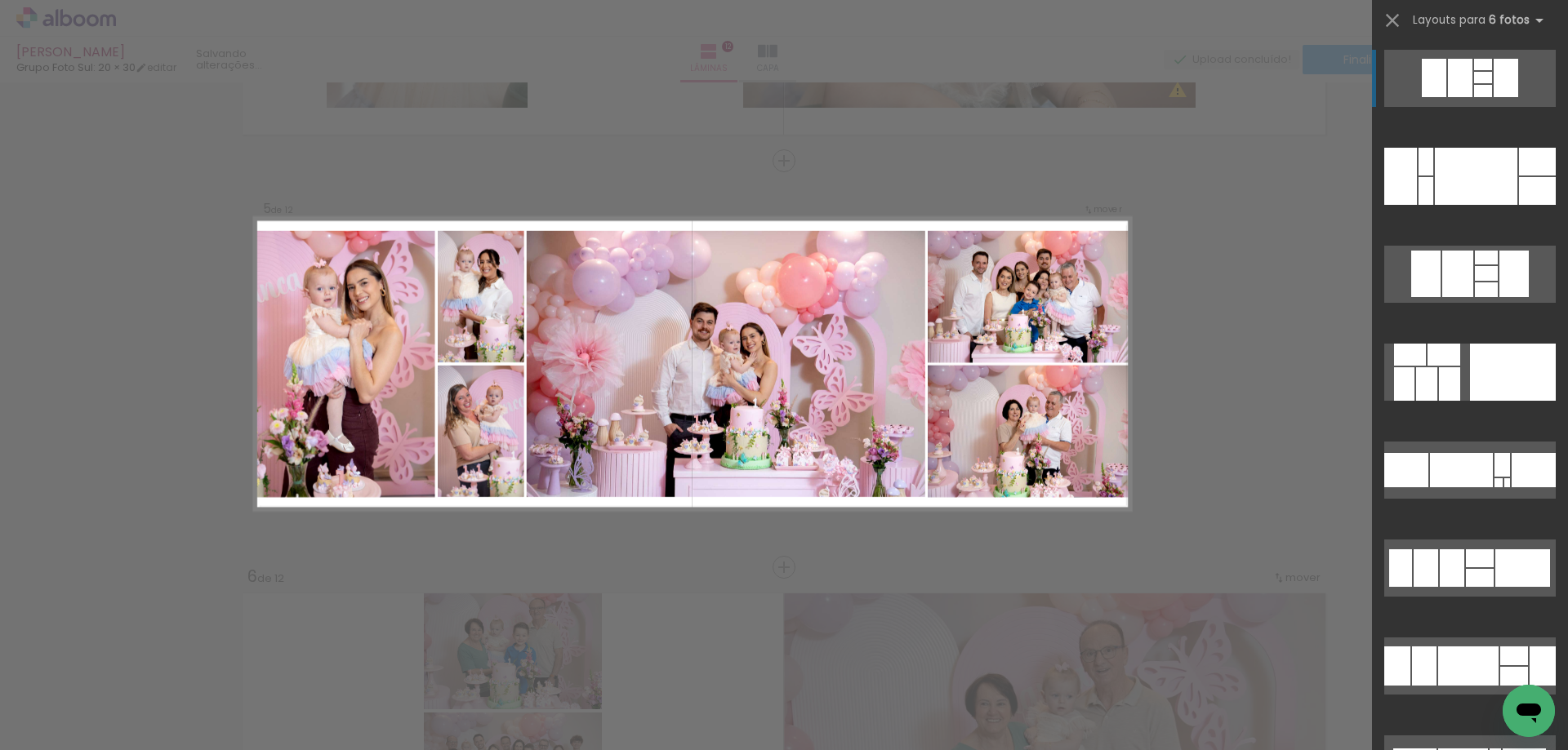
scroll to position [1574, 0]
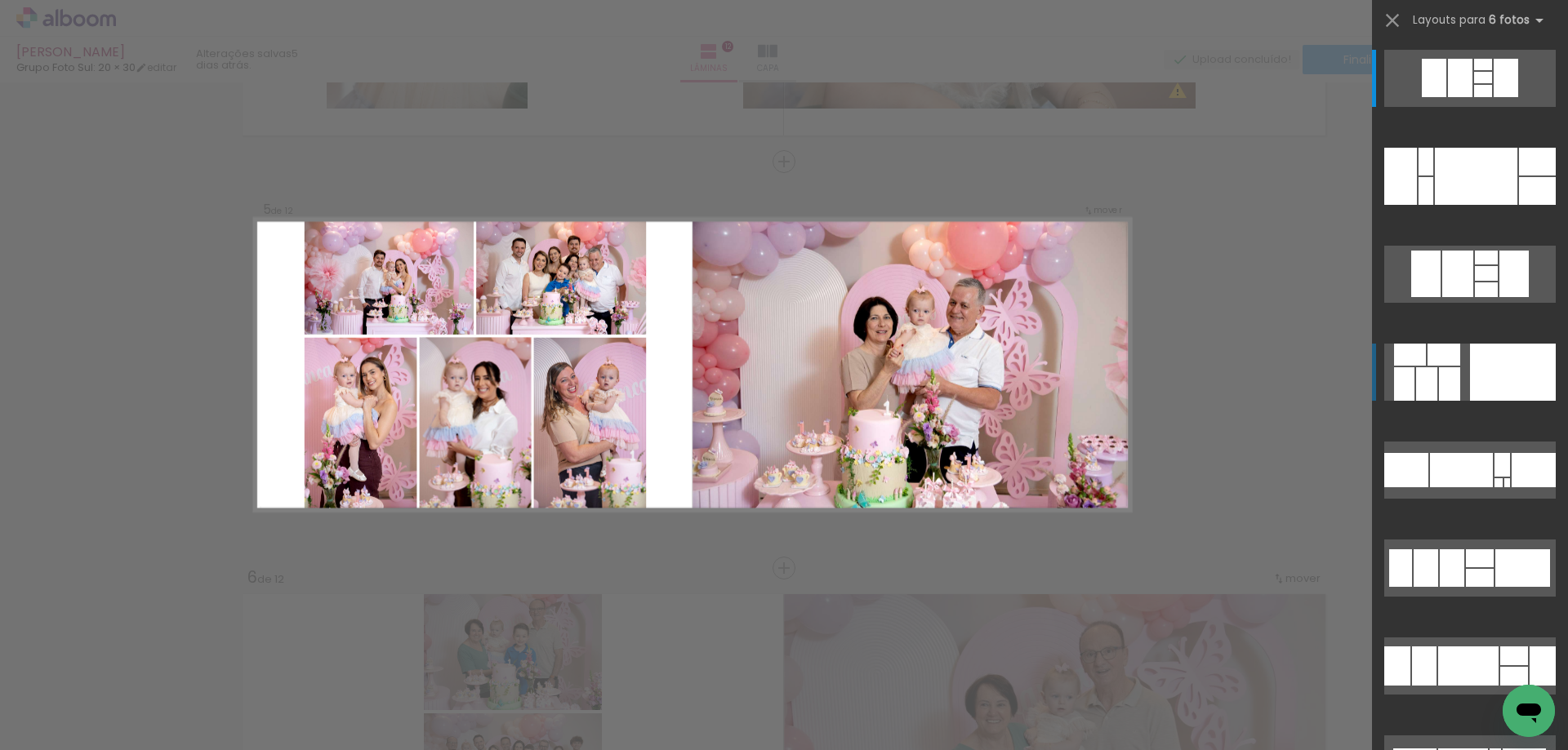
click at [1519, 205] on div at bounding box center [1537, 191] width 37 height 28
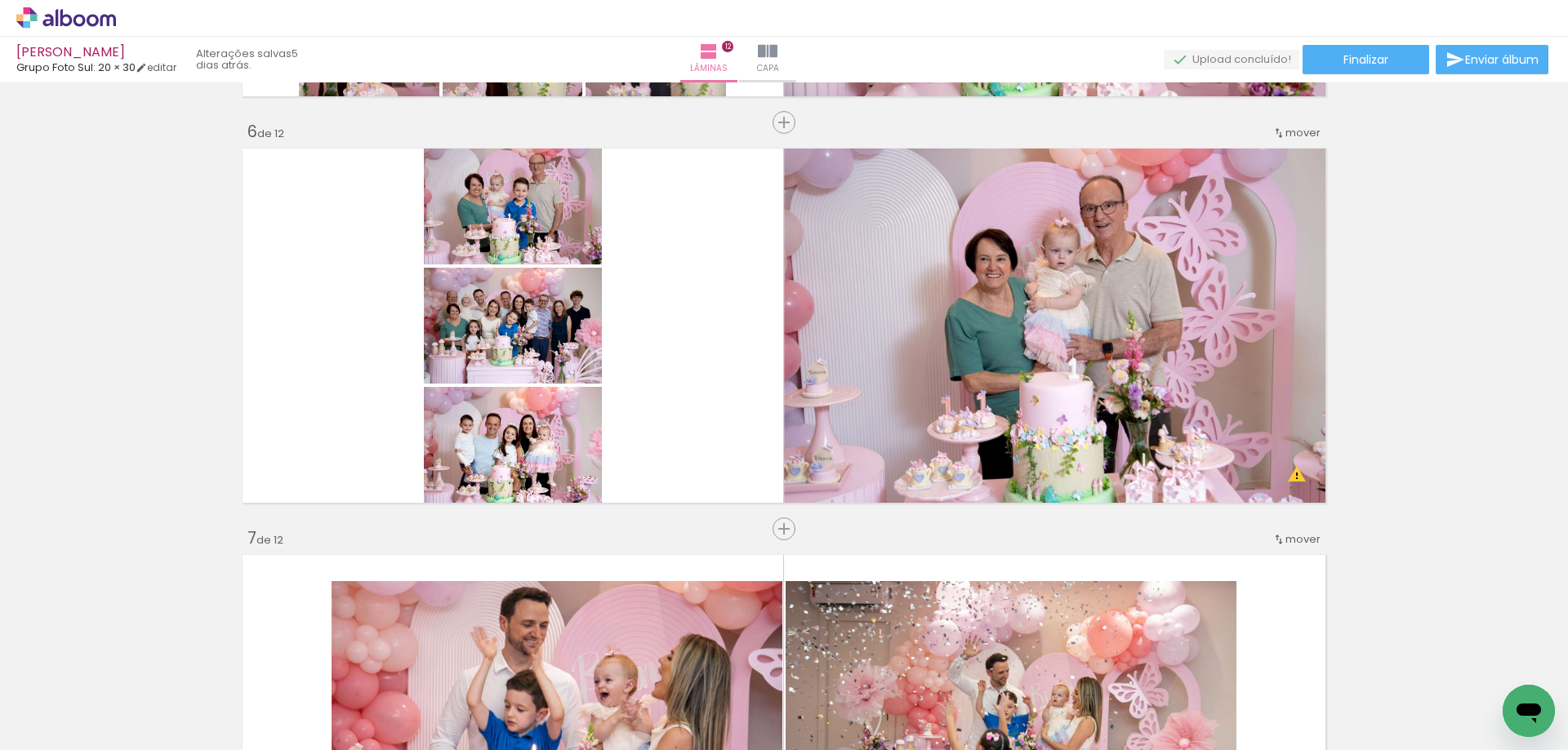
scroll to position [2034, 0]
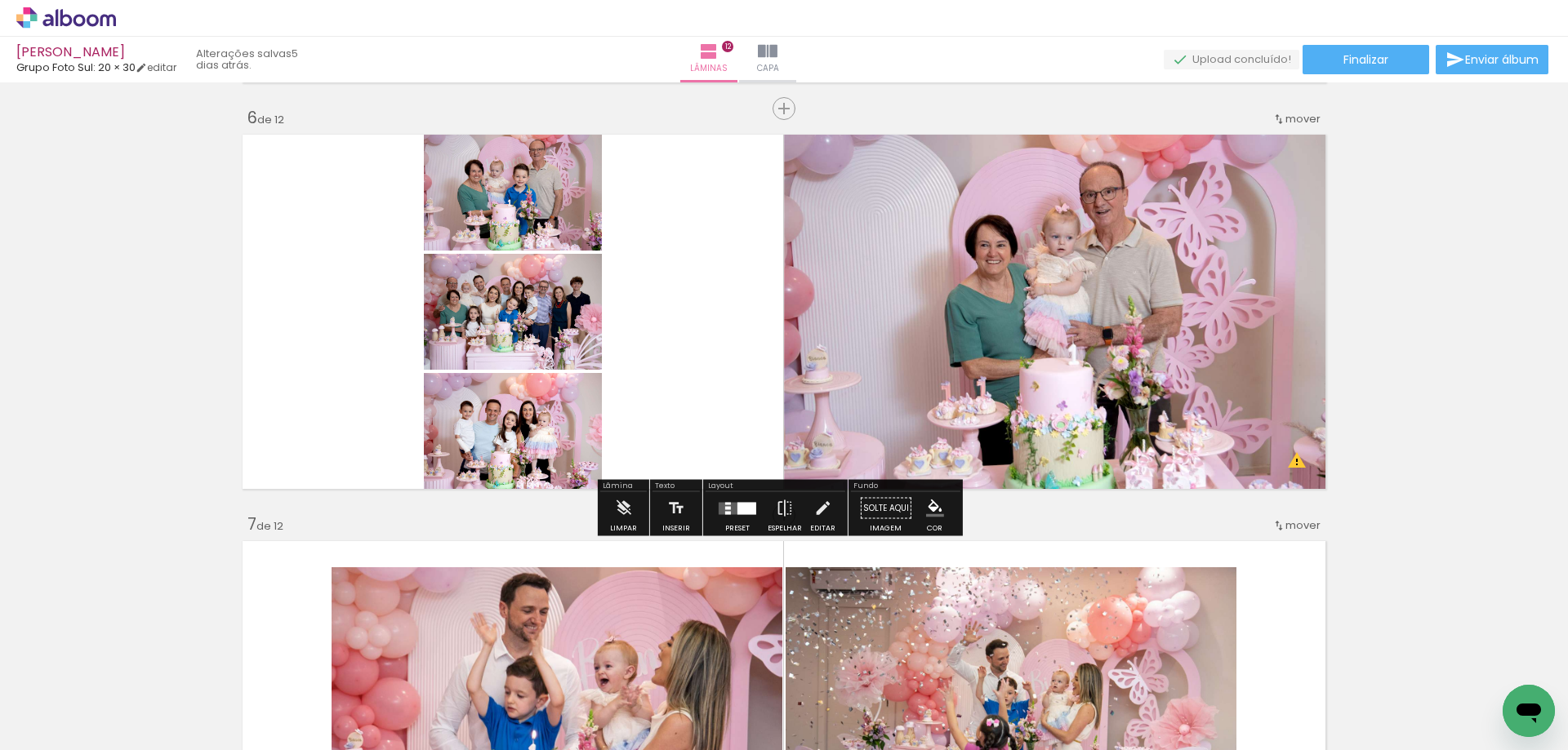
click at [730, 513] on quentale-layouter at bounding box center [737, 508] width 37 height 12
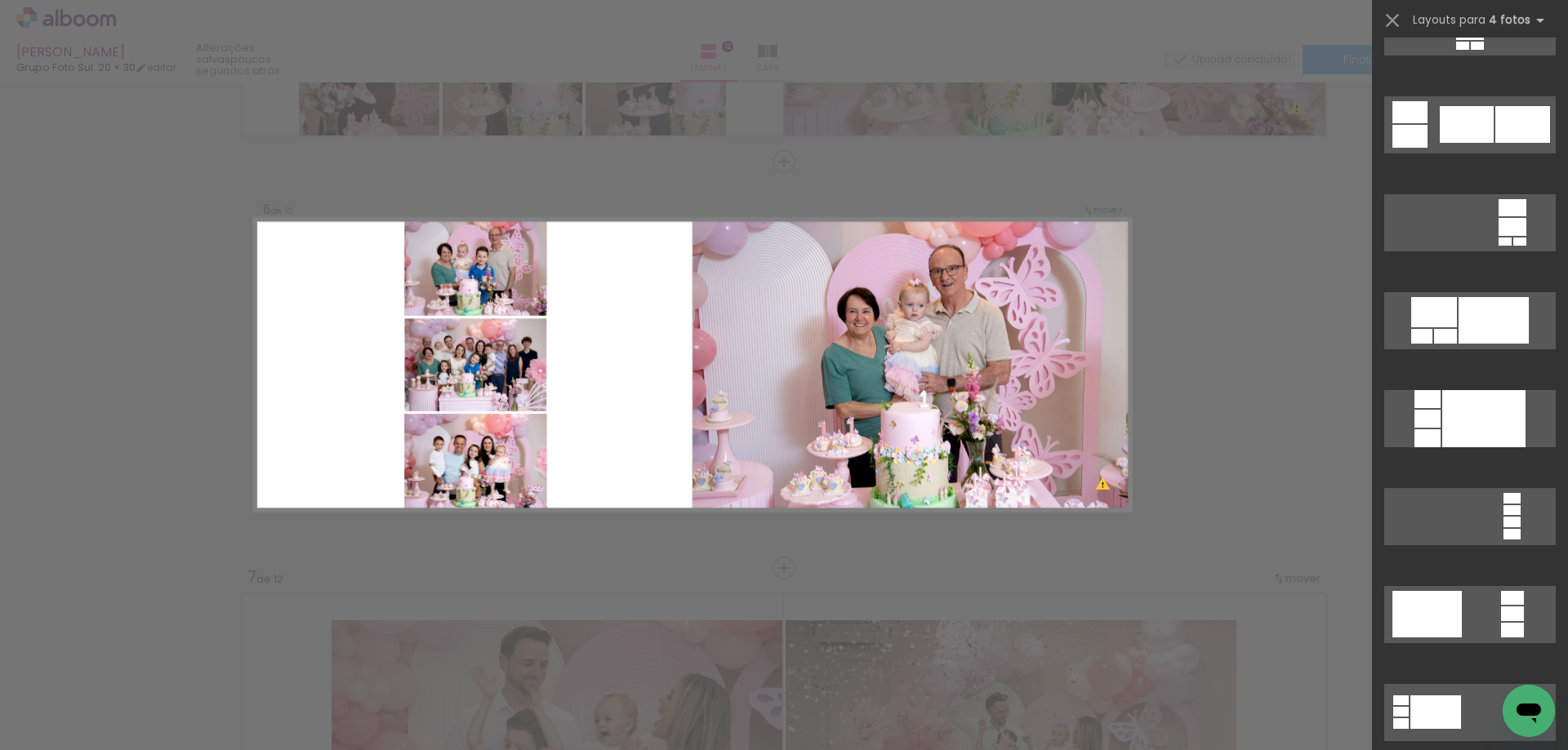
scroll to position [5670, 0]
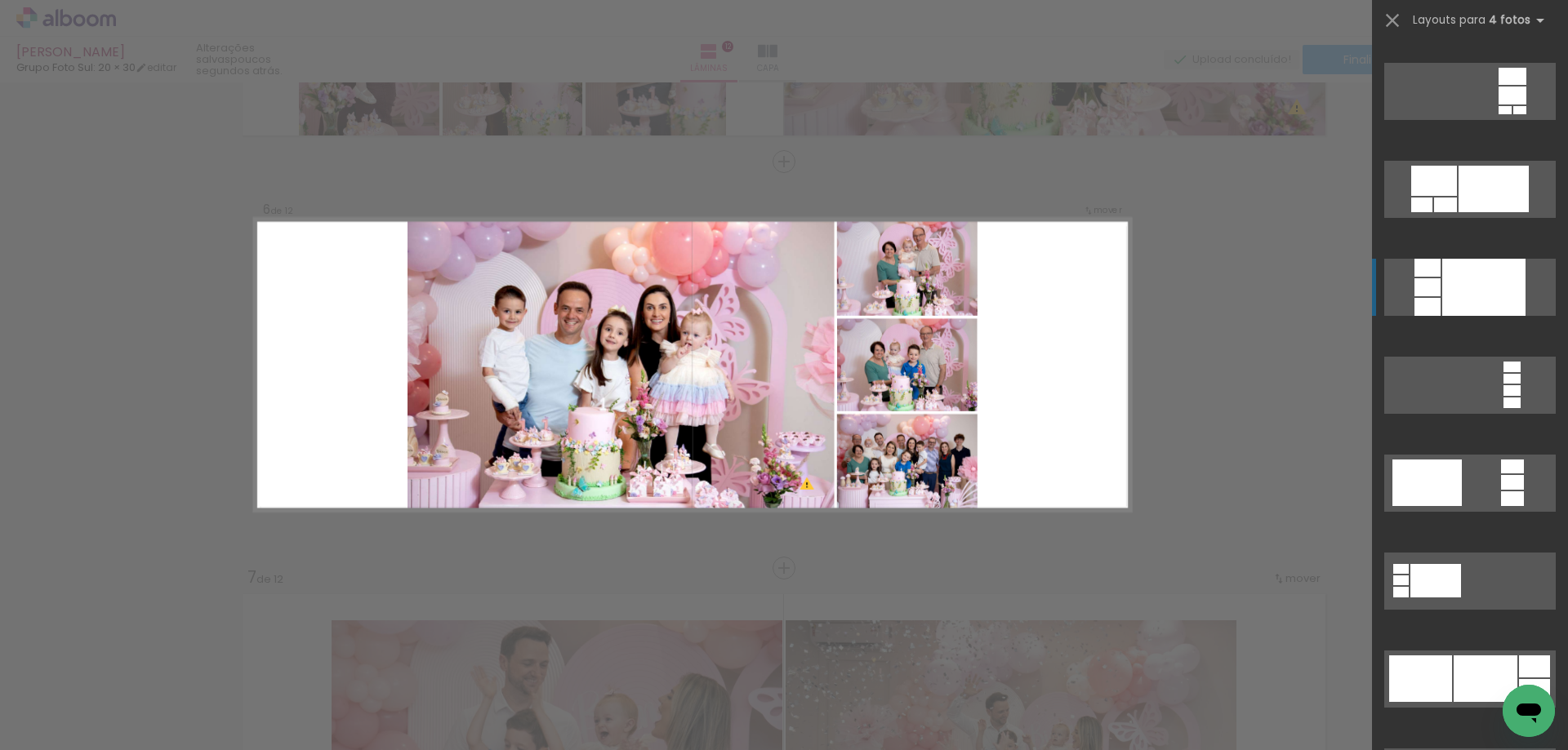
click at [1459, 294] on div at bounding box center [1484, 288] width 84 height 58
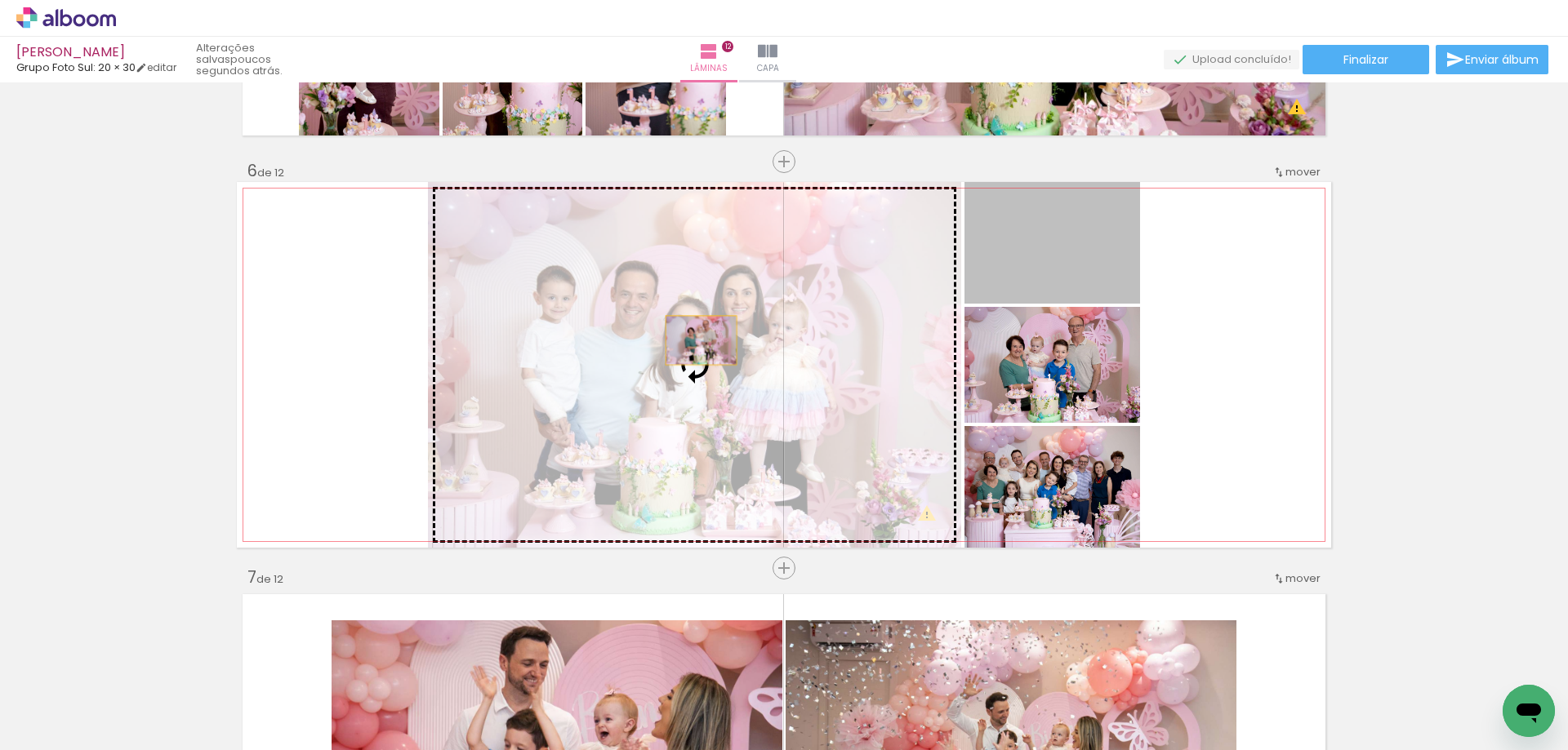
drag, startPoint x: 1058, startPoint y: 262, endPoint x: 671, endPoint y: 344, distance: 395.6
click at [0, 0] on slot at bounding box center [0, 0] width 0 height 0
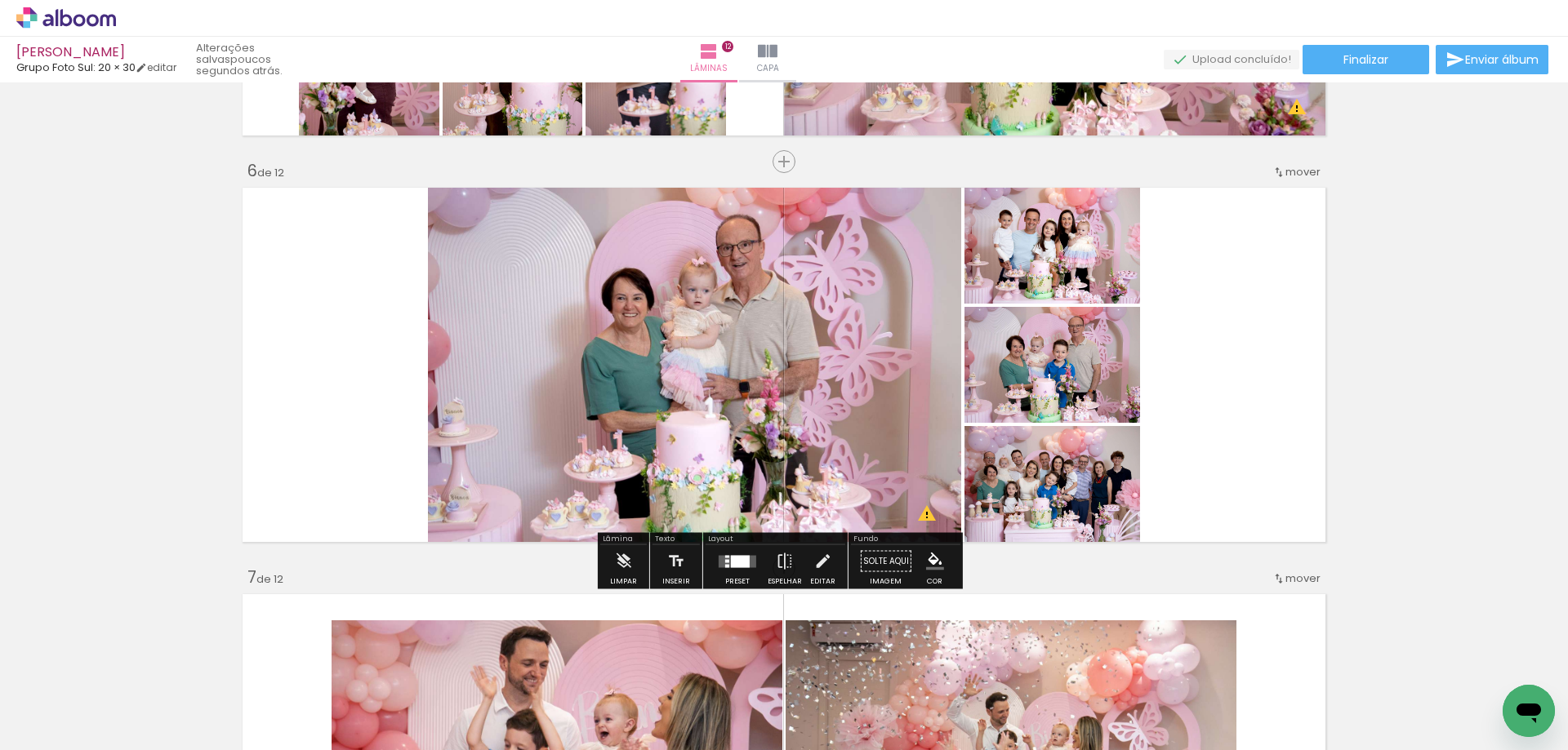
click at [731, 562] on div at bounding box center [740, 562] width 19 height 12
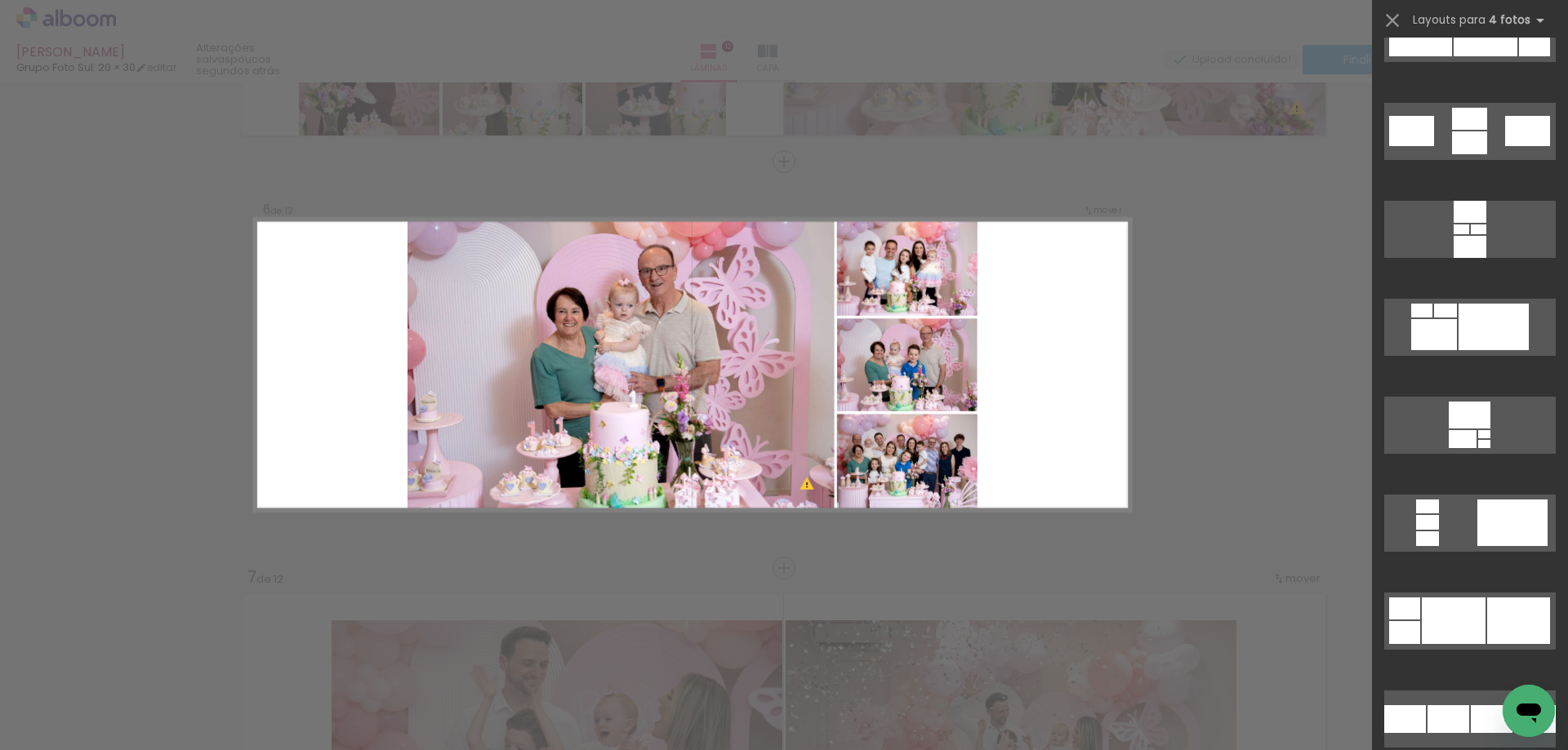
scroll to position [6841, 0]
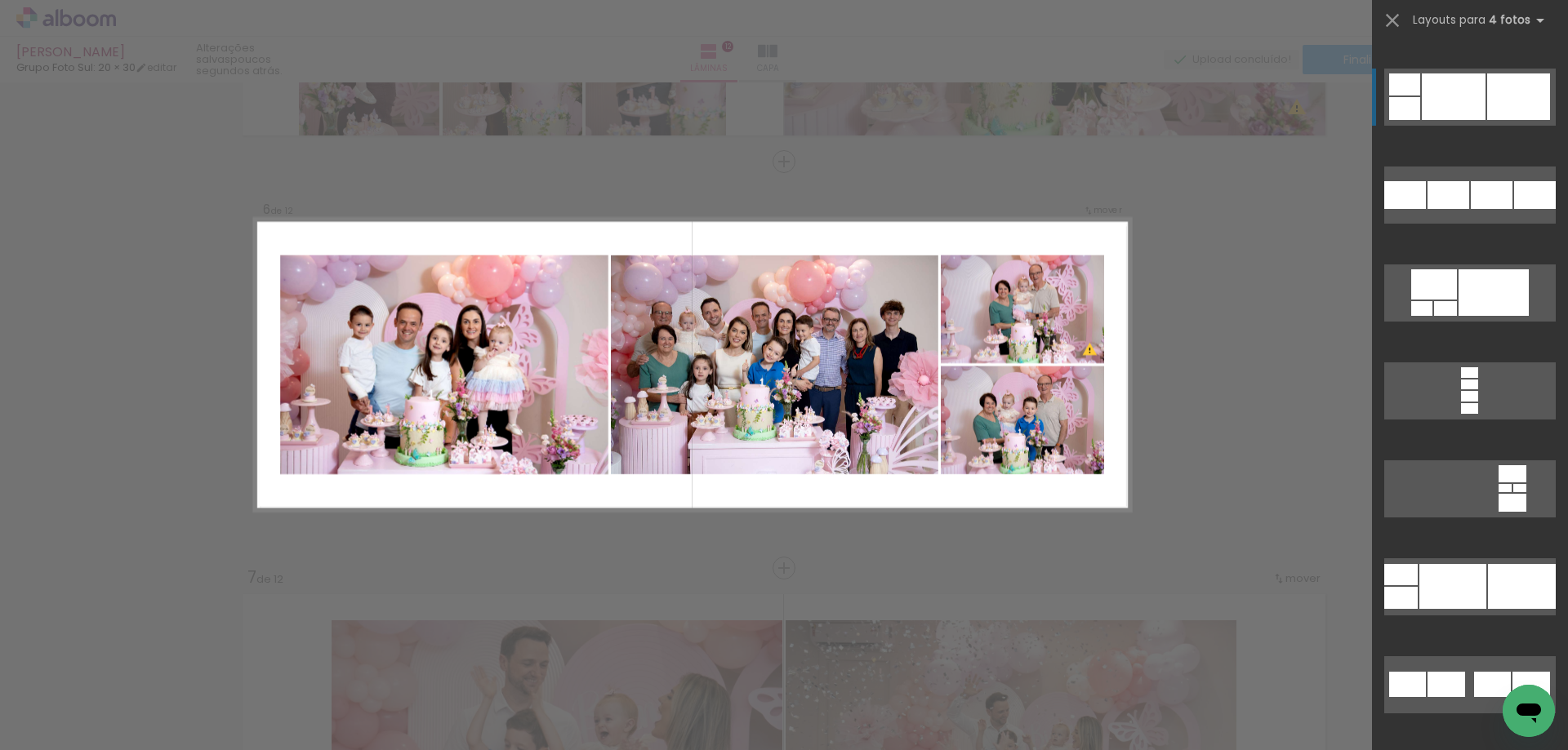
click at [1461, 391] on div at bounding box center [1469, 396] width 17 height 10
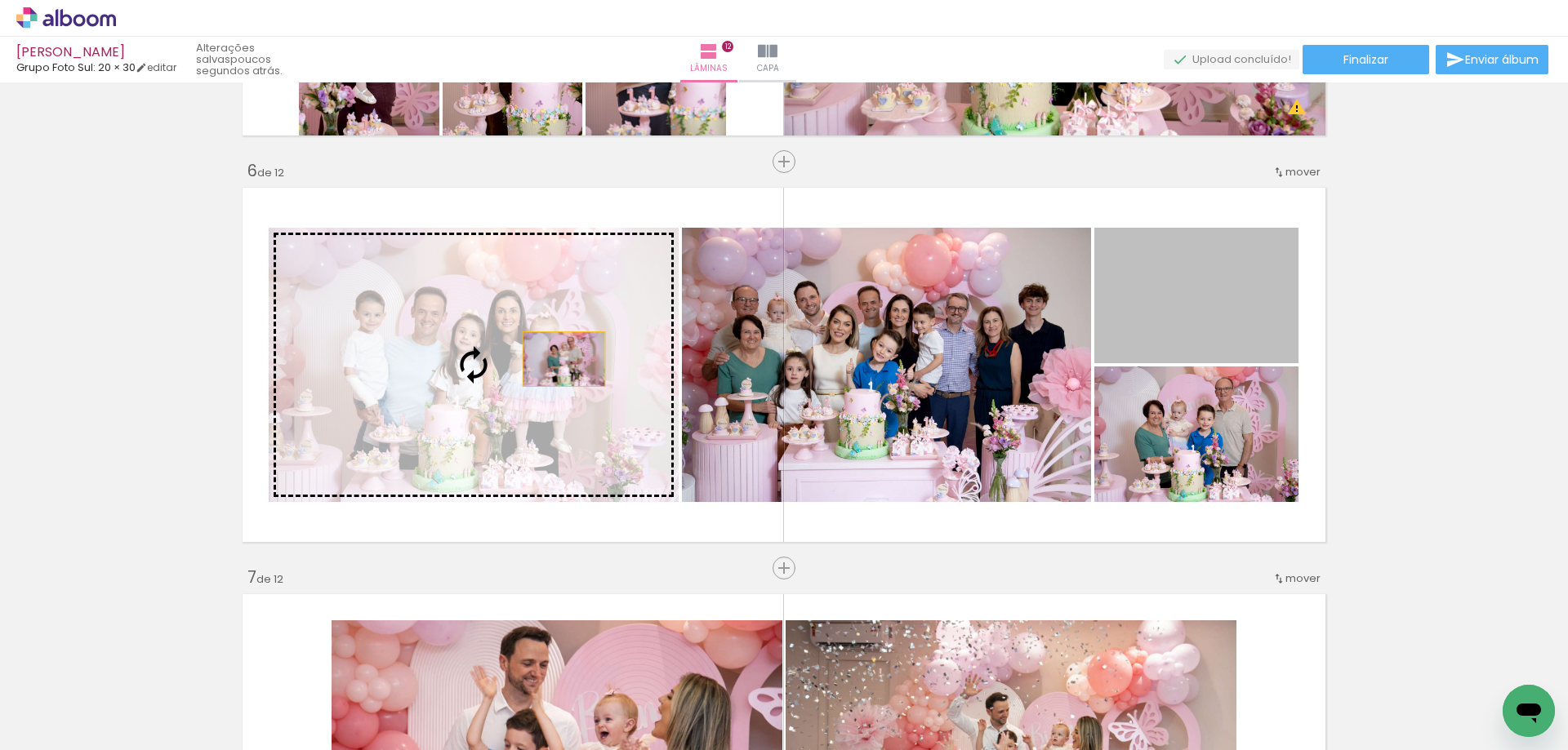
drag, startPoint x: 1192, startPoint y: 293, endPoint x: 554, endPoint y: 358, distance: 641.3
click at [0, 0] on slot at bounding box center [0, 0] width 0 height 0
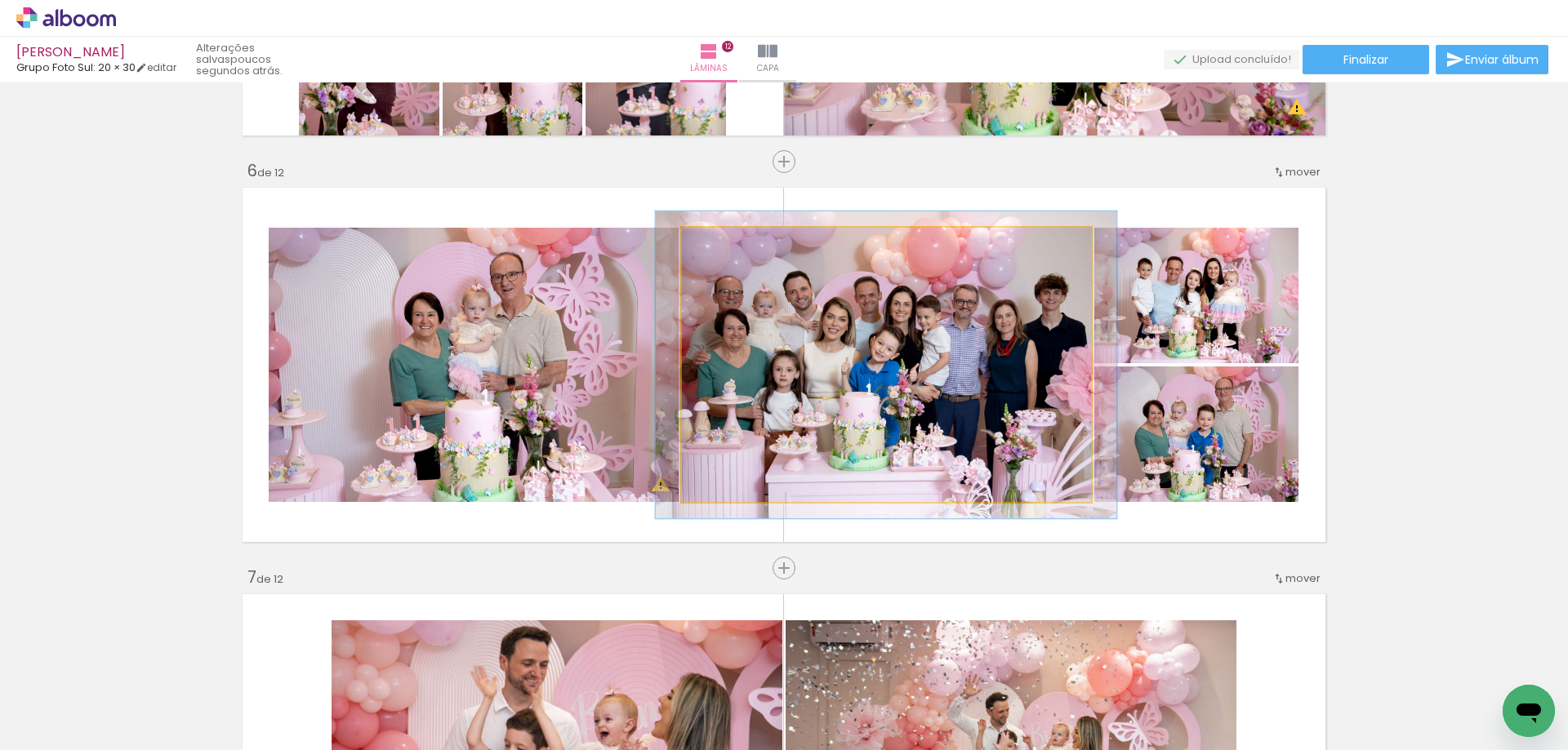
click at [724, 244] on div at bounding box center [726, 244] width 15 height 15
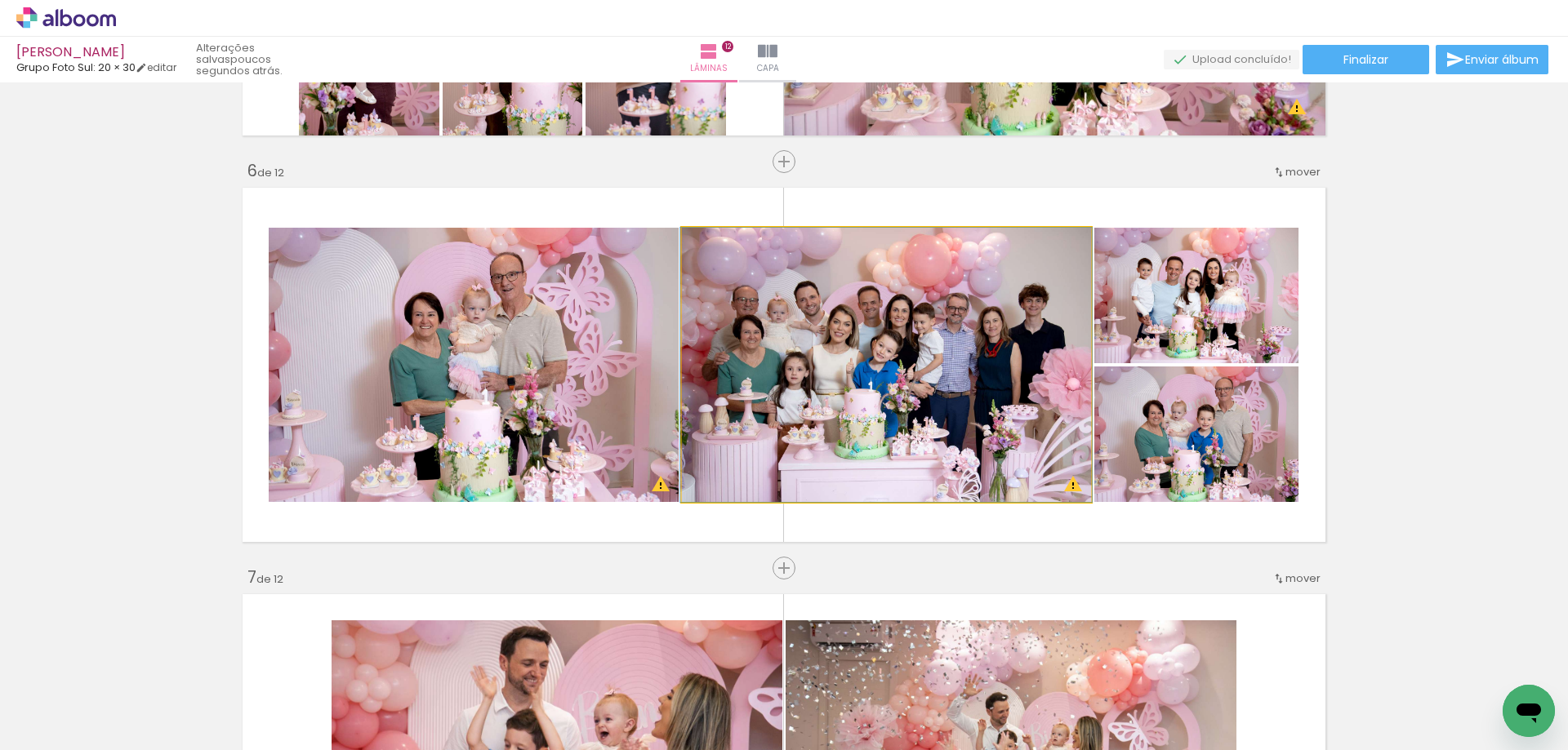
drag, startPoint x: 726, startPoint y: 248, endPoint x: 708, endPoint y: 245, distance: 18.2
click at [712, 245] on div at bounding box center [719, 244] width 15 height 15
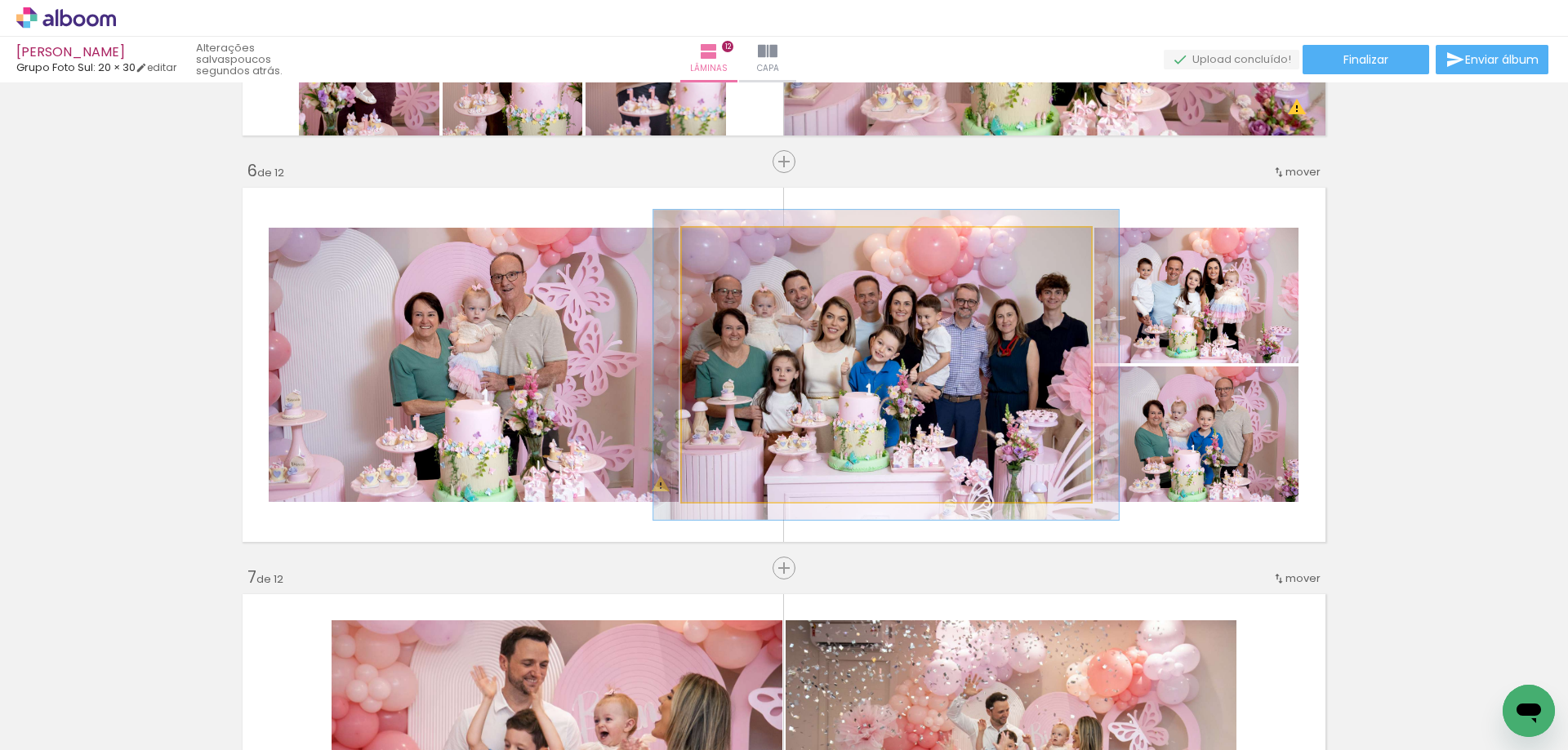
click at [722, 245] on div at bounding box center [727, 244] width 15 height 15
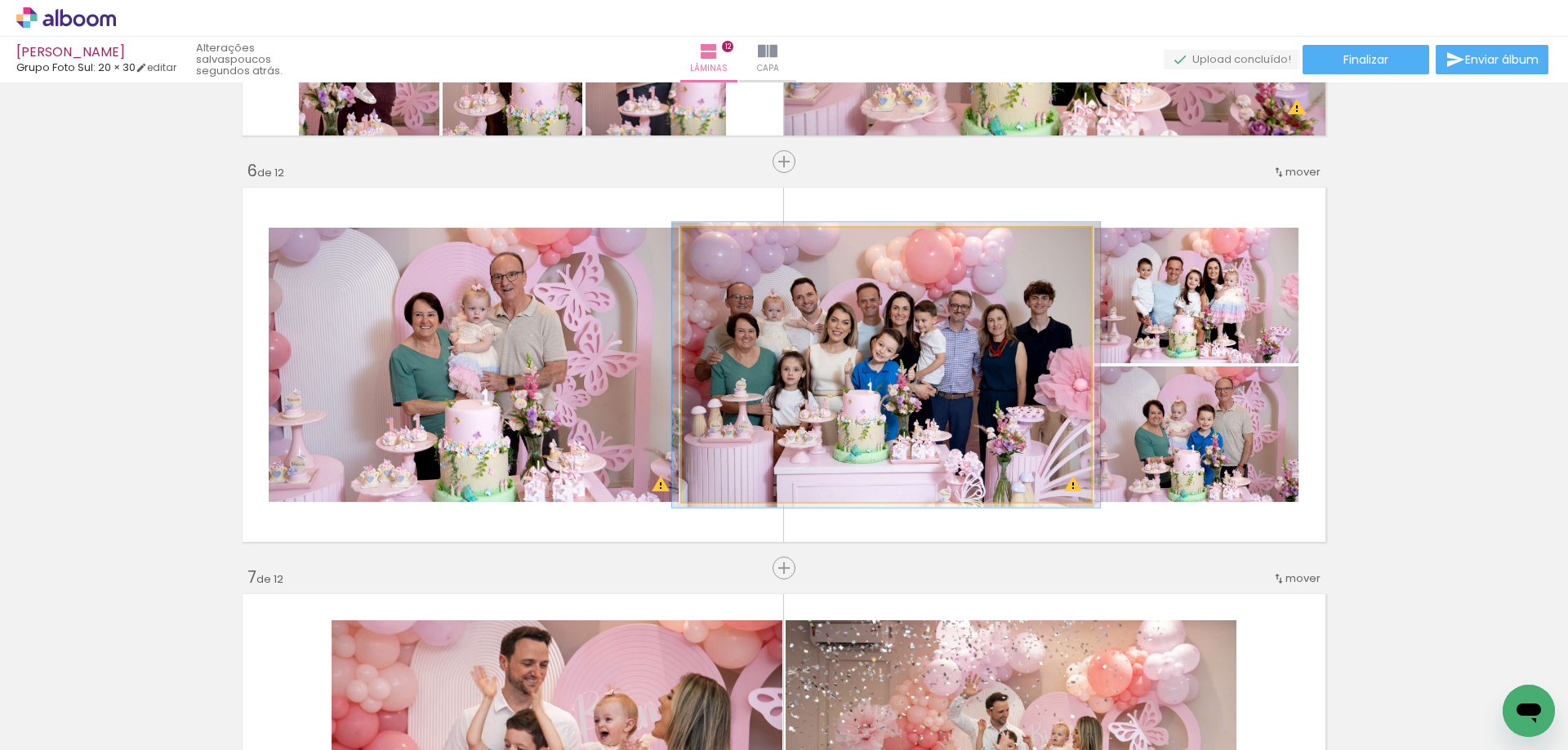
type paper-slider "104"
click at [716, 244] on div at bounding box center [722, 244] width 15 height 15
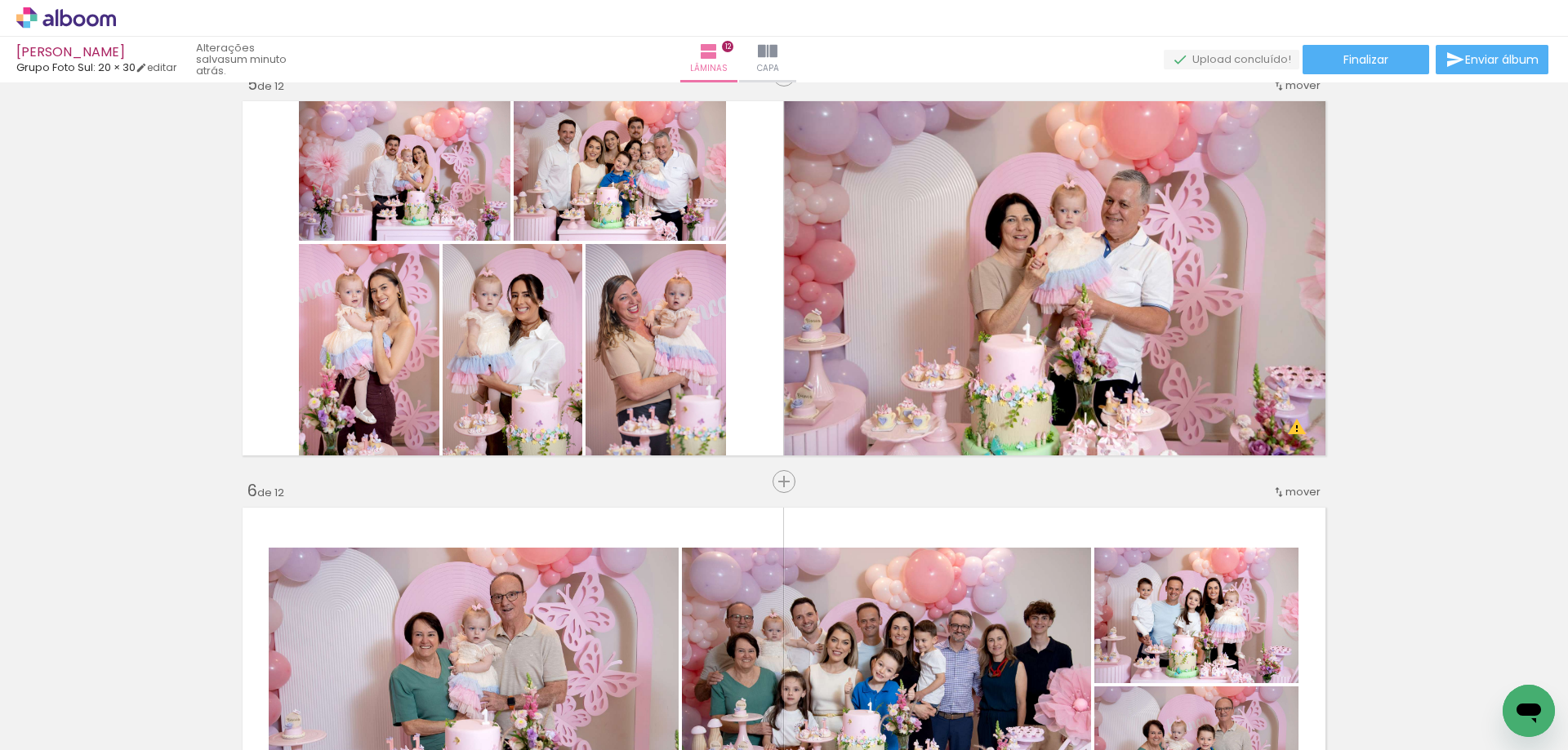
scroll to position [1653, 0]
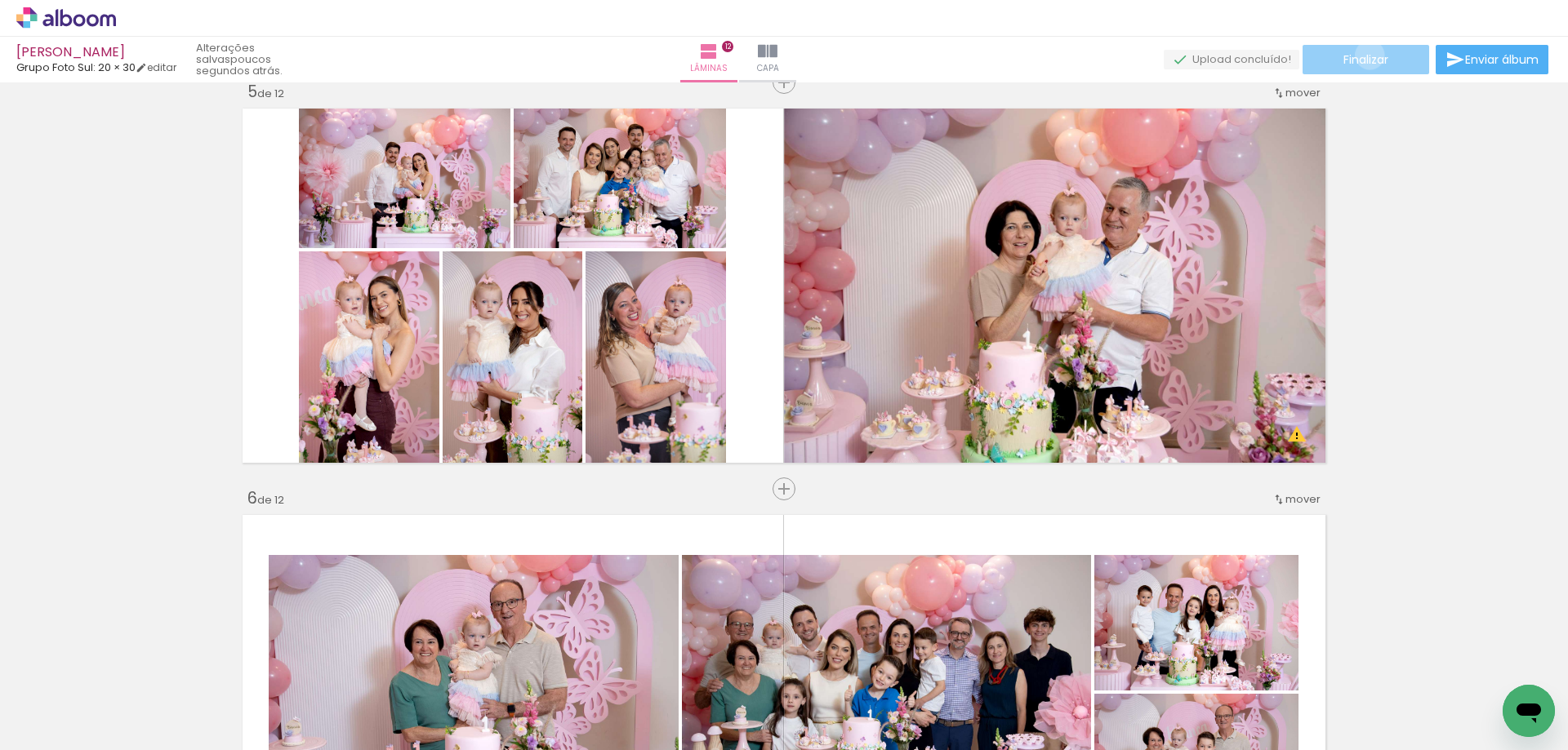
click at [1366, 56] on span "Finalizar" at bounding box center [1365, 59] width 44 height 11
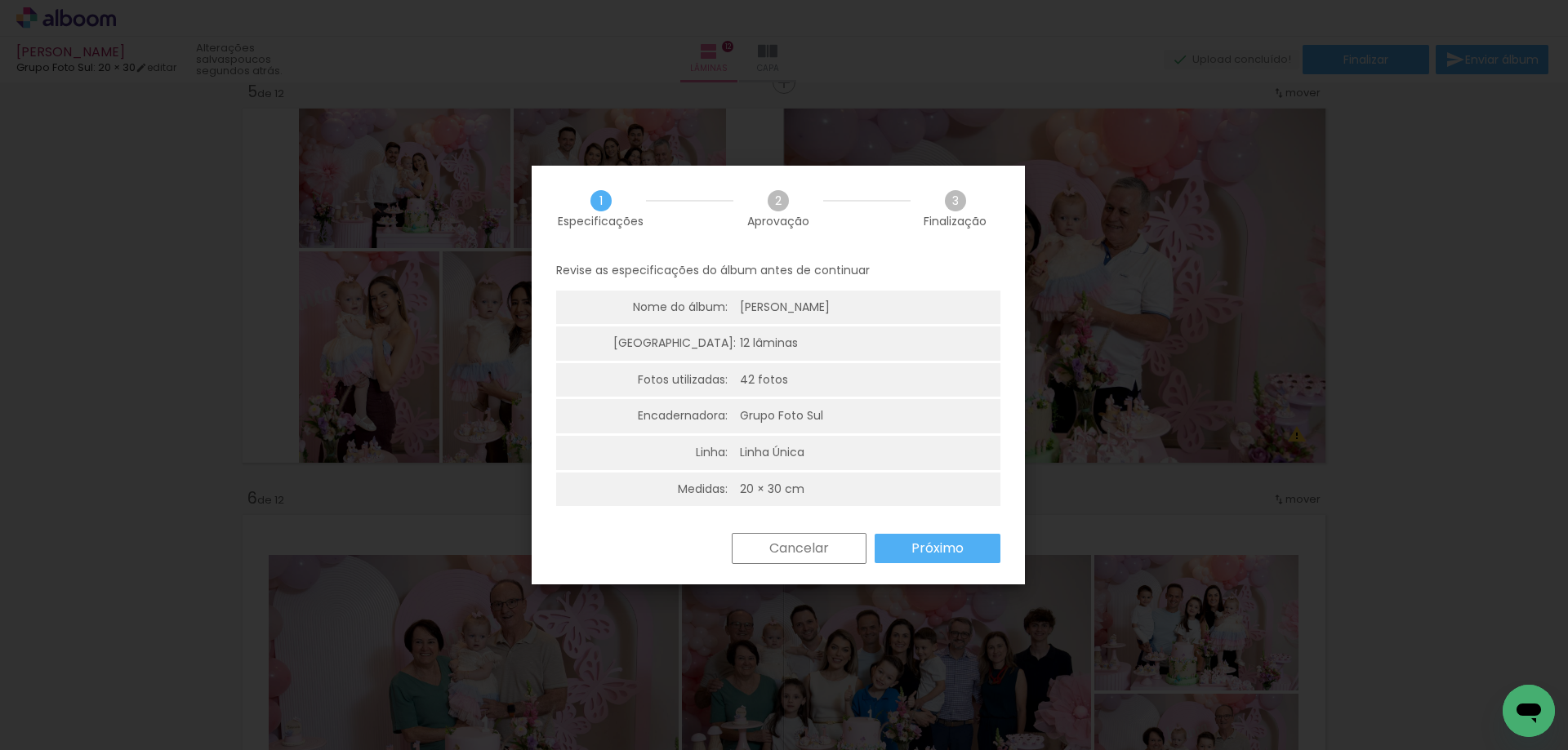
click at [906, 547] on paper-button "Próximo" at bounding box center [937, 549] width 126 height 30
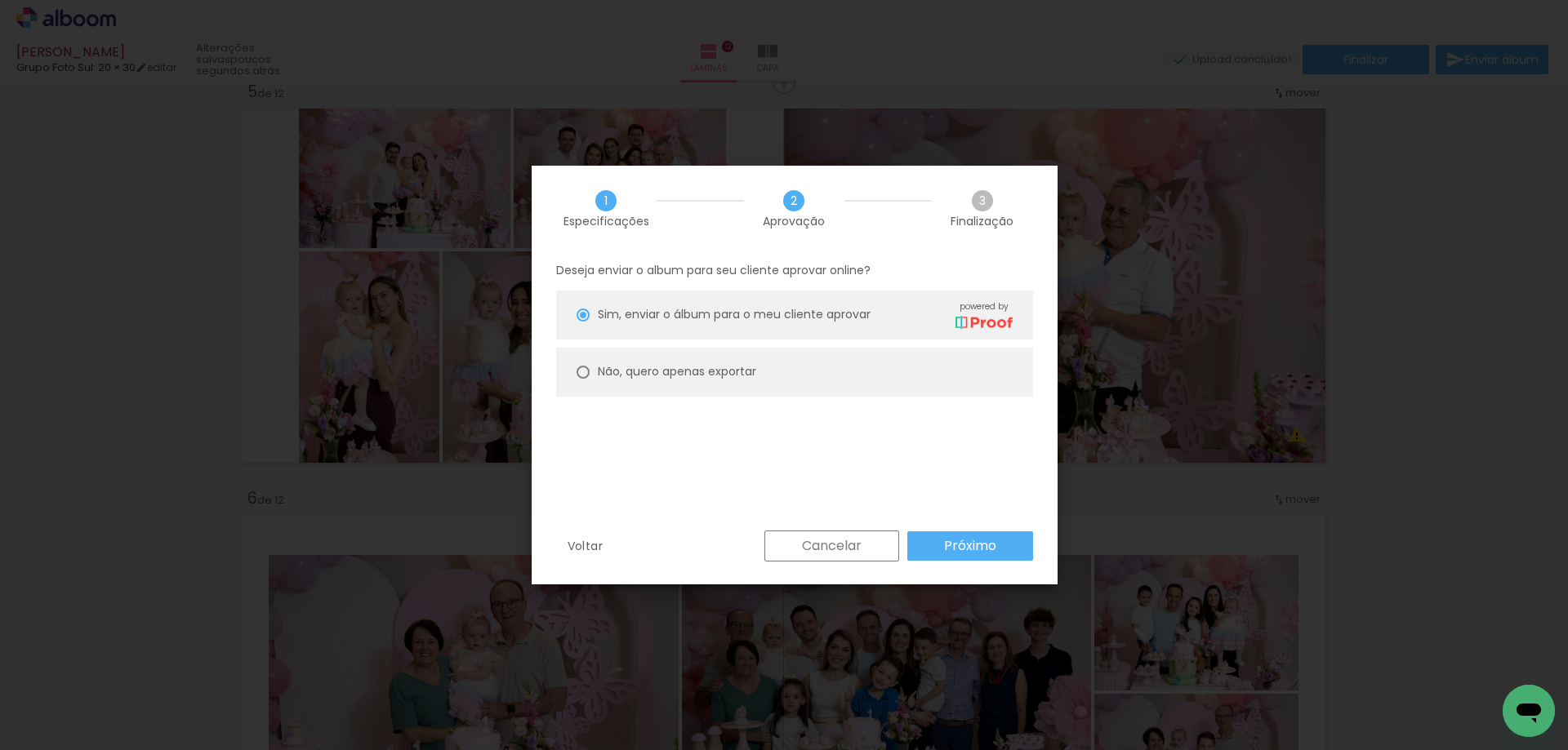
click at [586, 322] on div at bounding box center [583, 315] width 13 height 13
type paper-radio-button "on"
click at [0, 0] on slot "Próximo" at bounding box center [0, 0] width 0 height 0
type input "Alta, 300 DPI"
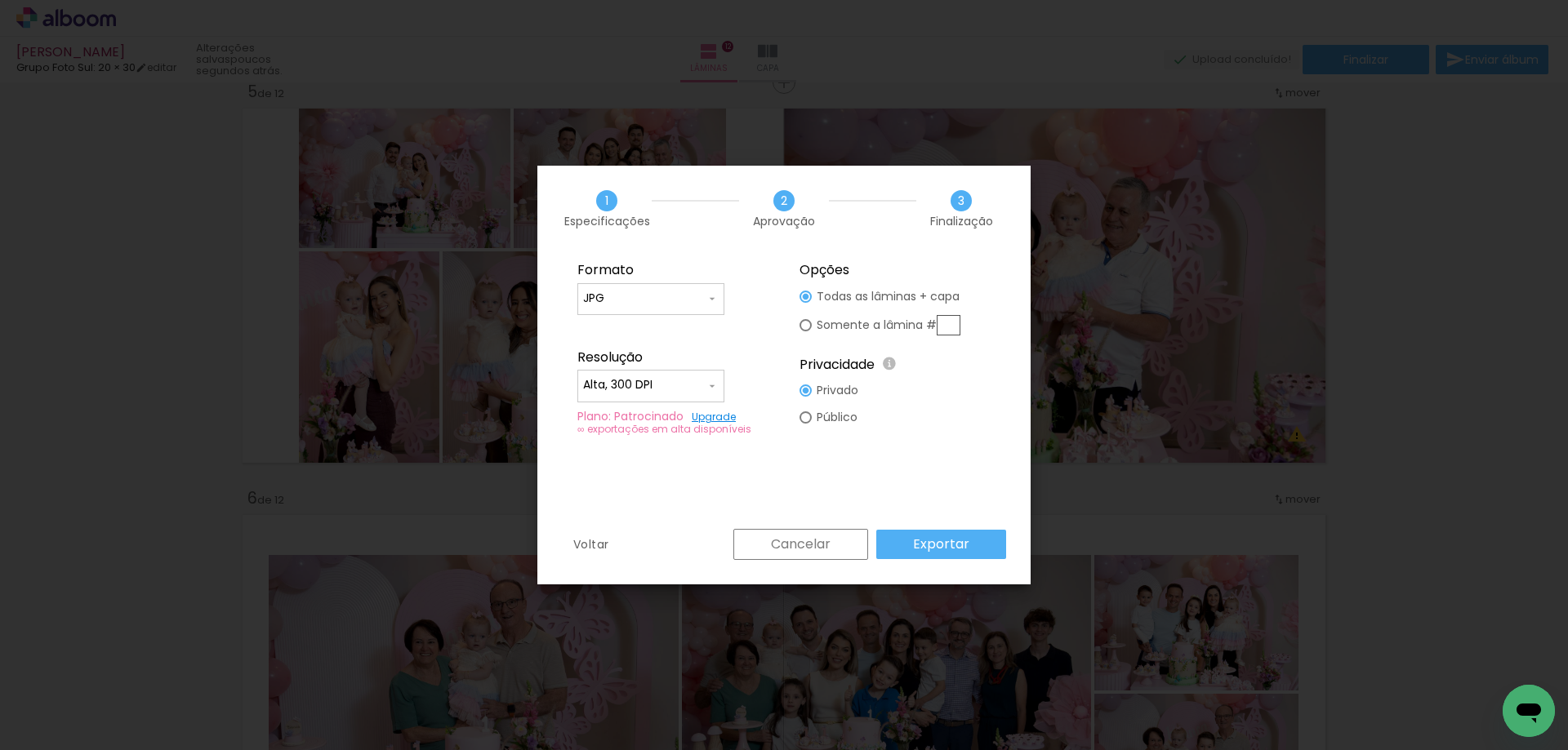
click at [950, 323] on input "text" at bounding box center [948, 324] width 24 height 20
type paper-radio-button "on"
type input "5"
click at [0, 0] on slot "Exportar" at bounding box center [0, 0] width 0 height 0
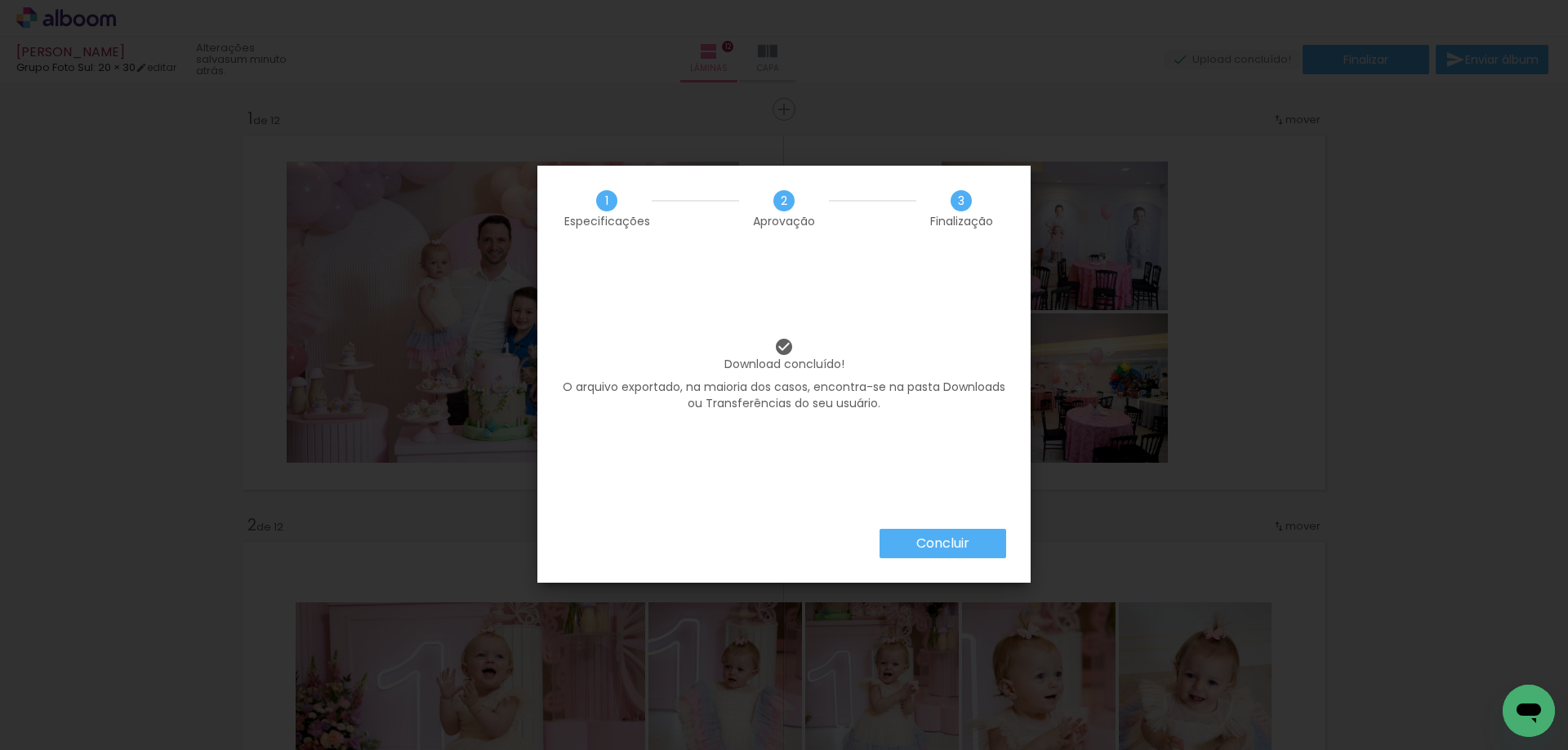
scroll to position [6841, 0]
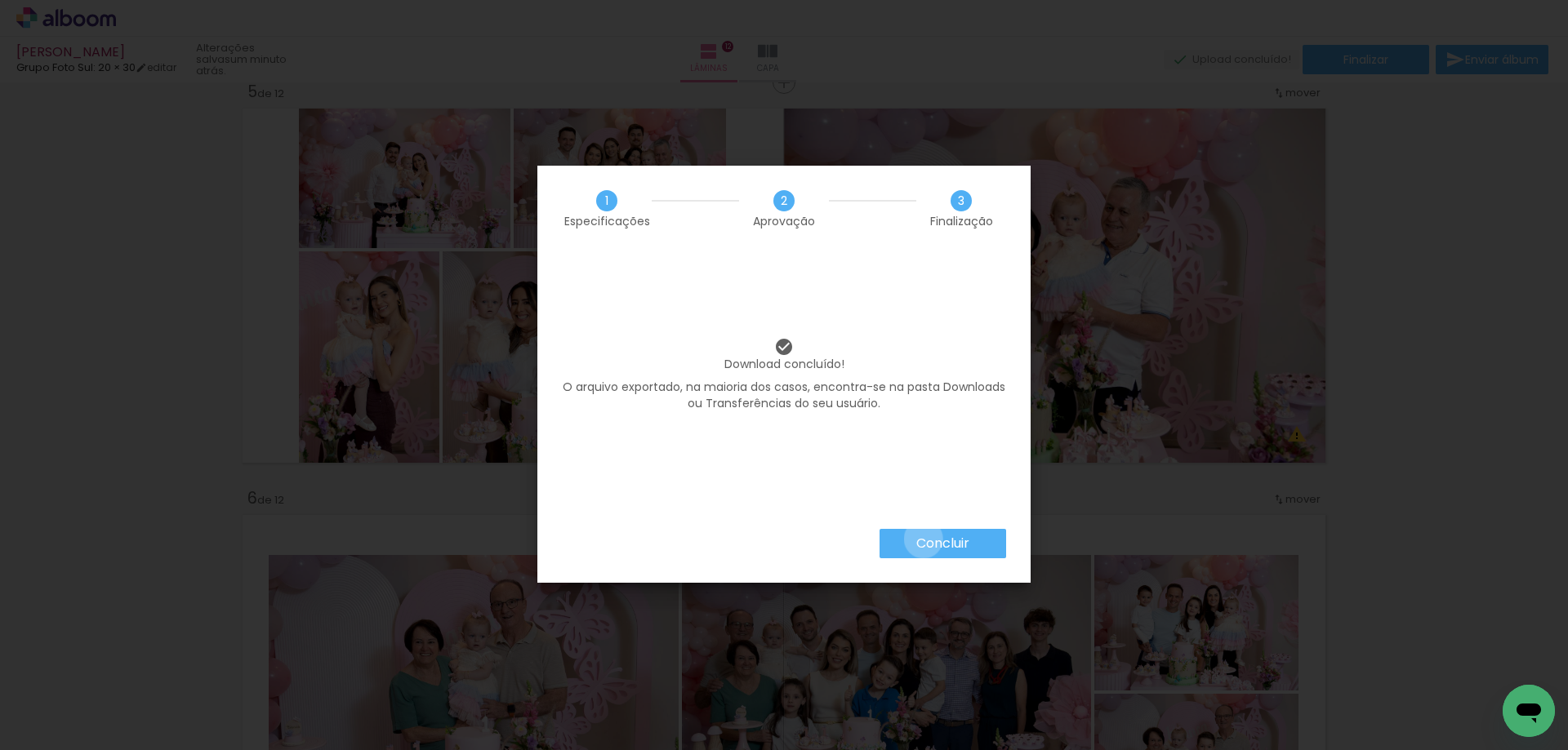
click at [0, 0] on slot "Concluir" at bounding box center [0, 0] width 0 height 0
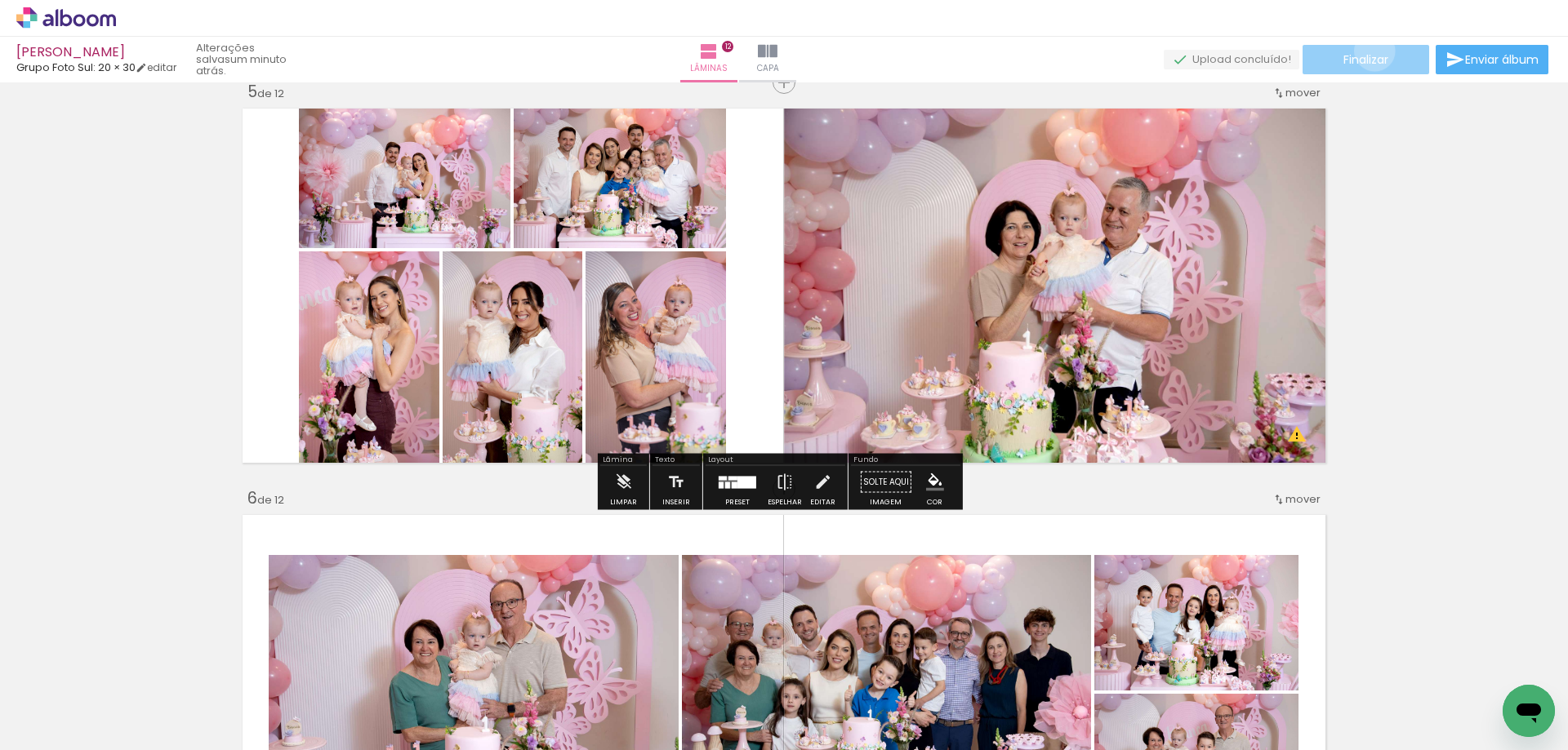
click at [1368, 51] on paper-button "Finalizar" at bounding box center [1365, 59] width 126 height 30
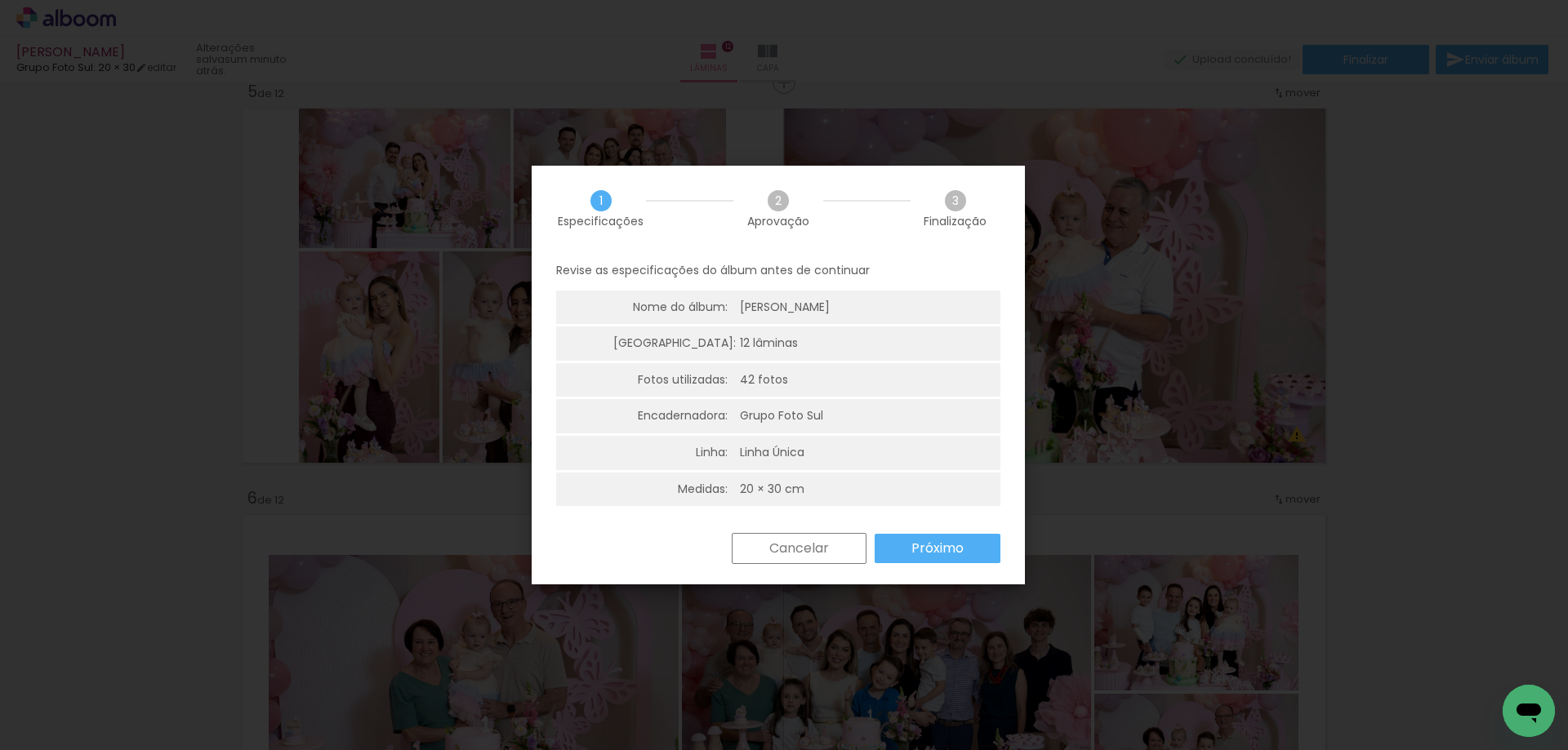
click at [0, 0] on slot "Próximo" at bounding box center [0, 0] width 0 height 0
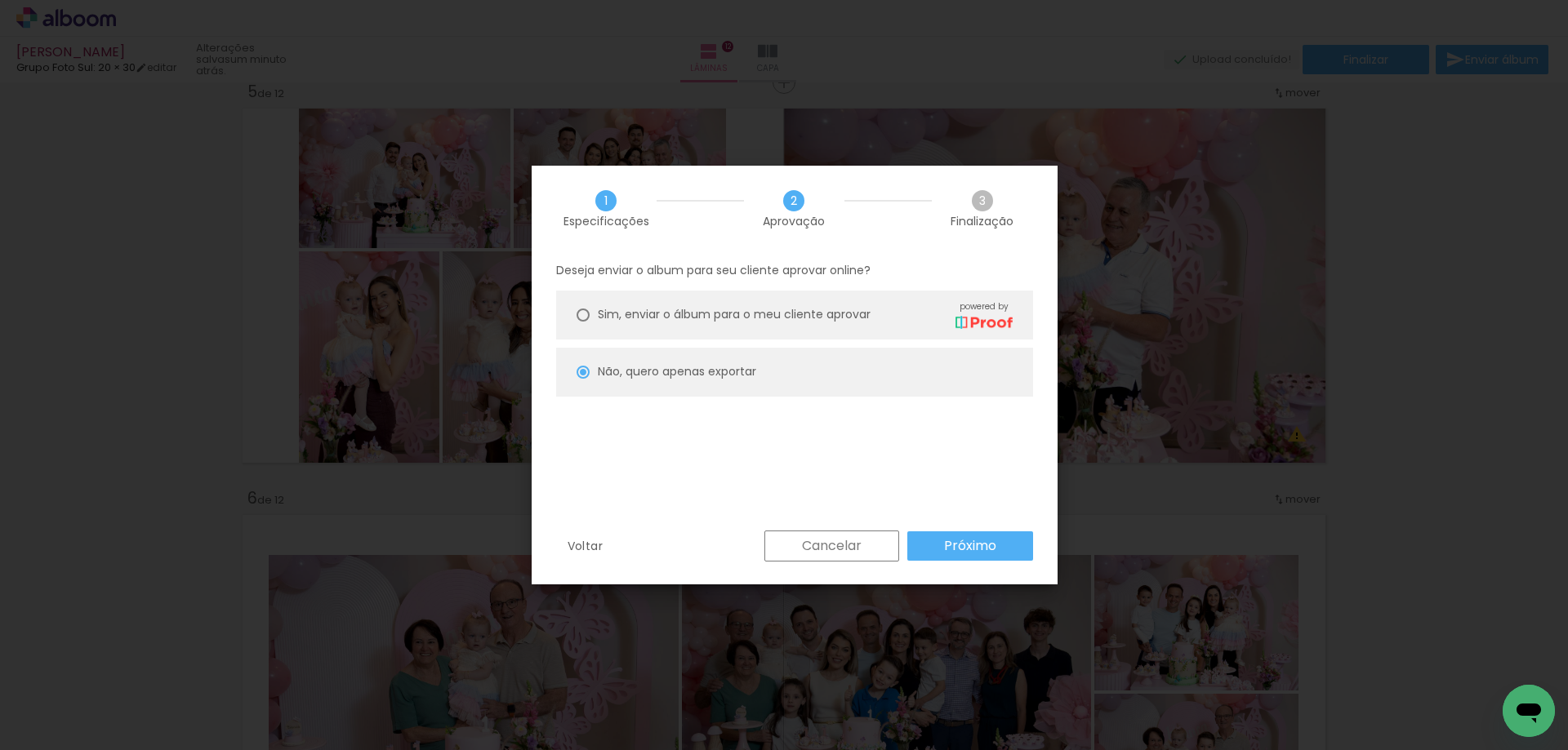
click at [0, 0] on slot "Próximo" at bounding box center [0, 0] width 0 height 0
type input "Alta, 300 DPI"
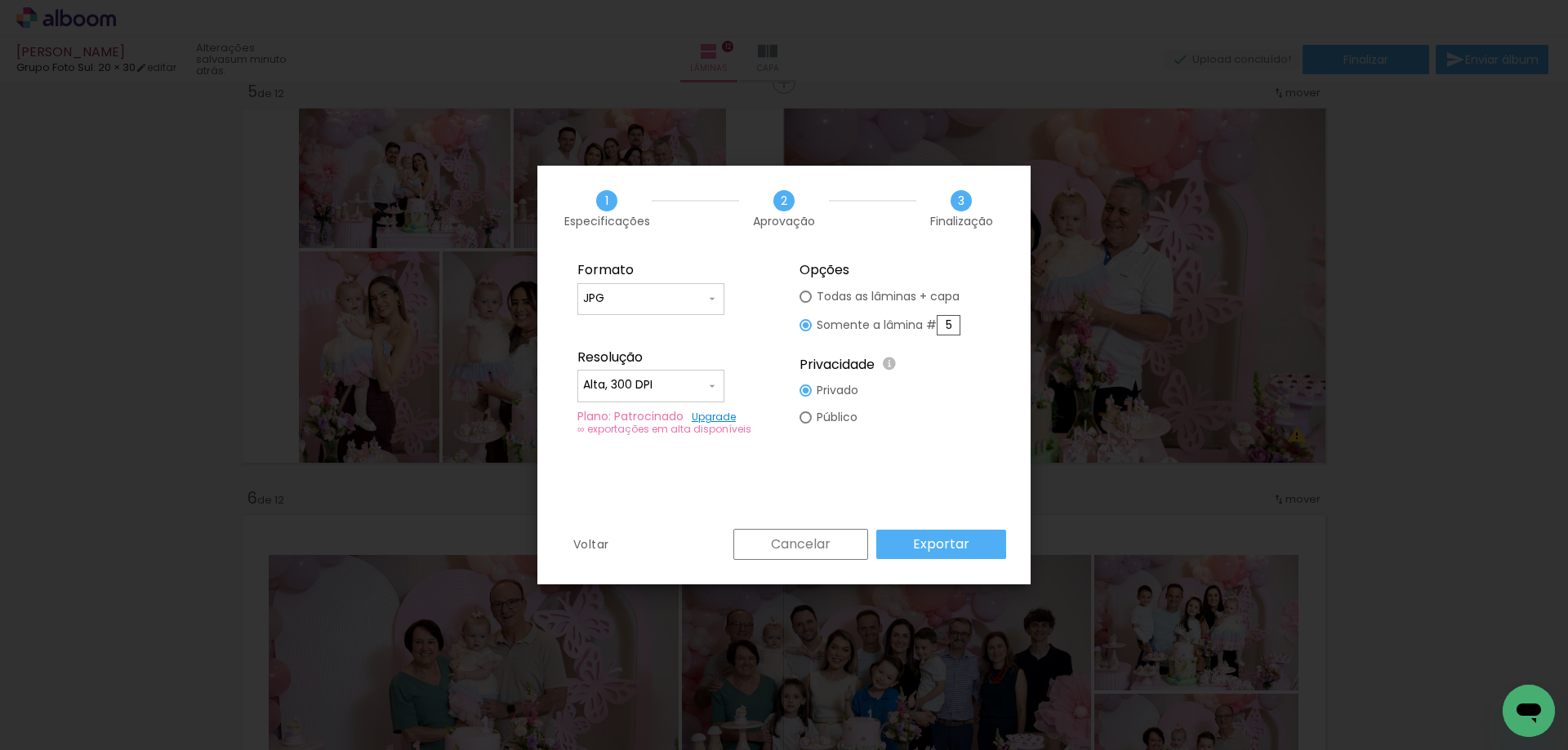
drag, startPoint x: 931, startPoint y: 324, endPoint x: 923, endPoint y: 329, distance: 9.4
click at [0, 0] on slot "Somente a lâmina # 5" at bounding box center [0, 0] width 0 height 0
type paper-radio-button "on"
type input "6"
click at [0, 0] on slot "Exportar" at bounding box center [0, 0] width 0 height 0
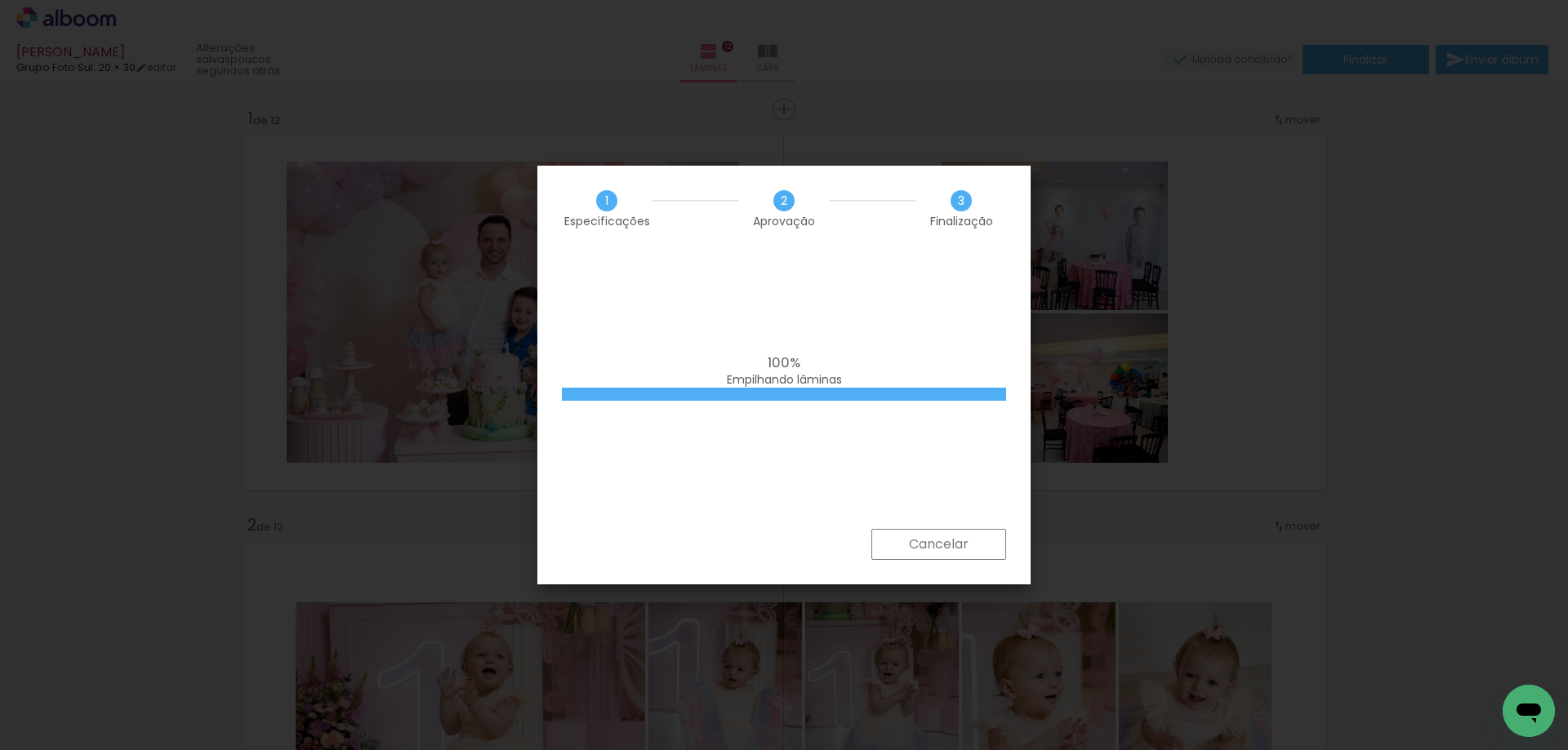
scroll to position [6841, 0]
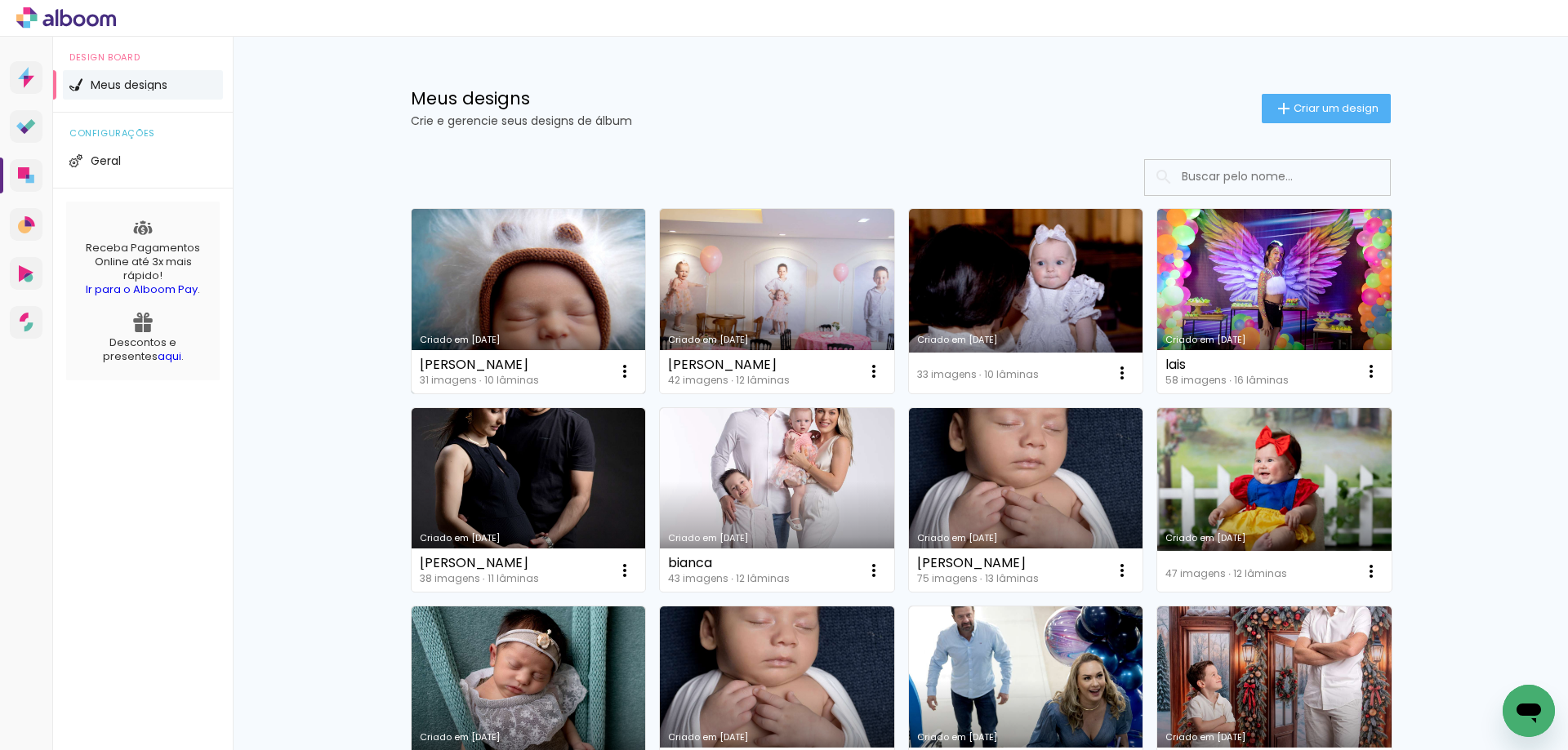
click at [514, 276] on link "Criado em [DATE]" at bounding box center [528, 302] width 235 height 185
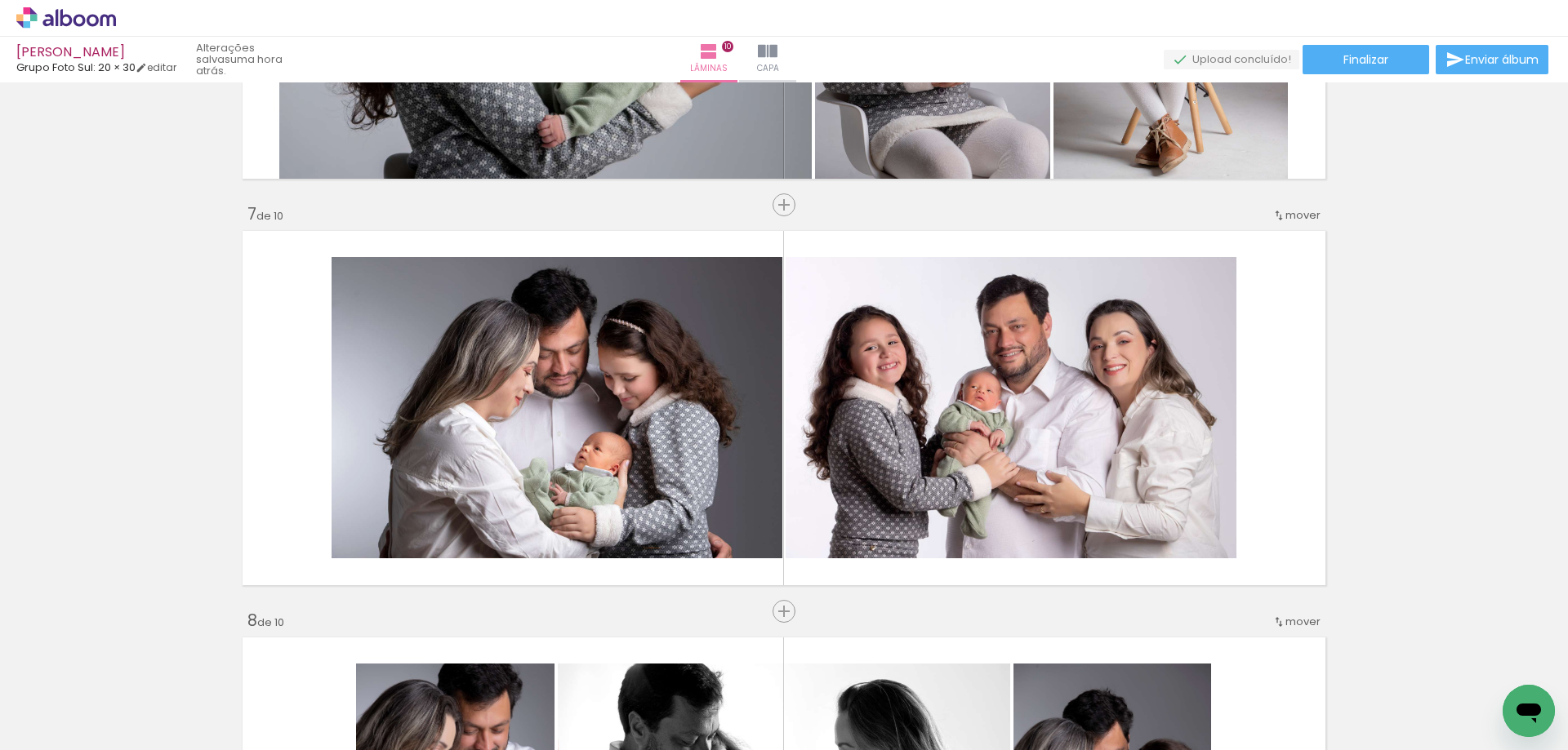
scroll to position [2368, 0]
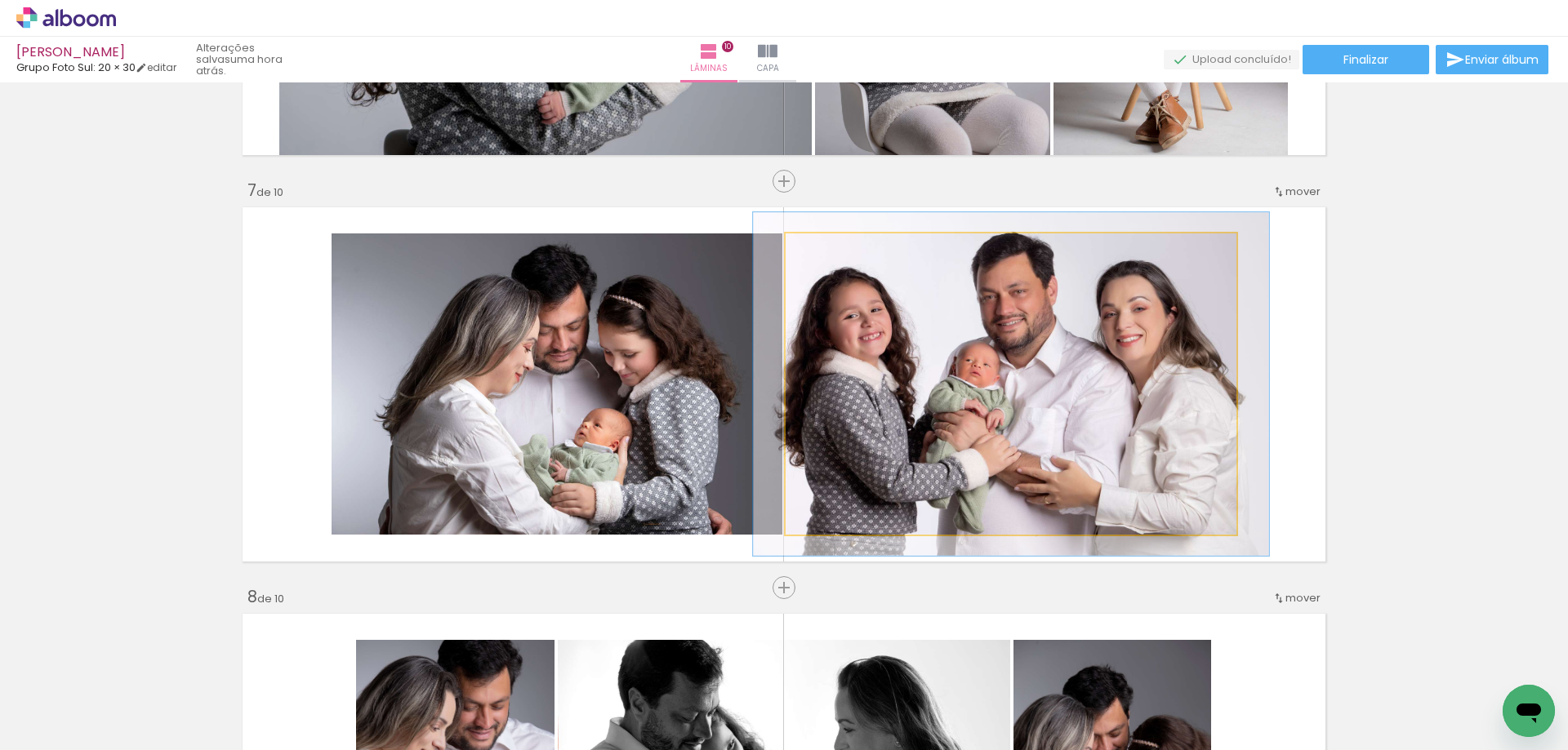
drag, startPoint x: 823, startPoint y: 250, endPoint x: 831, endPoint y: 249, distance: 8.1
type paper-slider "114"
click at [831, 249] on div at bounding box center [832, 250] width 26 height 26
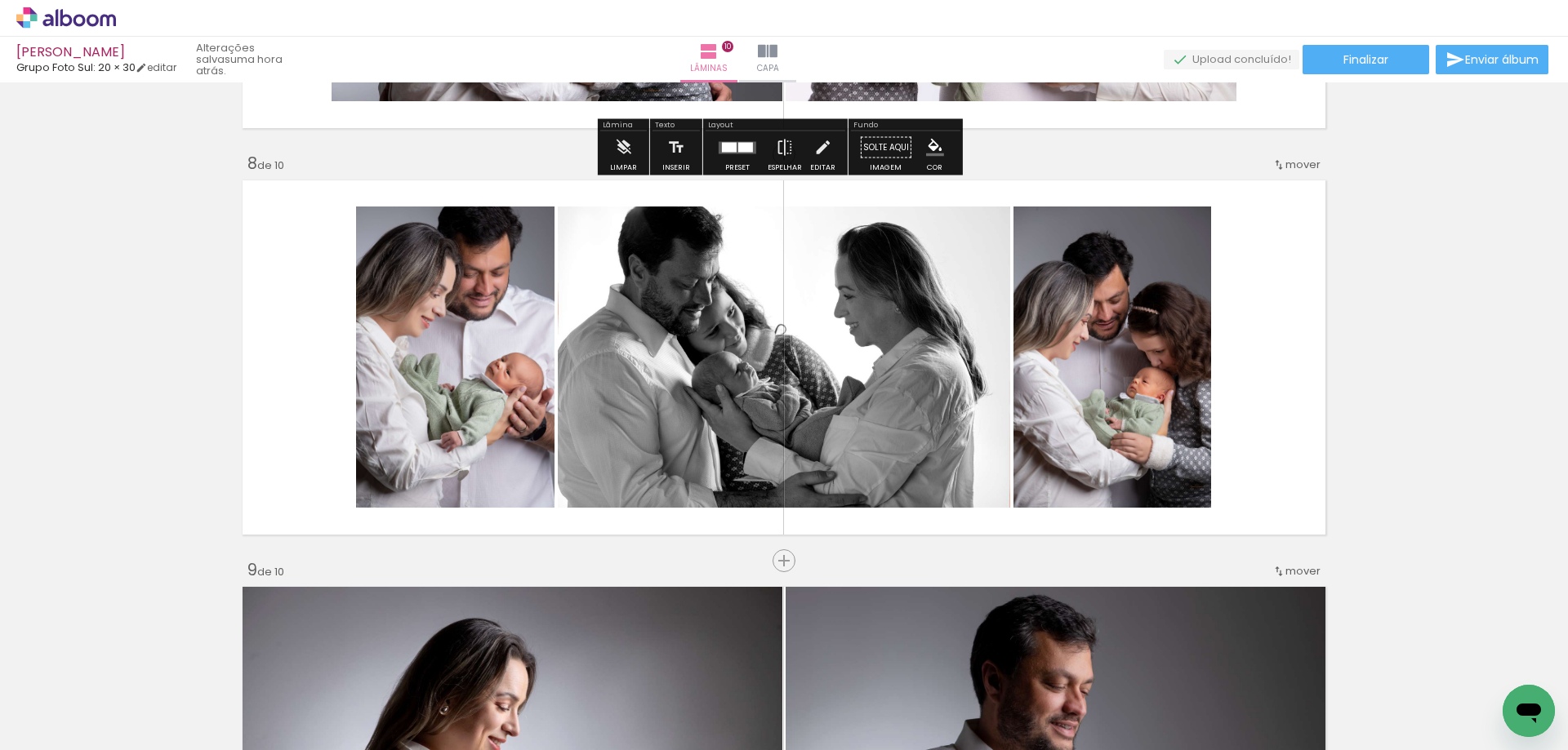
scroll to position [2819, 0]
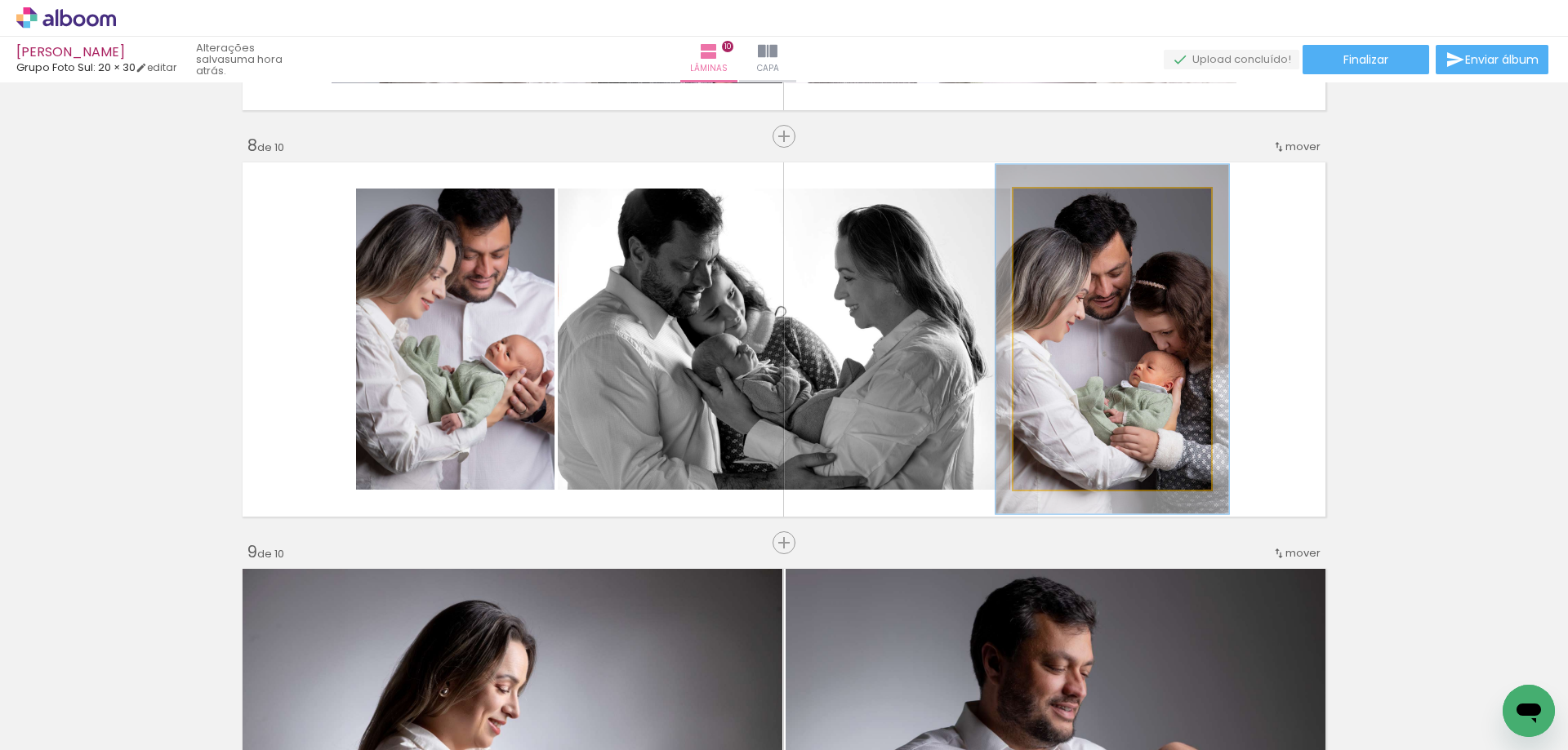
drag, startPoint x: 1051, startPoint y: 206, endPoint x: 1060, endPoint y: 206, distance: 9.0
type paper-slider "116"
click at [1060, 206] on div at bounding box center [1060, 206] width 26 height 26
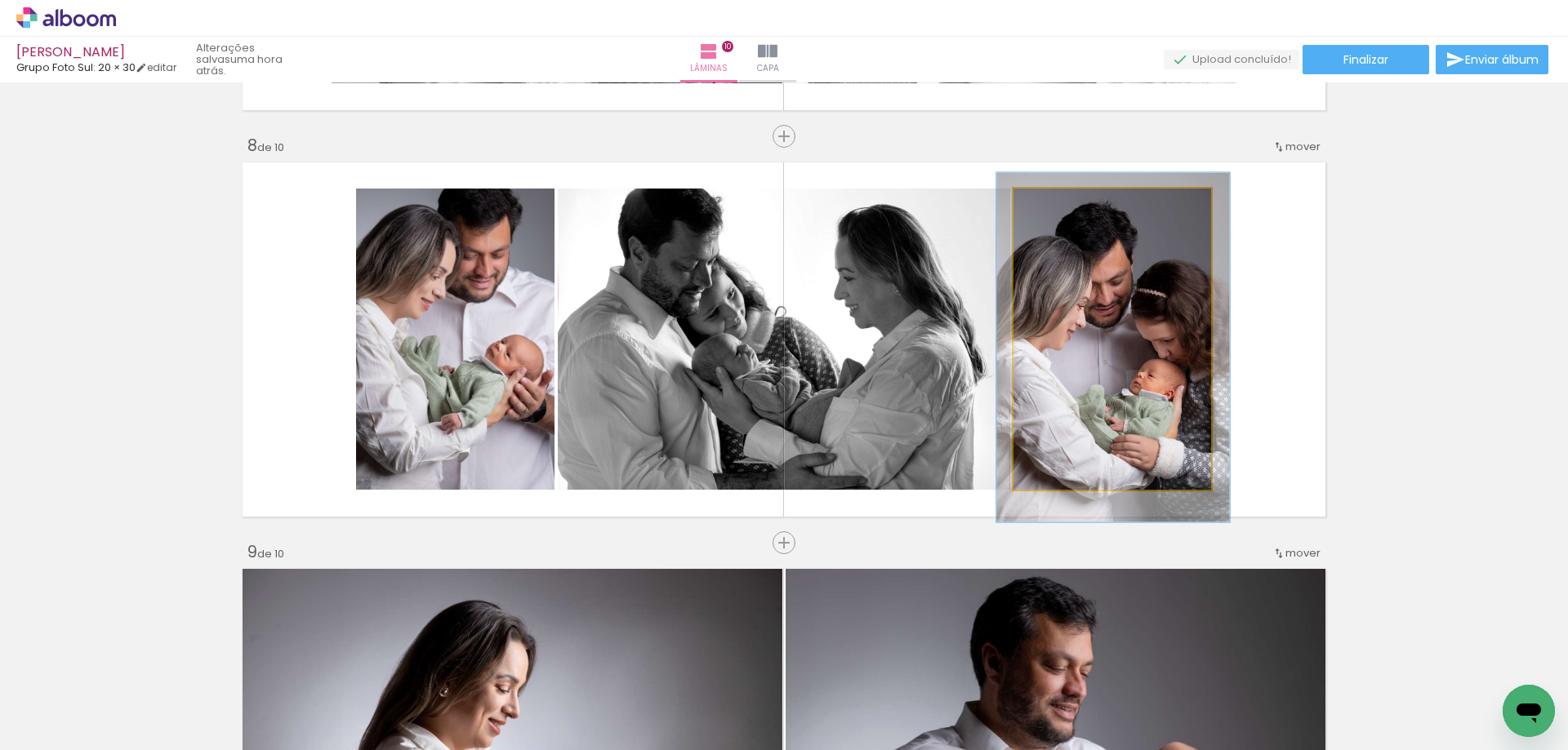
drag, startPoint x: 1084, startPoint y: 306, endPoint x: 1085, endPoint y: 314, distance: 8.1
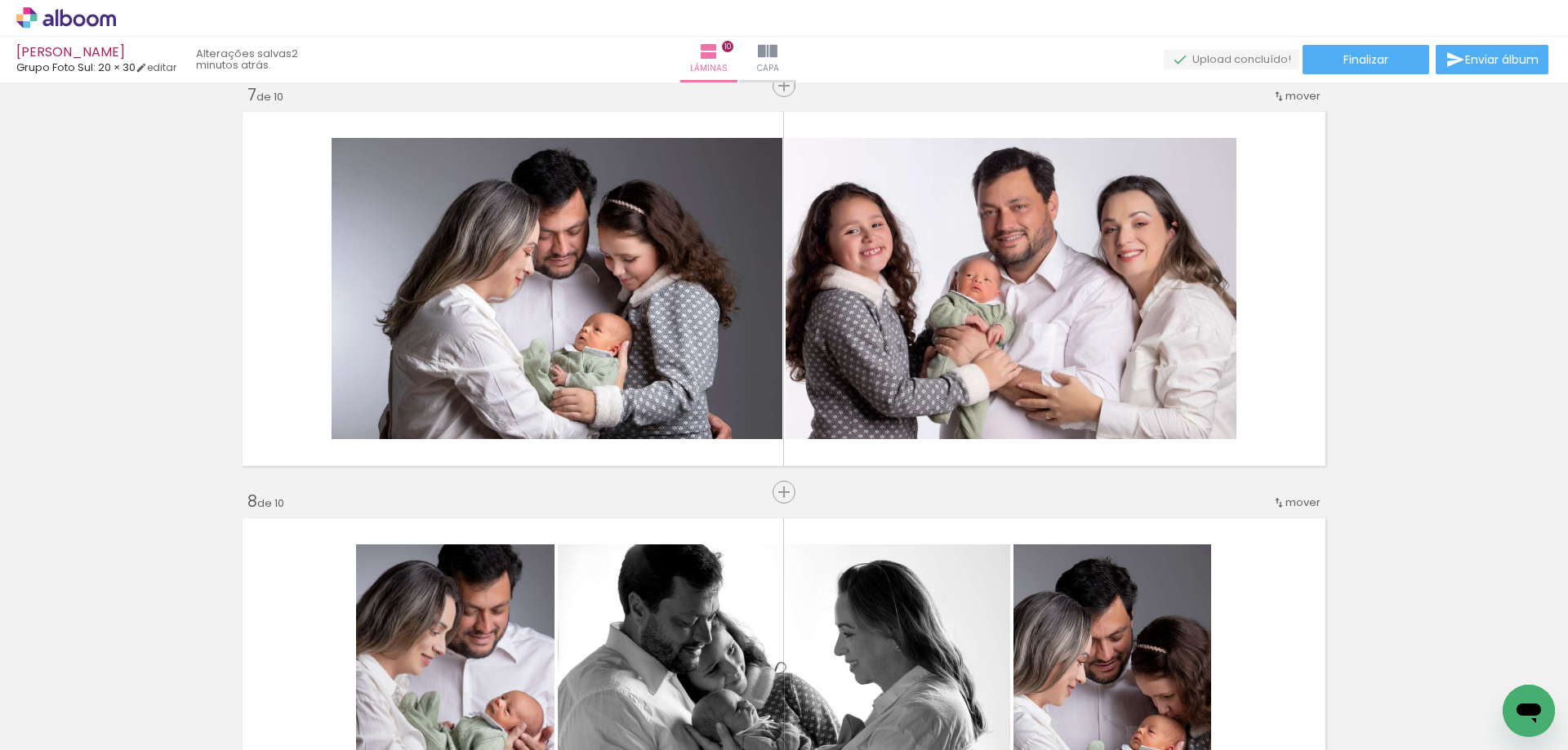
scroll to position [2433, 0]
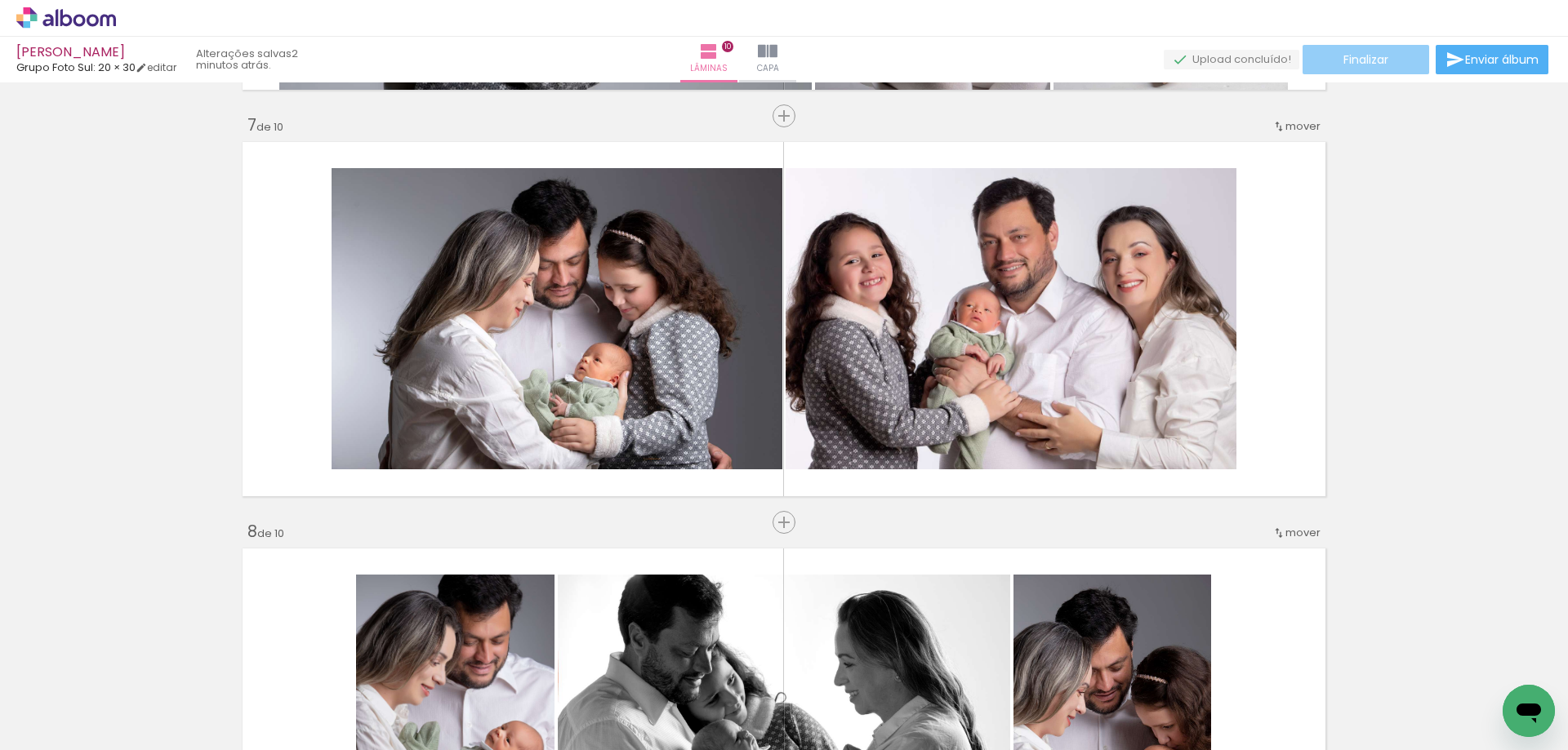
click at [1362, 59] on span "Finalizar" at bounding box center [1365, 59] width 44 height 11
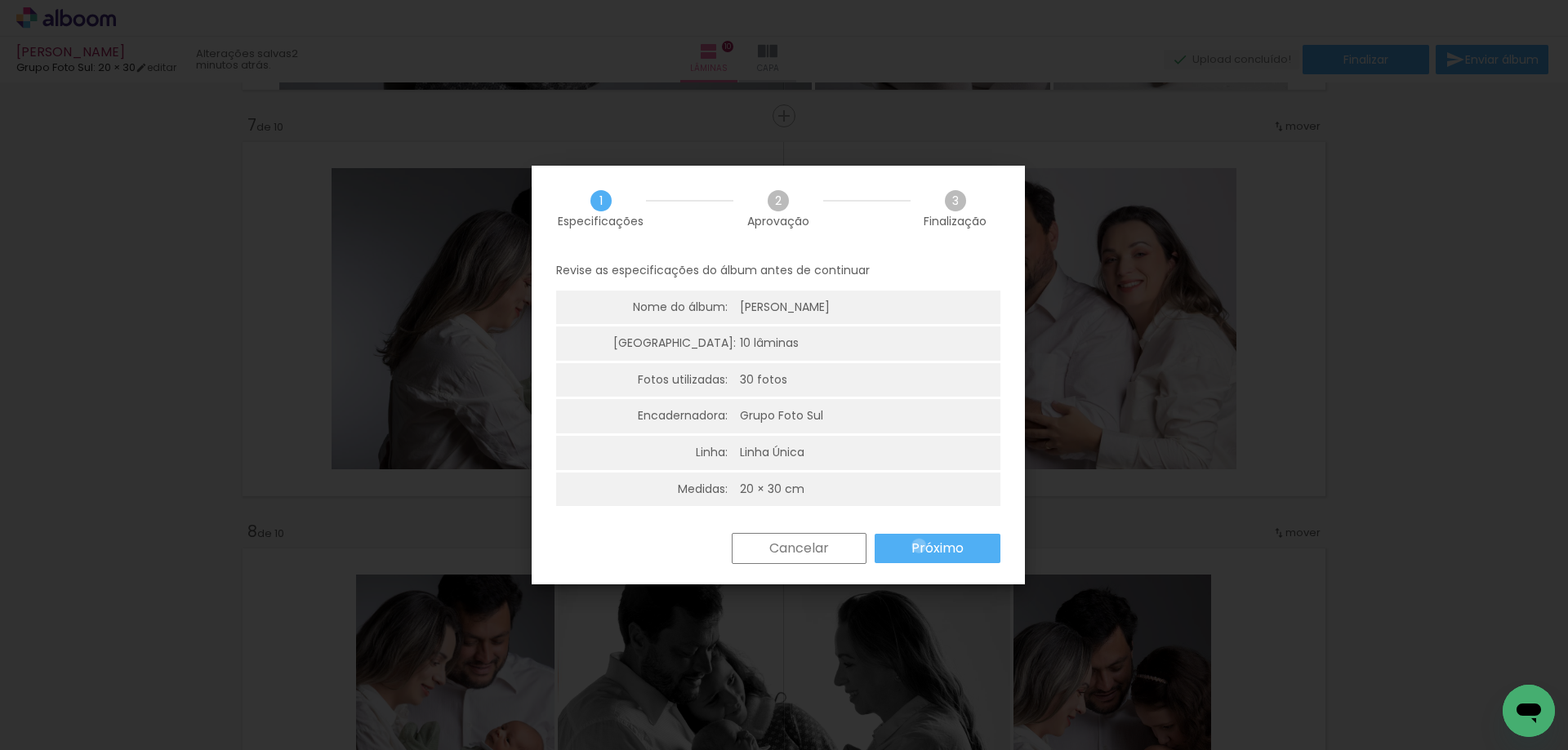
click at [0, 0] on slot "Próximo" at bounding box center [0, 0] width 0 height 0
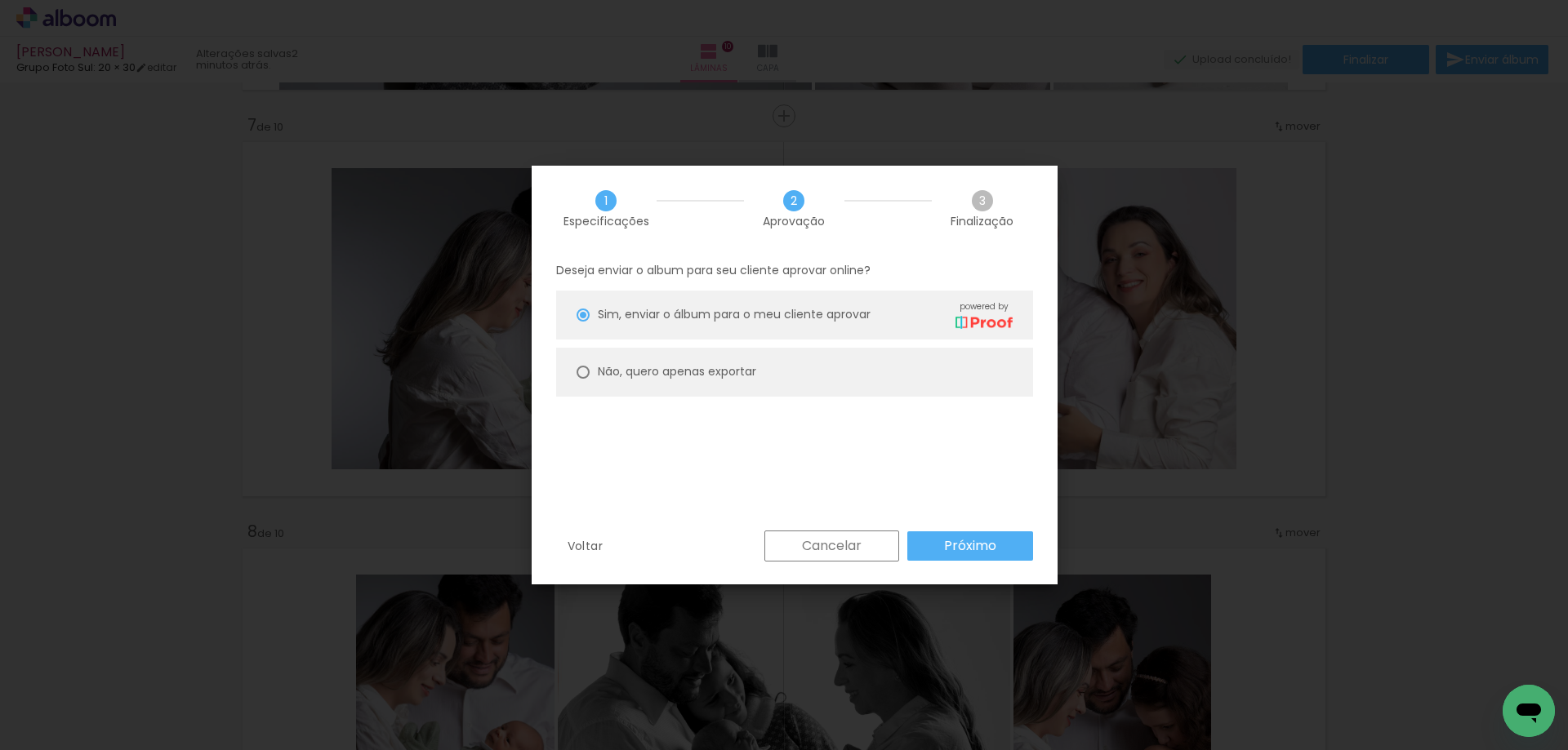
click at [582, 322] on div at bounding box center [583, 315] width 13 height 13
type paper-radio-button "on"
click at [0, 0] on slot "Próximo" at bounding box center [0, 0] width 0 height 0
type input "Alta, 300 DPI"
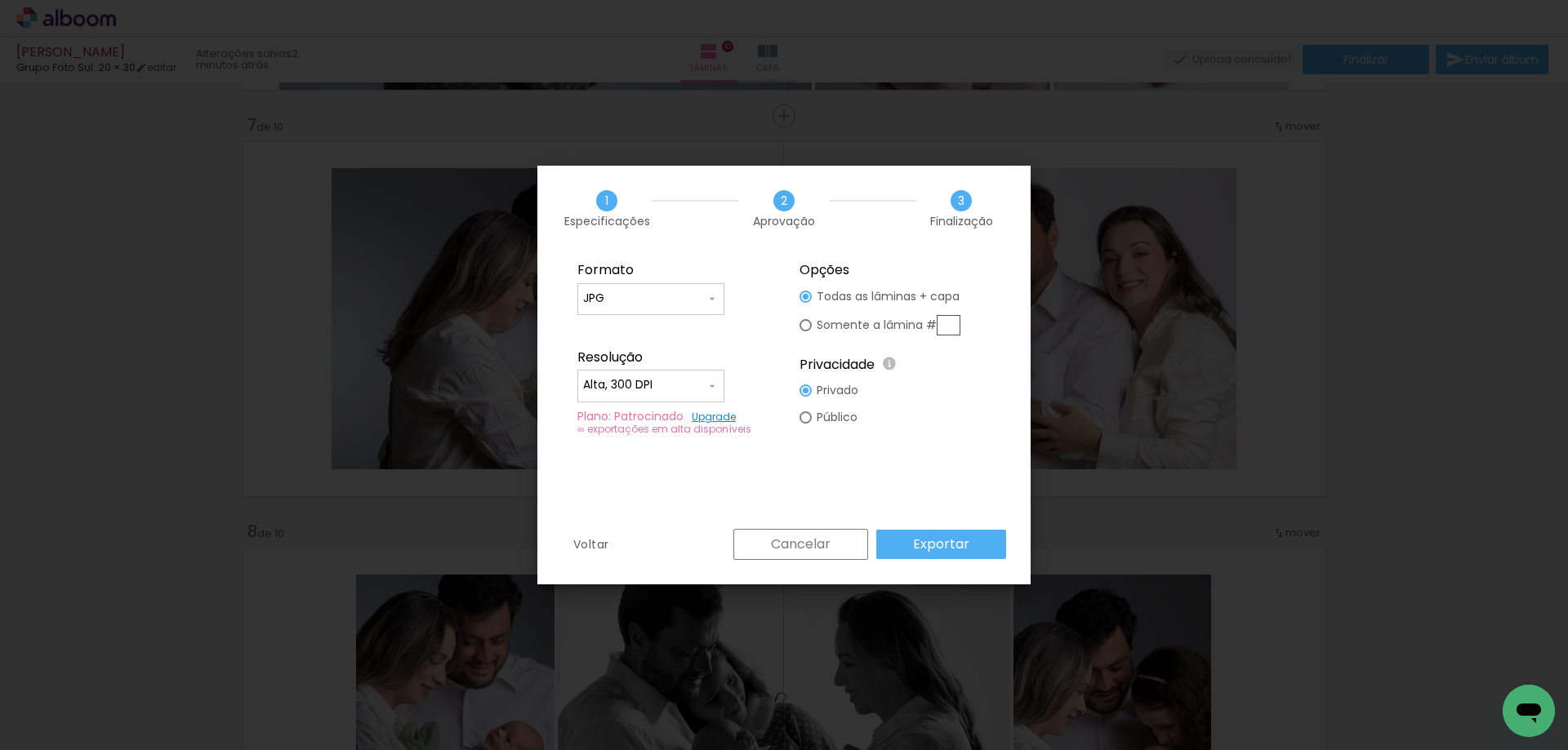
click at [951, 327] on input "text" at bounding box center [948, 324] width 24 height 20
type paper-radio-button "on"
type input "7"
click at [0, 0] on slot "Exportar" at bounding box center [0, 0] width 0 height 0
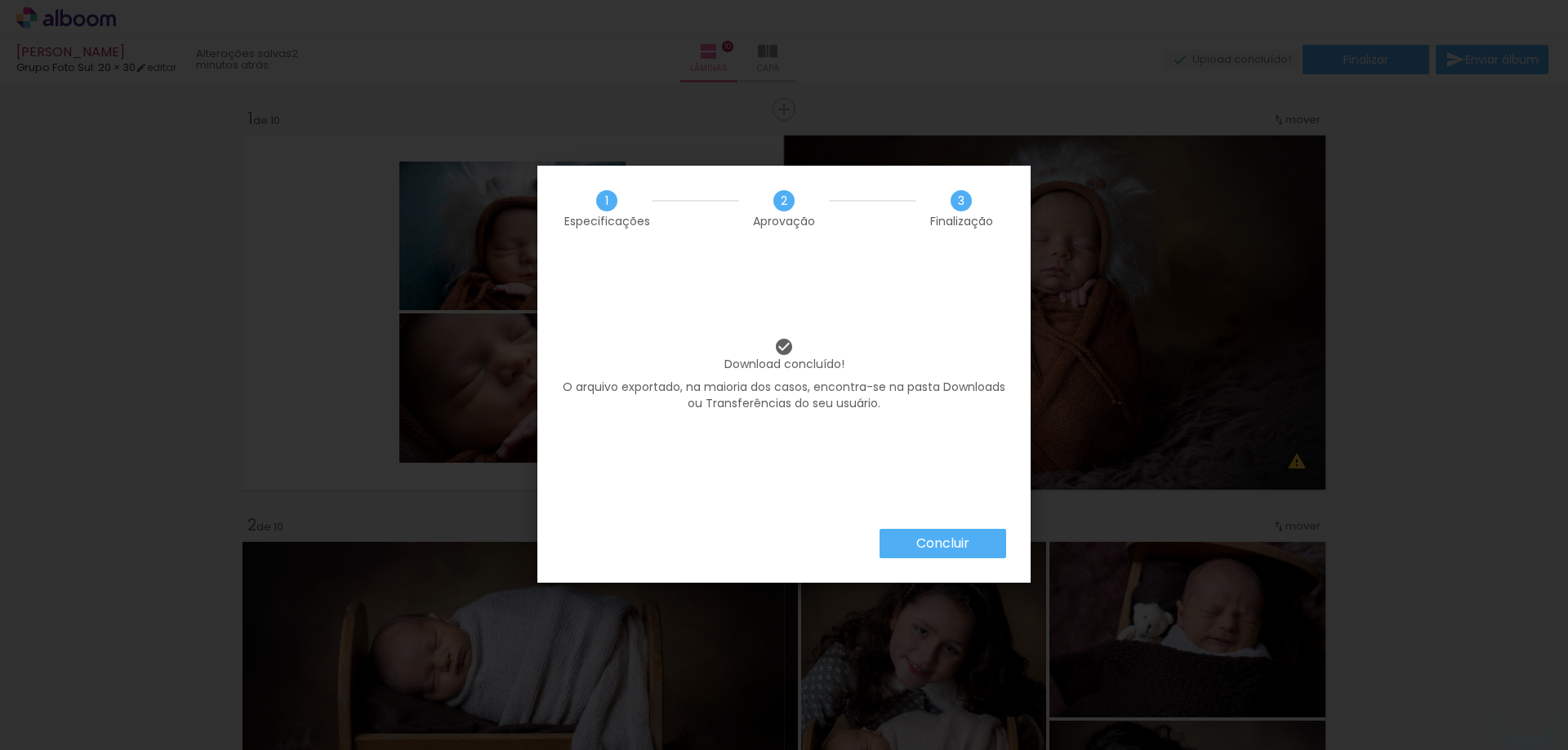
click at [0, 0] on slot "Concluir" at bounding box center [0, 0] width 0 height 0
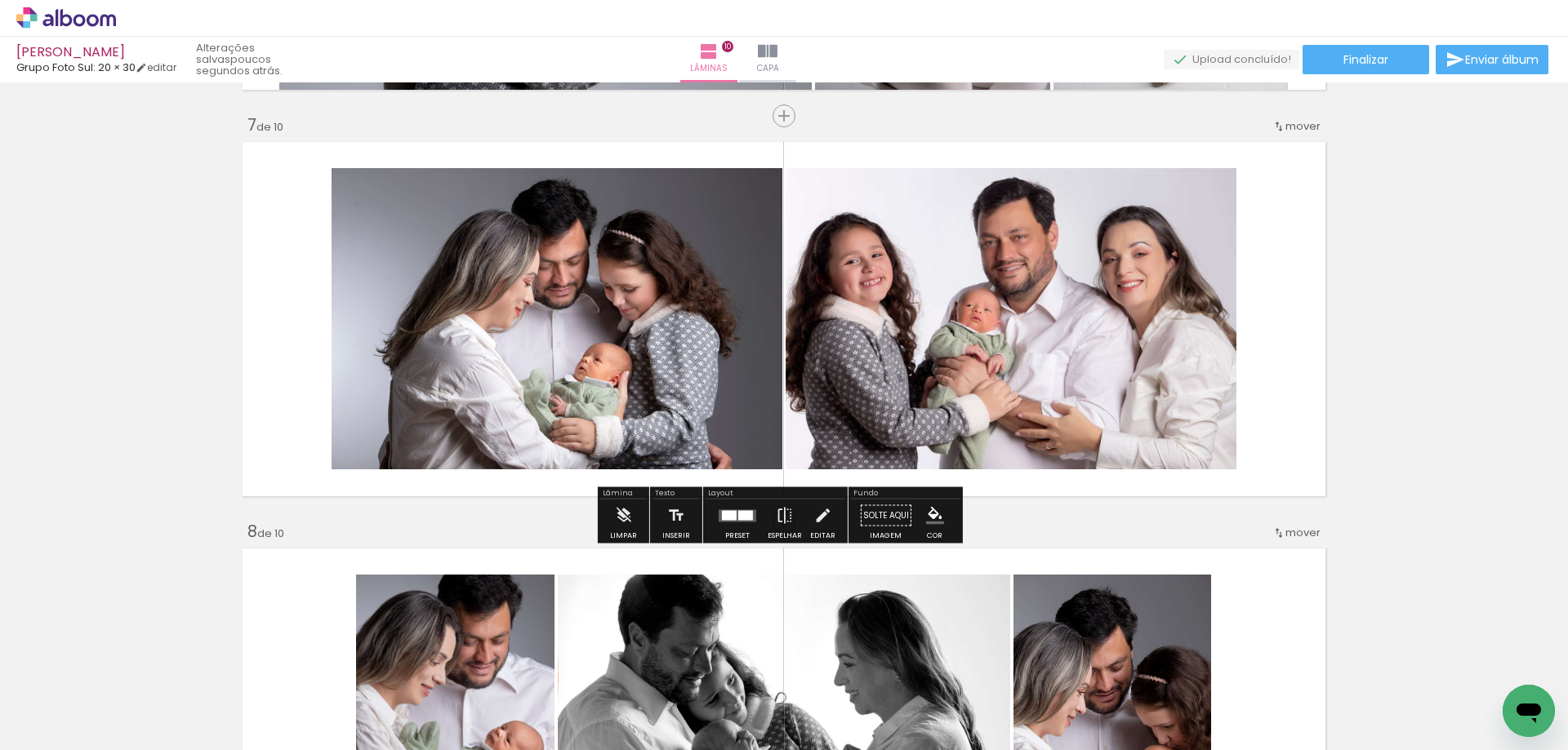
click at [1352, 55] on span "Finalizar" at bounding box center [1365, 59] width 44 height 11
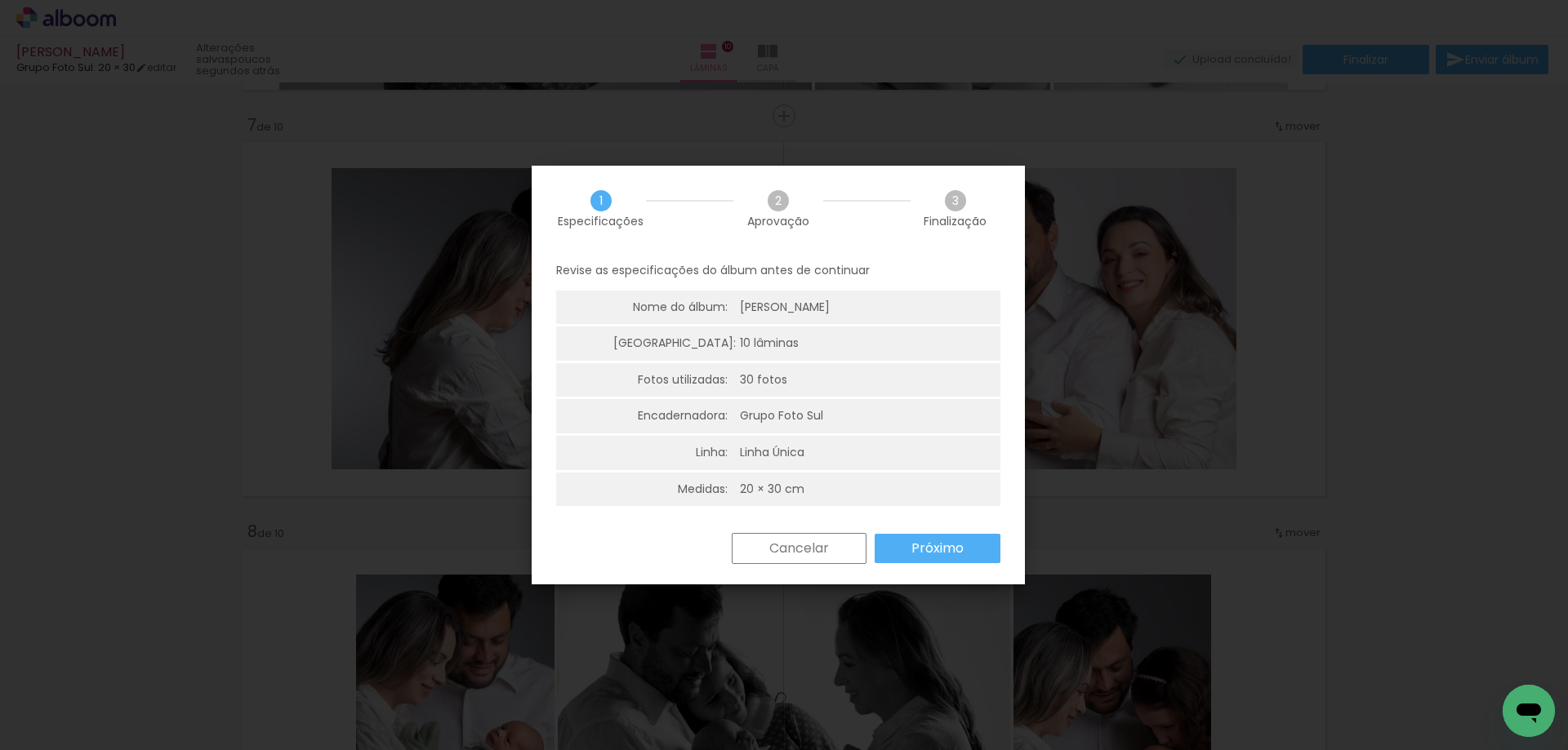
click at [0, 0] on slot "Próximo" at bounding box center [0, 0] width 0 height 0
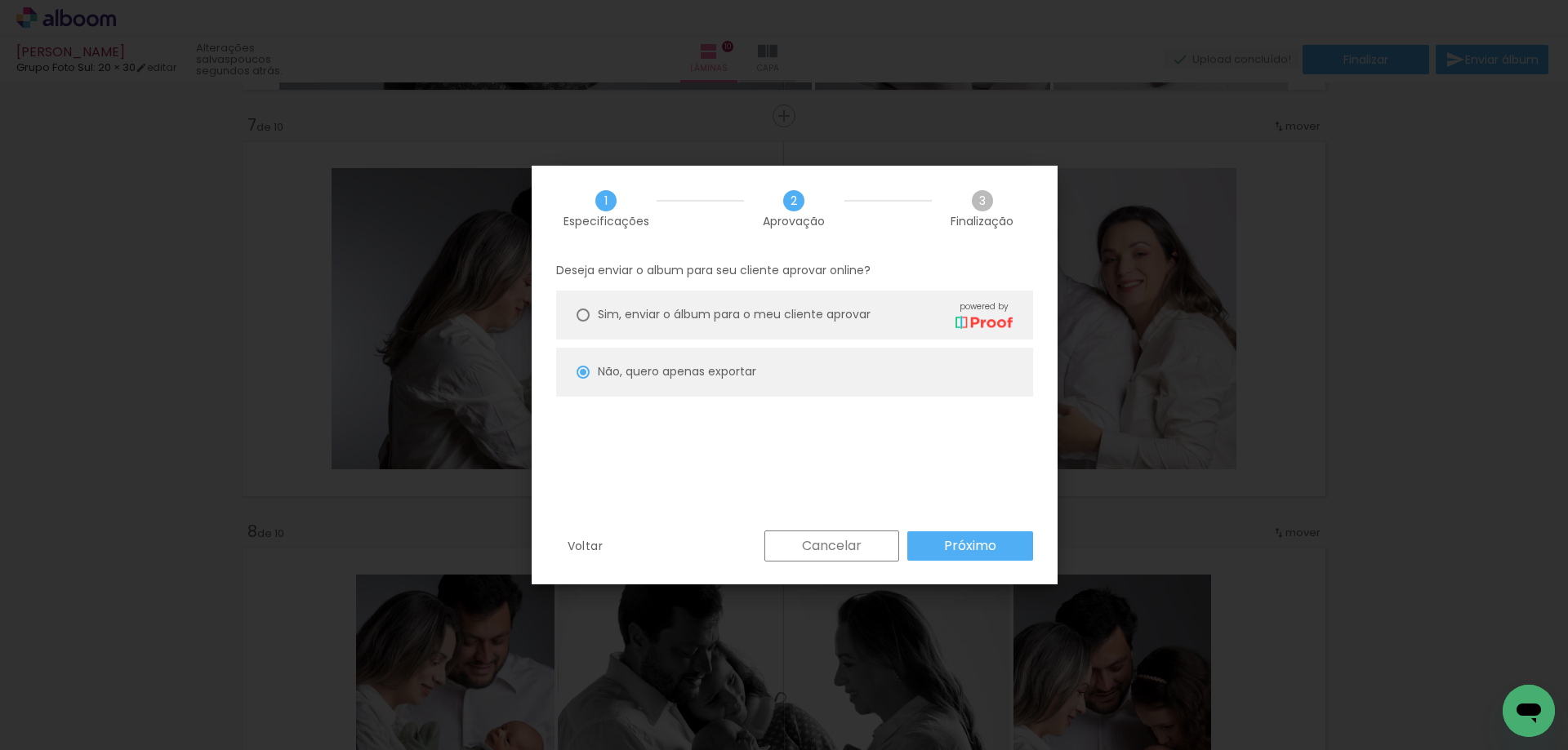
click at [0, 0] on slot "Próximo" at bounding box center [0, 0] width 0 height 0
type input "Alta, 300 DPI"
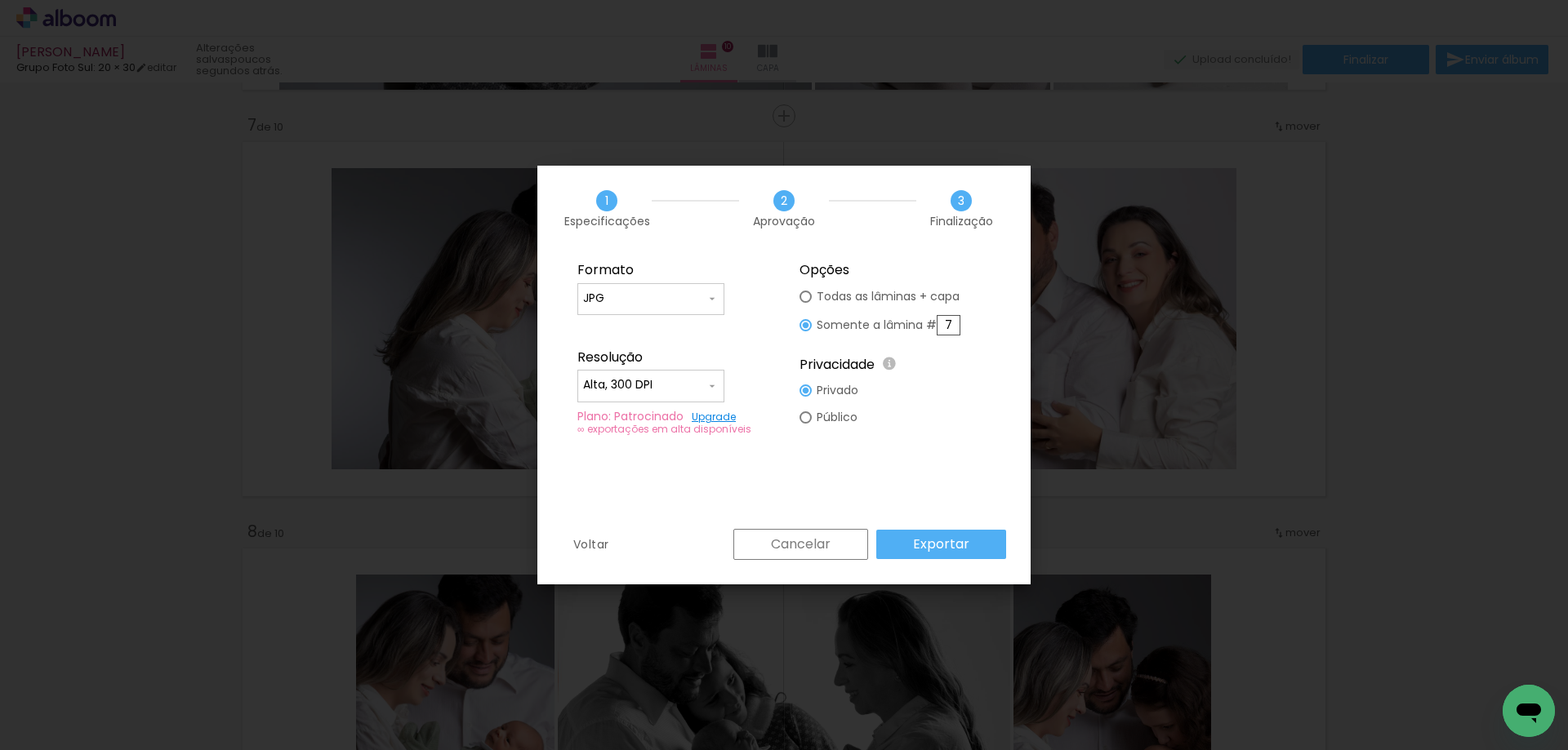
drag, startPoint x: 932, startPoint y: 323, endPoint x: 922, endPoint y: 326, distance: 10.4
click at [0, 0] on slot "Somente a lâmina # 7" at bounding box center [0, 0] width 0 height 0
type paper-radio-button "on"
type input "8"
click at [0, 0] on slot "Exportar" at bounding box center [0, 0] width 0 height 0
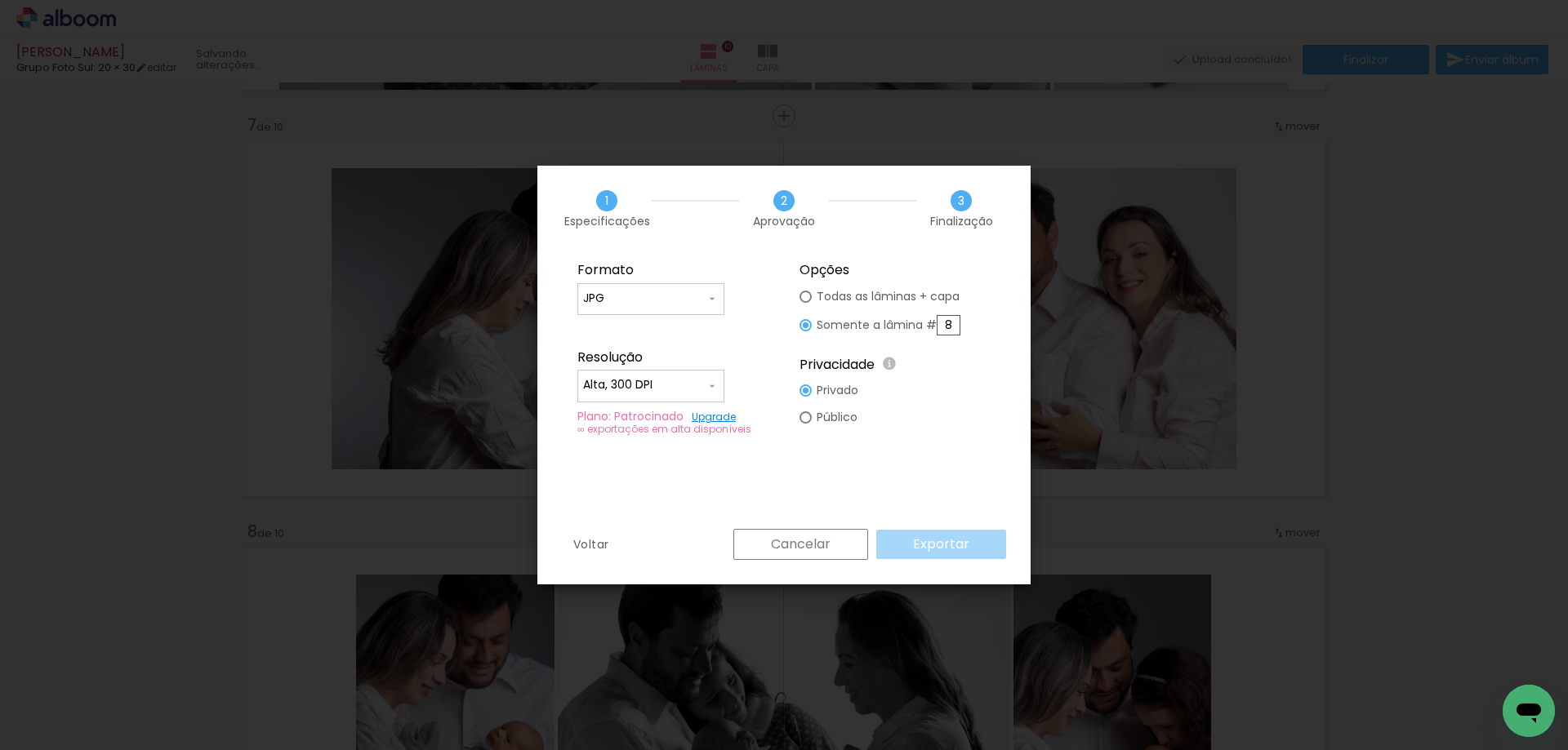
click at [926, 454] on div "Formato JPG PDF Resolução Alta, 300 DPI Baixa Plano: Patrocinado Upgrade ∞ expo…" at bounding box center [784, 390] width 494 height 277
click at [925, 543] on div "Cancelar Exportar" at bounding box center [865, 545] width 281 height 31
click at [947, 419] on fieldset "Opções Todas as lâminas + capa Somente a lâmina # 8 Privacidade Todo o conteúdo…" at bounding box center [895, 349] width 219 height 195
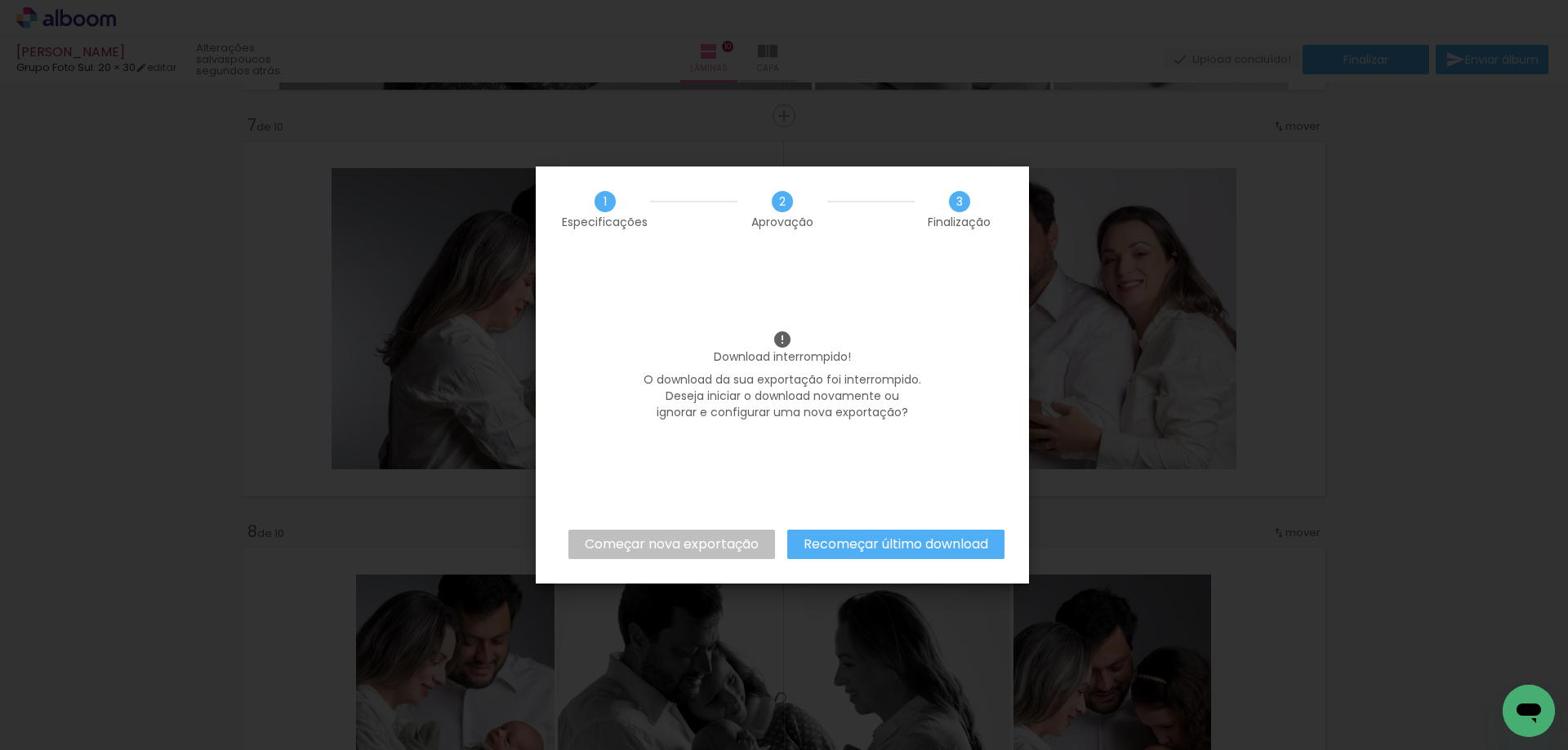
click at [0, 0] on slot "Recomeçar último download" at bounding box center [0, 0] width 0 height 0
